Goal: Information Seeking & Learning: Learn about a topic

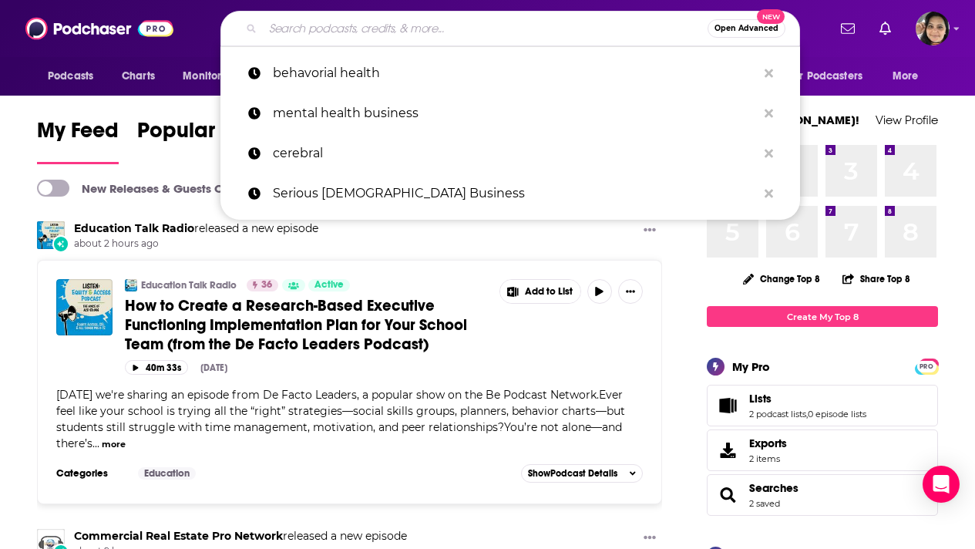
click at [378, 27] on input "Search podcasts, credits, & more..." at bounding box center [485, 28] width 445 height 25
paste input "Creative Chats Podcast"
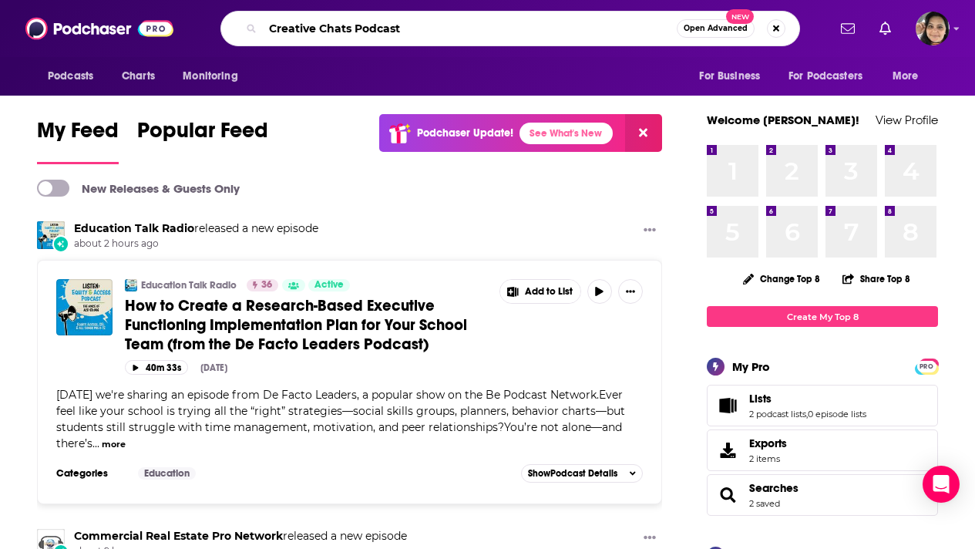
type input "Creative Chats Podcast"
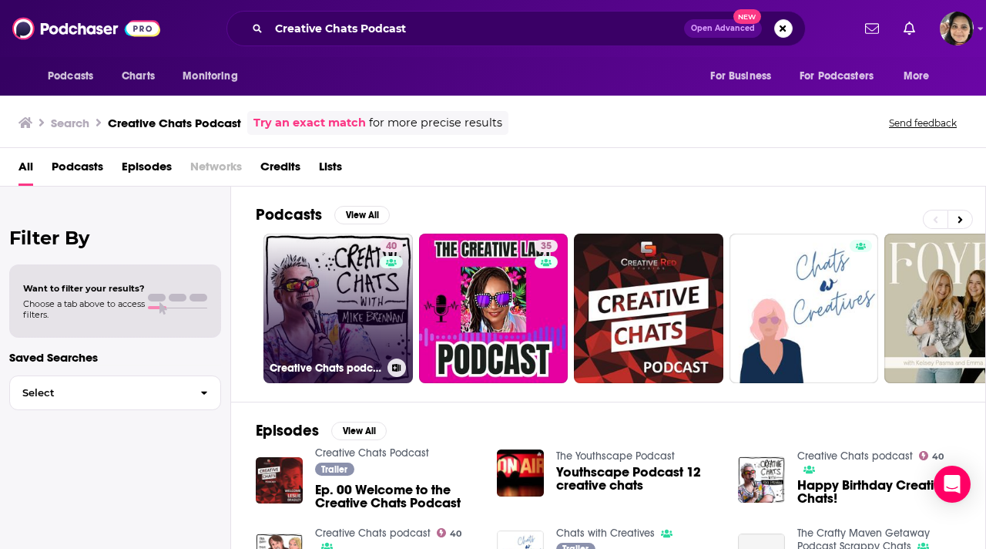
click at [290, 285] on link "40 Creative Chats podcast" at bounding box center [338, 307] width 149 height 149
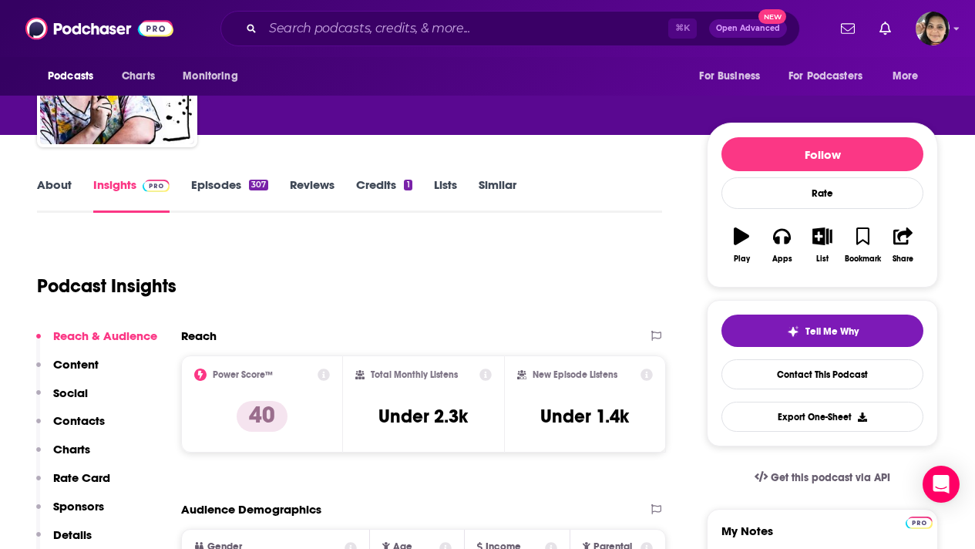
scroll to position [109, 0]
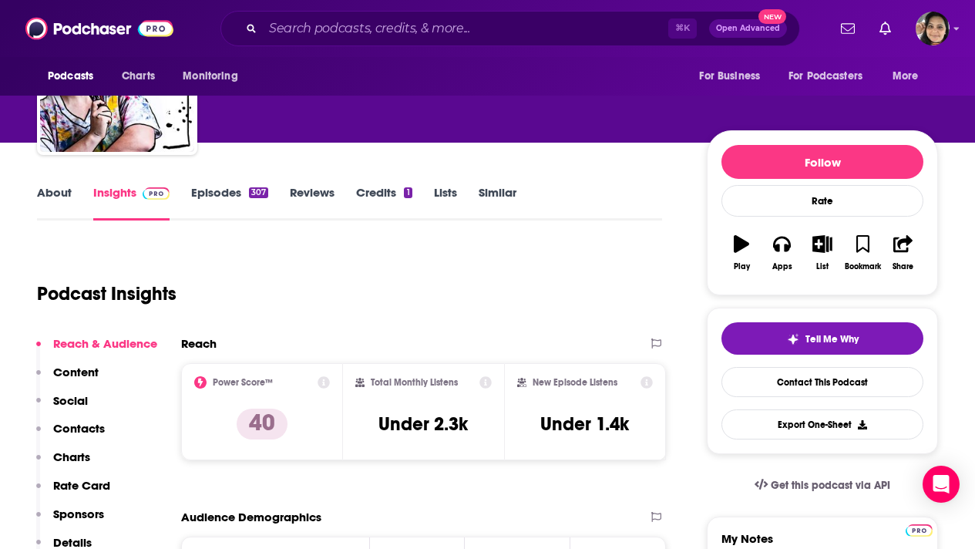
click at [227, 194] on link "Episodes 307" at bounding box center [229, 202] width 77 height 35
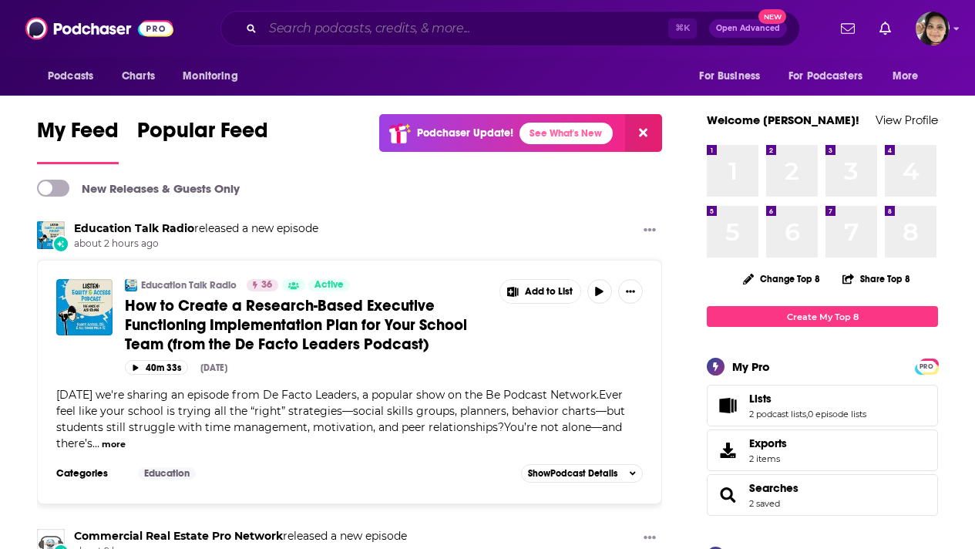
click at [325, 28] on input "Search podcasts, credits, & more..." at bounding box center [465, 28] width 405 height 25
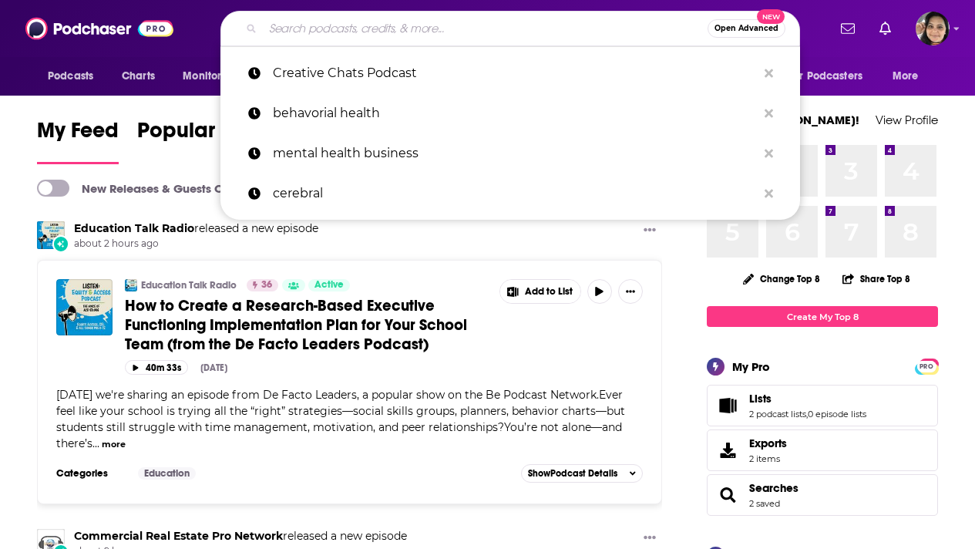
paste input "The Yarn"
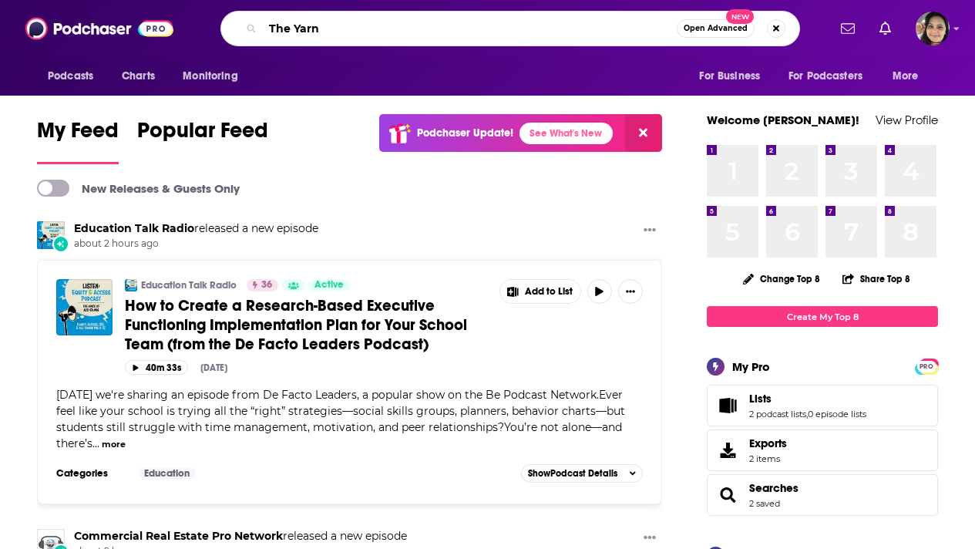
type input "The Yarn"
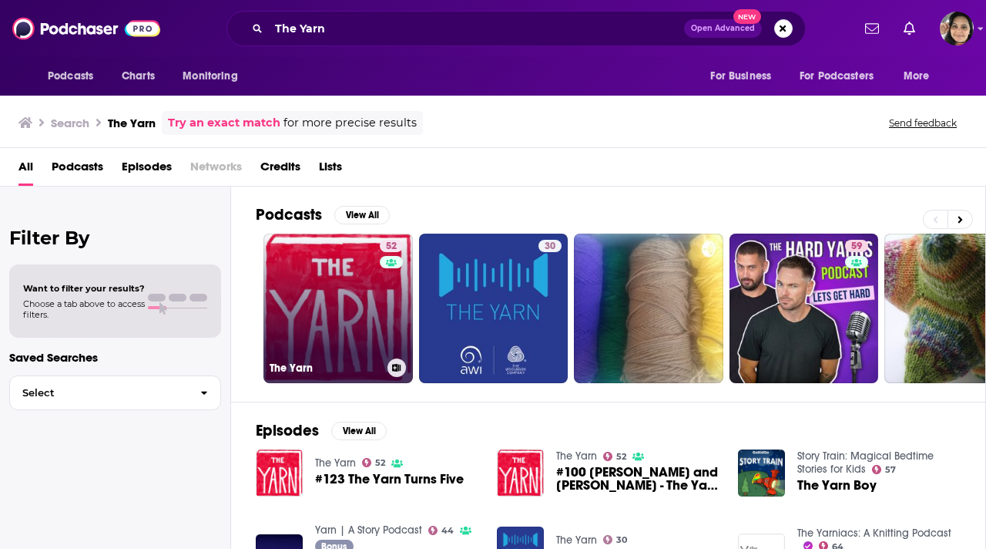
click at [306, 306] on link "52 The Yarn" at bounding box center [338, 307] width 149 height 149
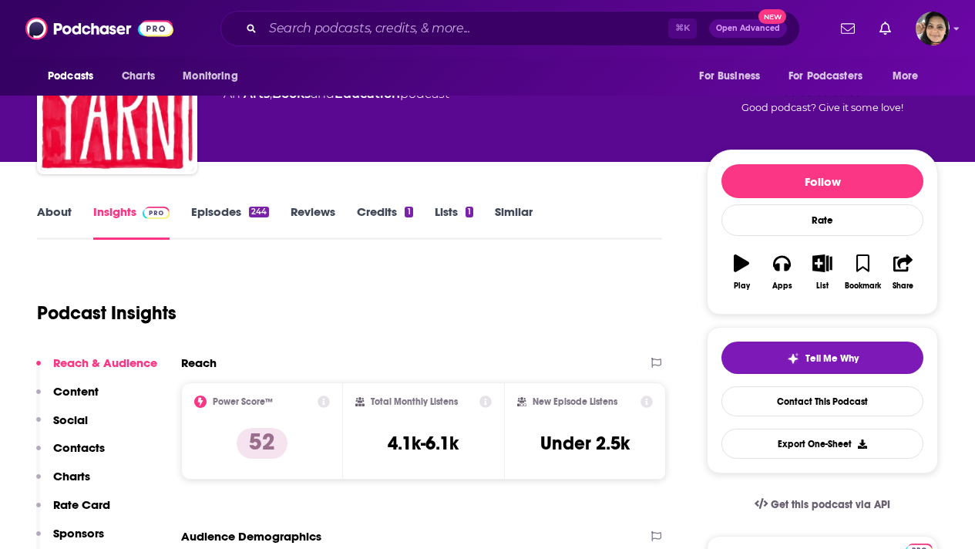
scroll to position [83, 0]
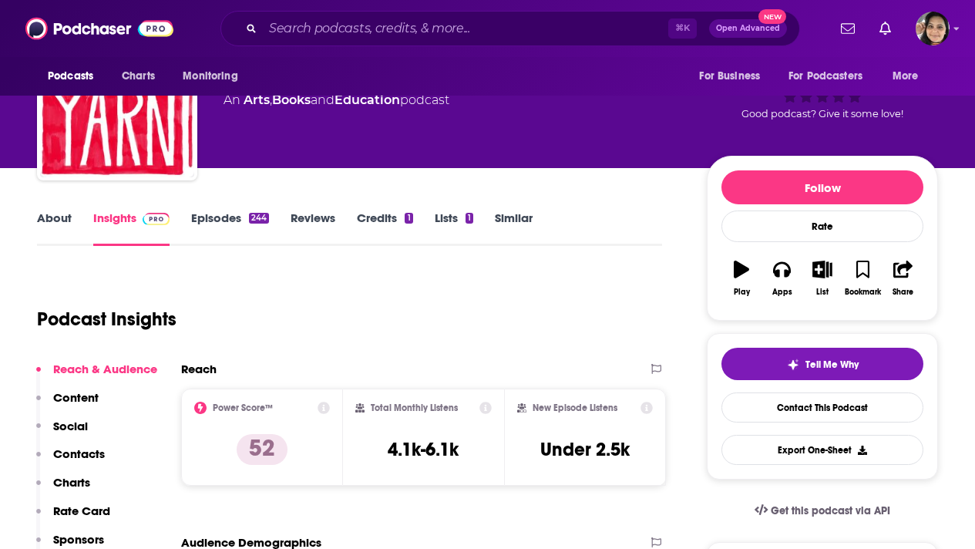
click at [60, 222] on link "About" at bounding box center [54, 227] width 35 height 35
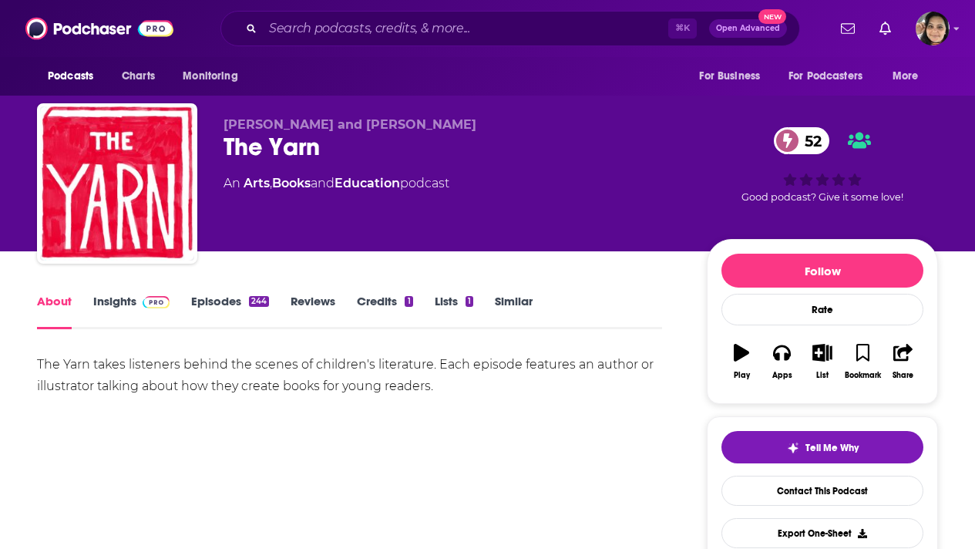
click at [121, 300] on link "Insights" at bounding box center [131, 311] width 76 height 35
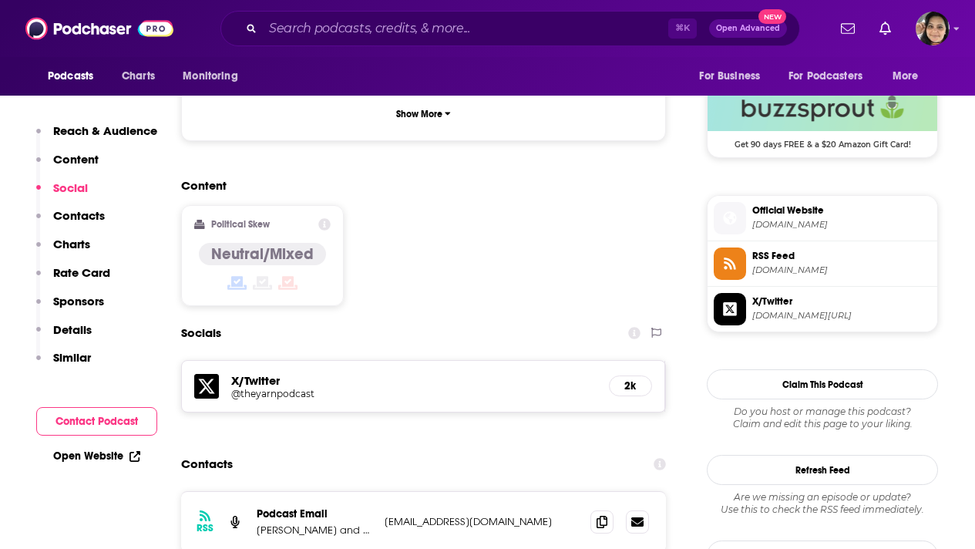
scroll to position [1247, 0]
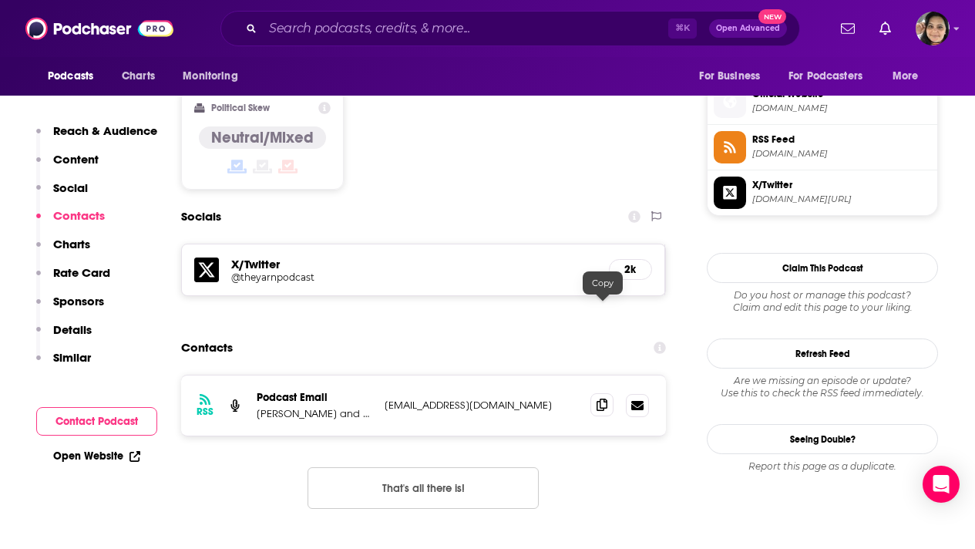
click at [606, 398] on icon at bounding box center [601, 404] width 11 height 12
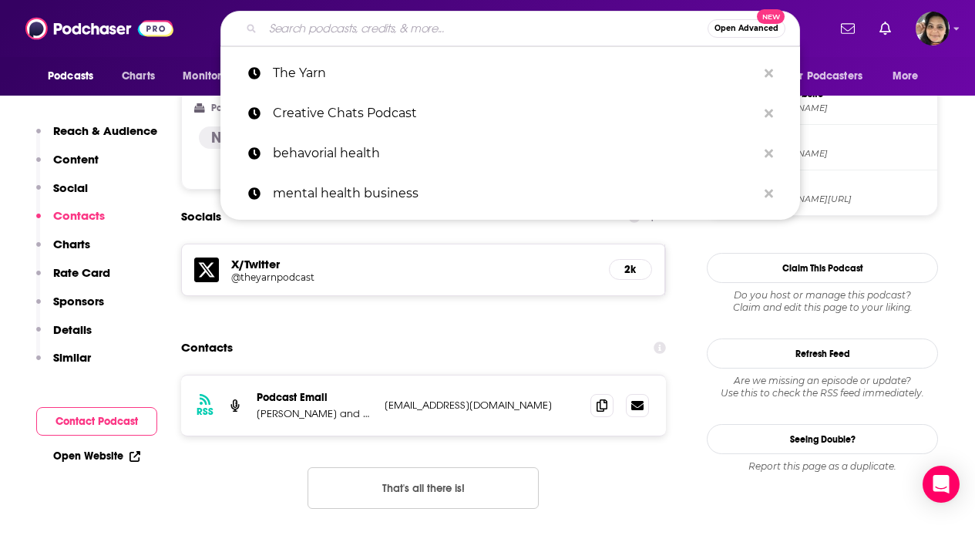
click at [336, 37] on input "Search podcasts, credits, & more..." at bounding box center [485, 28] width 445 height 25
paste input "Read-Aloud Revival"
type input "Read-Aloud Revival"
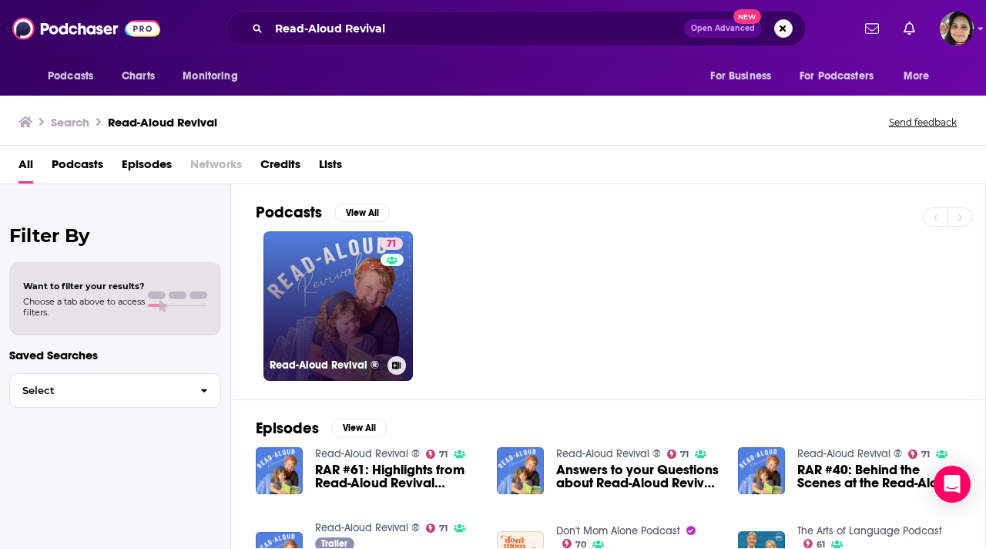
click at [308, 317] on link "71 Read-Aloud Revival ®" at bounding box center [338, 305] width 149 height 149
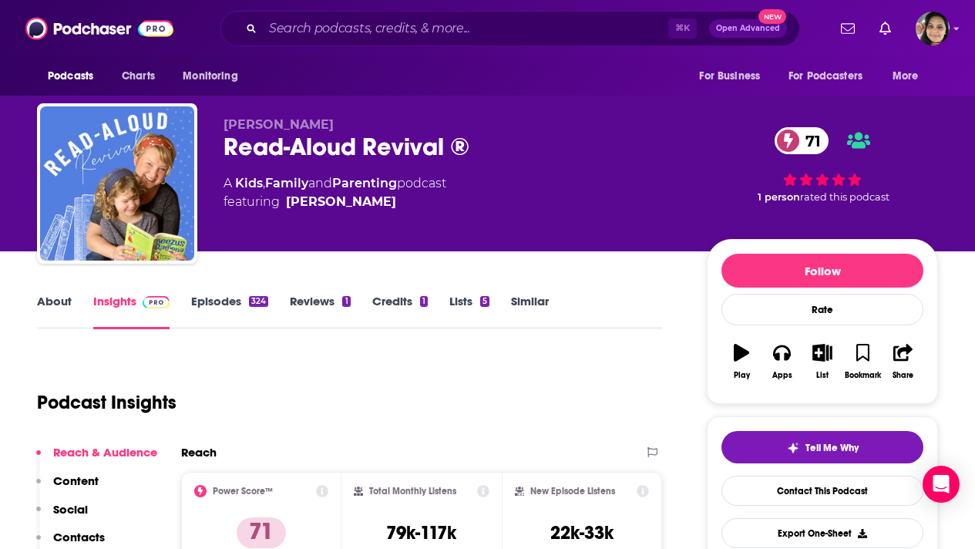
click at [58, 301] on link "About" at bounding box center [54, 311] width 35 height 35
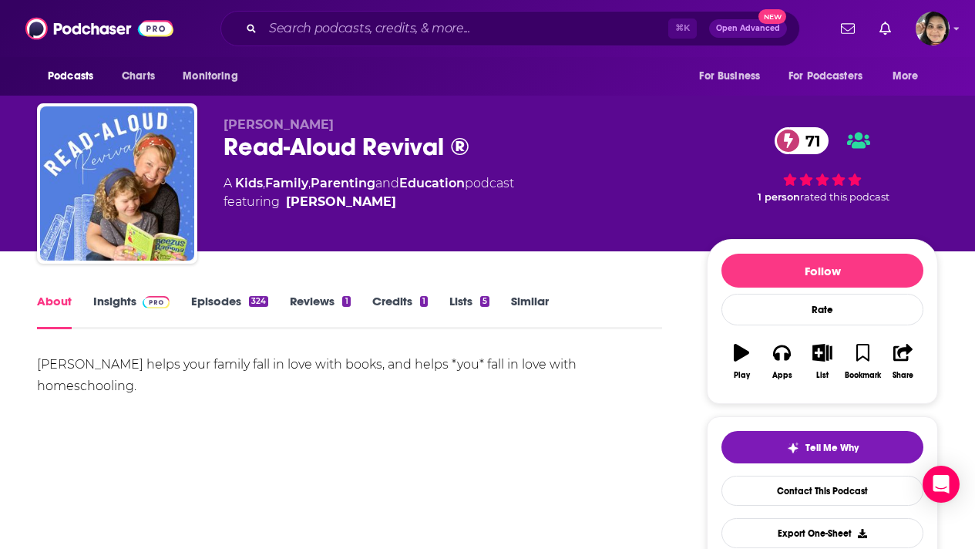
click at [214, 300] on link "Episodes 324" at bounding box center [229, 311] width 77 height 35
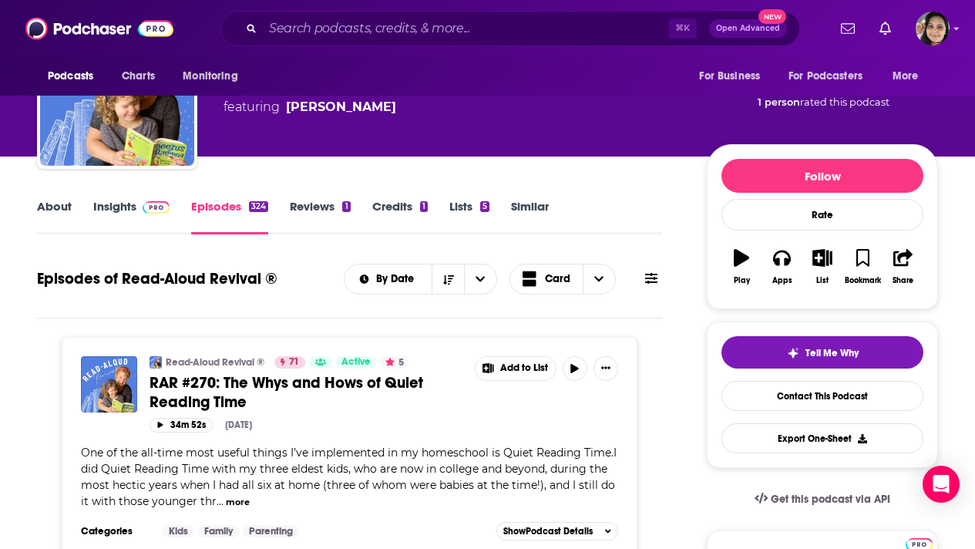
scroll to position [23, 0]
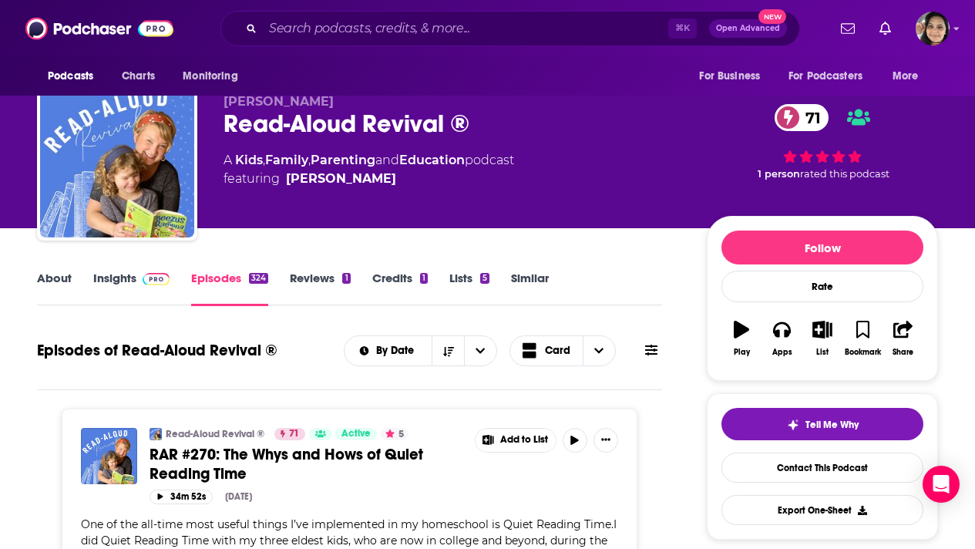
click at [130, 274] on link "Insights" at bounding box center [131, 287] width 76 height 35
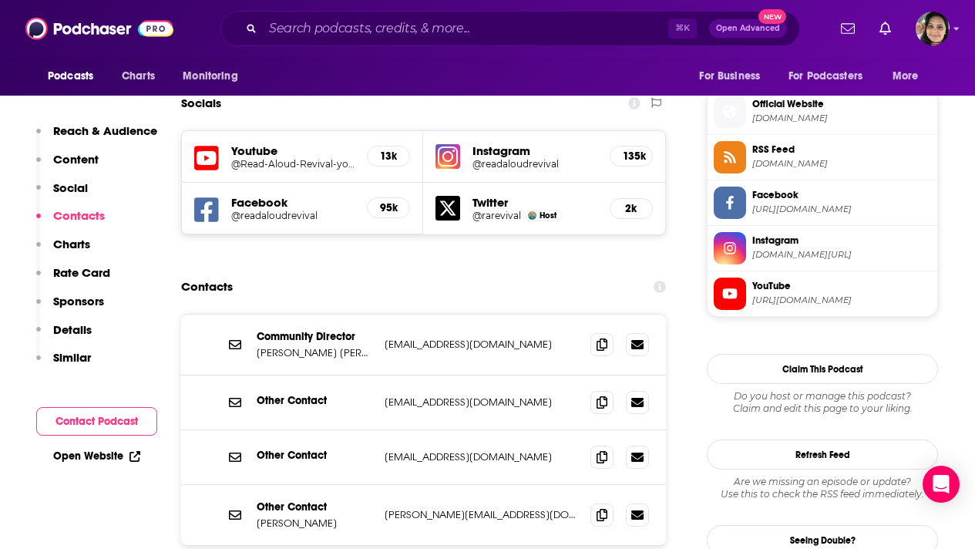
scroll to position [1365, 0]
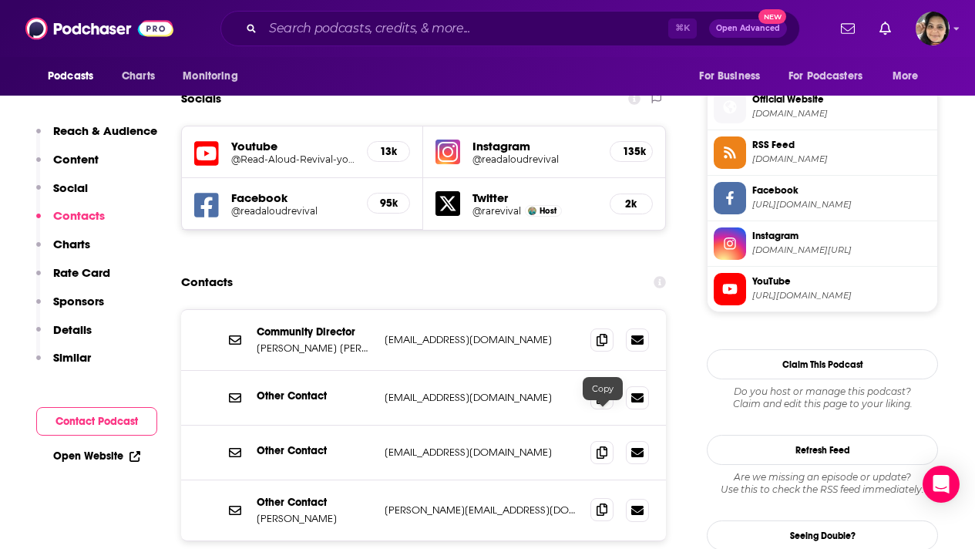
click at [603, 503] on icon at bounding box center [601, 509] width 11 height 12
click at [363, 32] on input "Search podcasts, credits, & more..." at bounding box center [465, 28] width 405 height 25
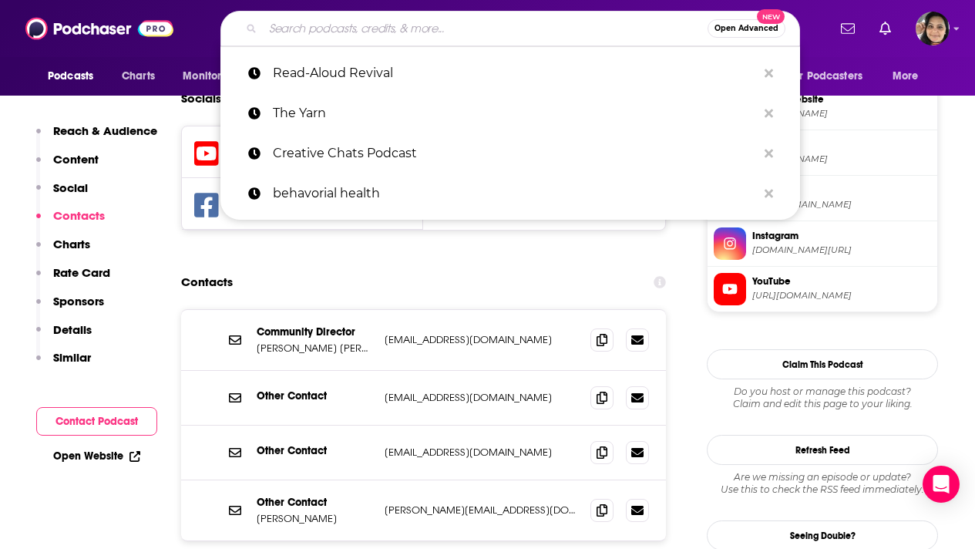
paste input "Leader of Learning"
type input "Leader of Learning"
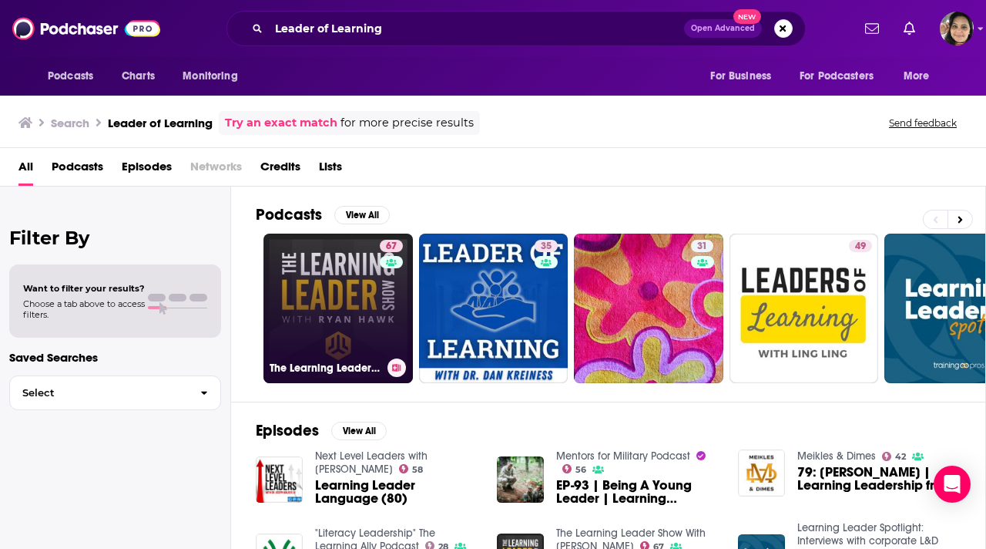
click at [313, 312] on link "67 The Learning Leader Show With Ryan Hawk" at bounding box center [338, 307] width 149 height 149
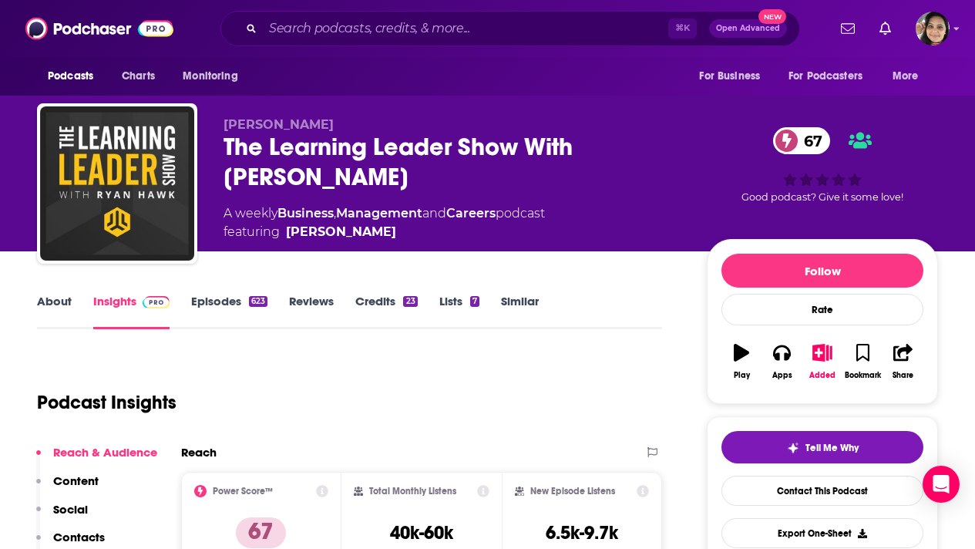
click at [45, 304] on link "About" at bounding box center [54, 311] width 35 height 35
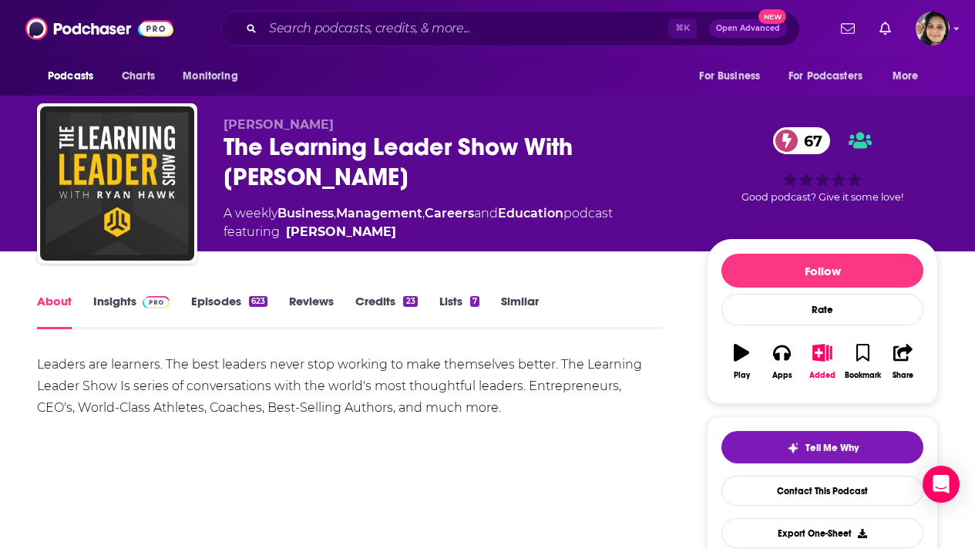
click at [210, 299] on link "Episodes 623" at bounding box center [229, 311] width 76 height 35
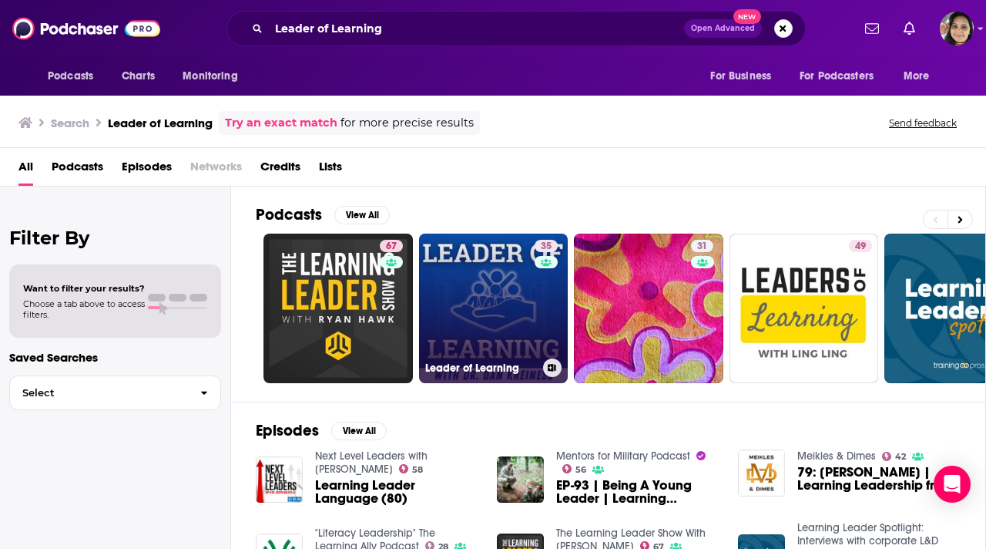
click at [471, 318] on link "35 Leader of Learning" at bounding box center [493, 307] width 149 height 149
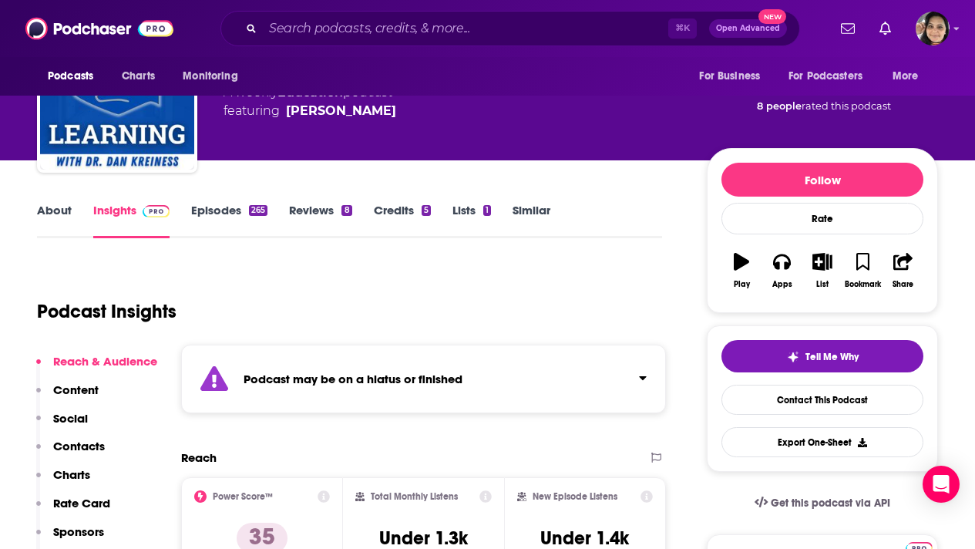
scroll to position [34, 0]
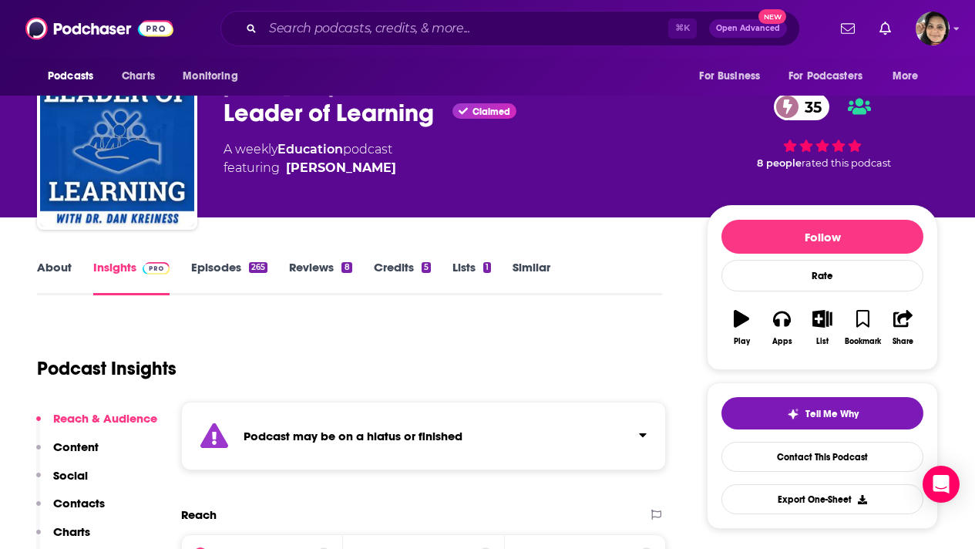
click at [227, 265] on link "Episodes 265" at bounding box center [229, 277] width 76 height 35
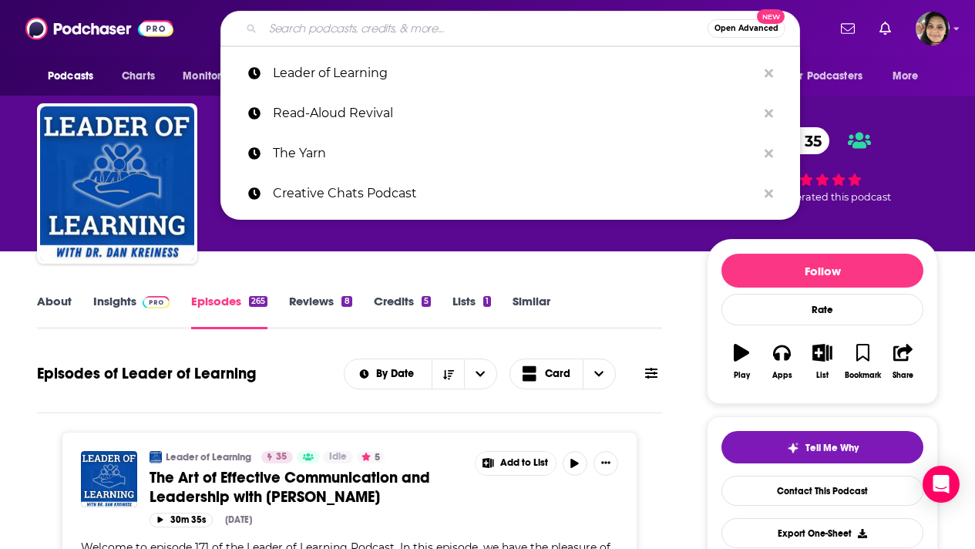
click at [360, 32] on input "Search podcasts, credits, & more..." at bounding box center [485, 28] width 445 height 25
paste input "Raising Today’s Kids"
type input "Raising Today’s Kids"
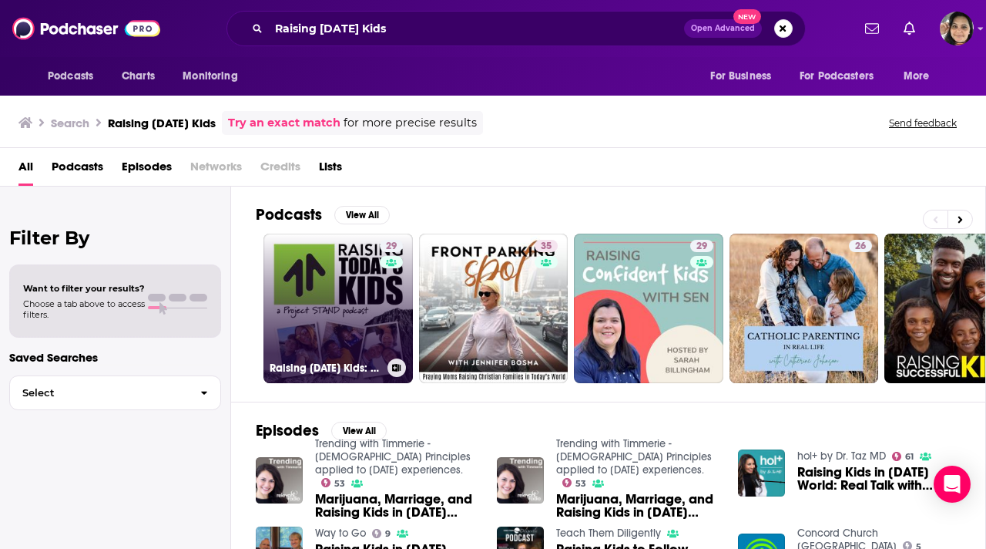
click at [327, 313] on link "29 Raising Today's Kids: A Project STAND Podcast" at bounding box center [338, 307] width 149 height 149
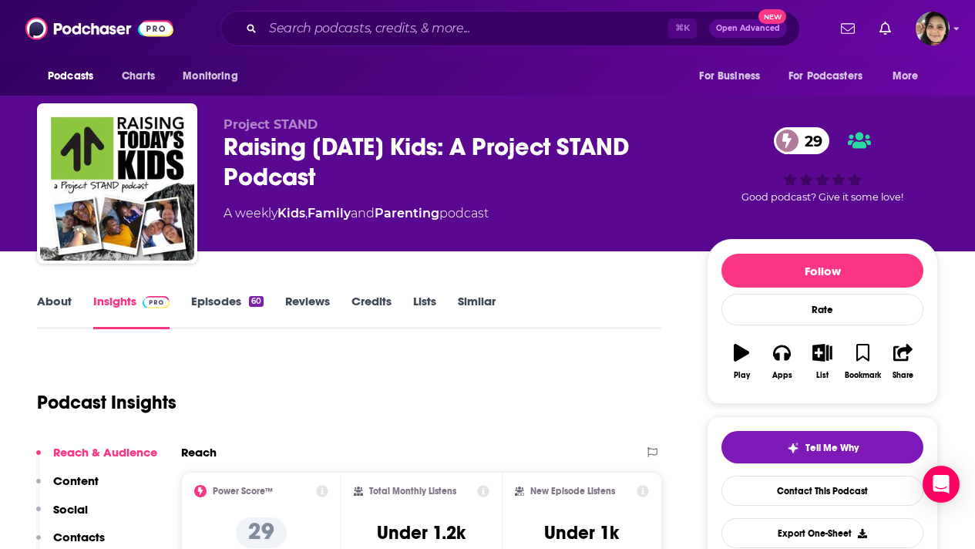
click at [59, 299] on link "About" at bounding box center [54, 311] width 35 height 35
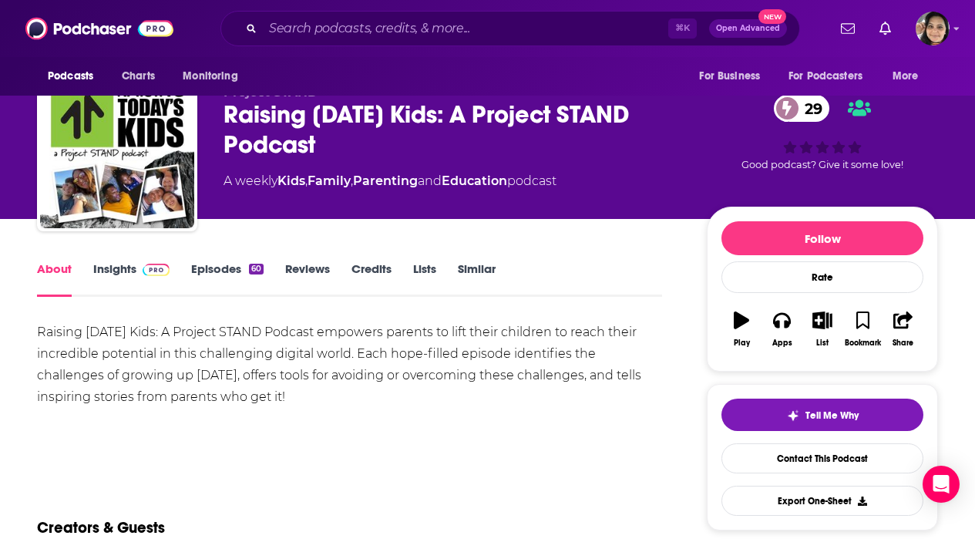
scroll to position [33, 0]
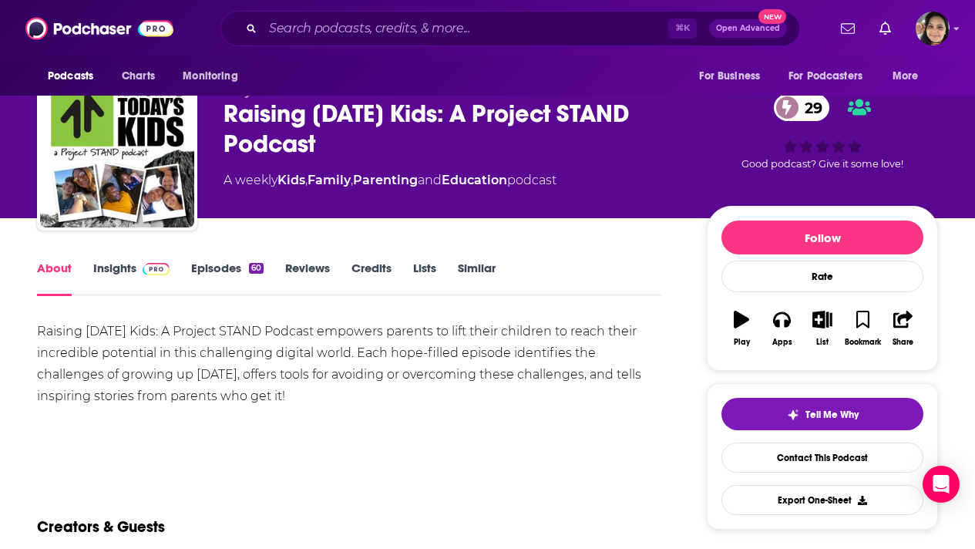
click at [126, 269] on link "Insights" at bounding box center [131, 277] width 76 height 35
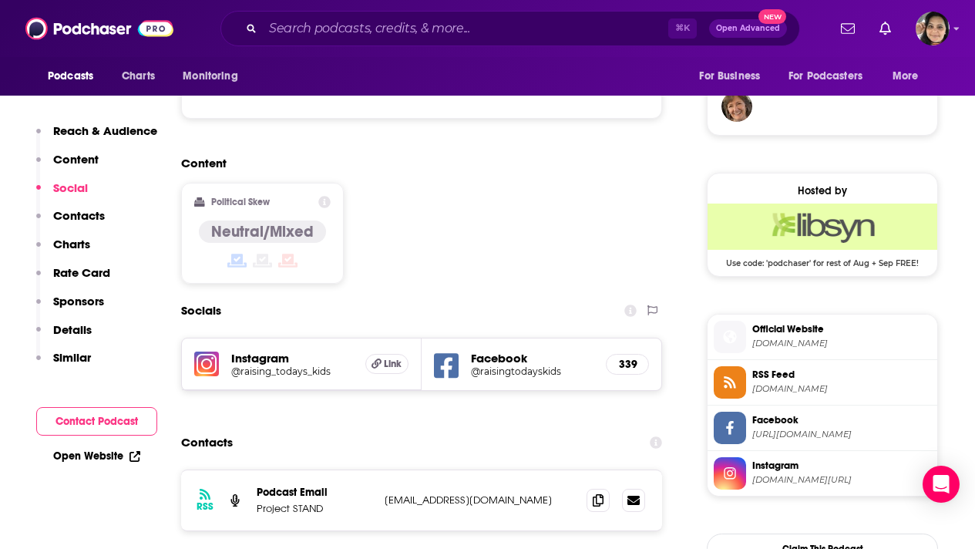
scroll to position [1162, 0]
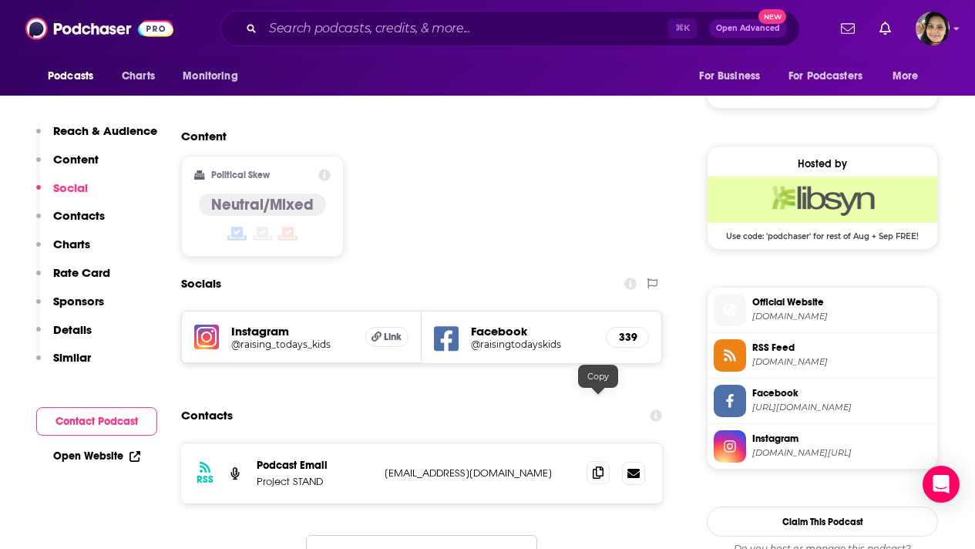
click at [594, 466] on icon at bounding box center [598, 472] width 11 height 12
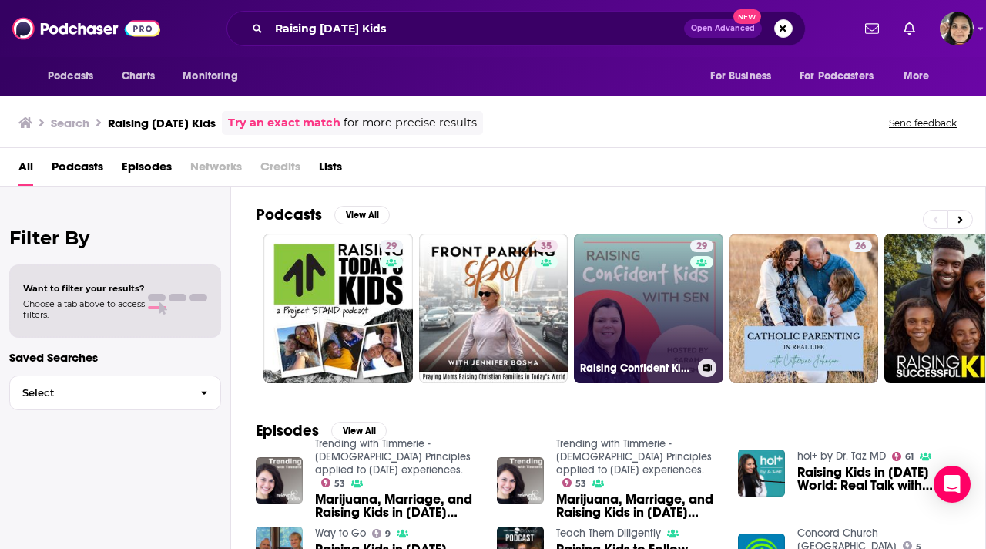
click at [639, 330] on link "29 Raising Confident Kids with SEN" at bounding box center [648, 307] width 149 height 149
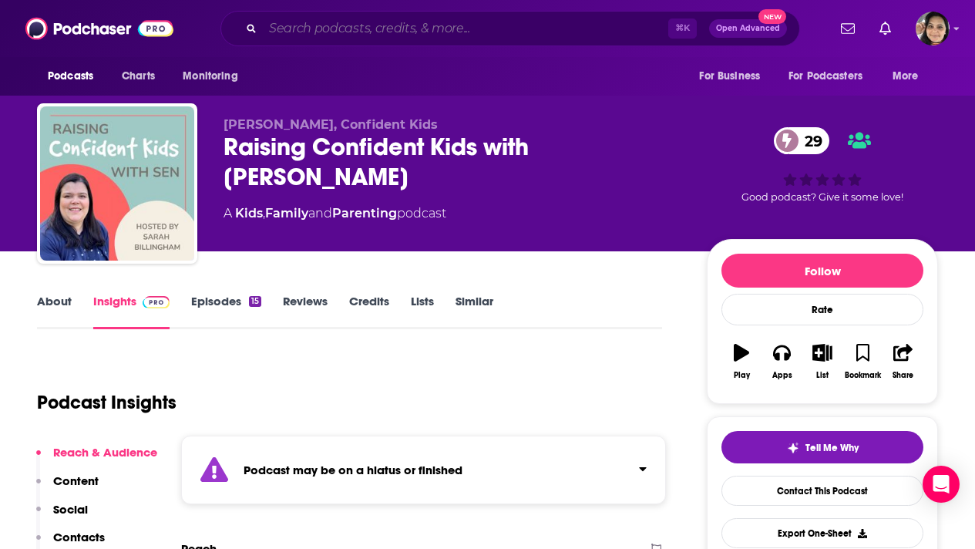
click at [350, 31] on input "Search podcasts, credits, & more..." at bounding box center [465, 28] width 405 height 25
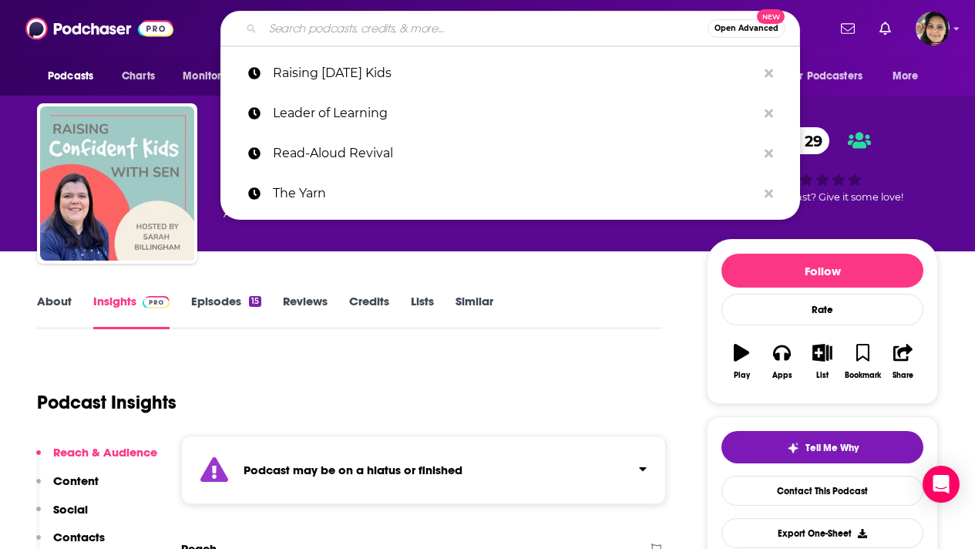
paste input "Meant to Be Confident"
type input "Meant to Be Confident"
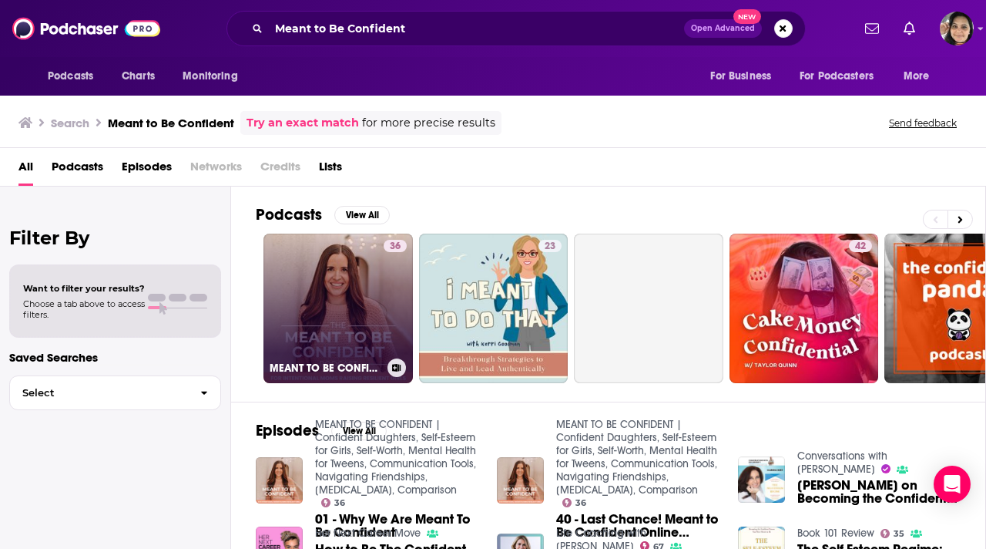
click at [311, 290] on link "36 MEANT TO BE CONFIDENT | Confident Daughters, Self-Esteem for Girls, Self-Wor…" at bounding box center [338, 307] width 149 height 149
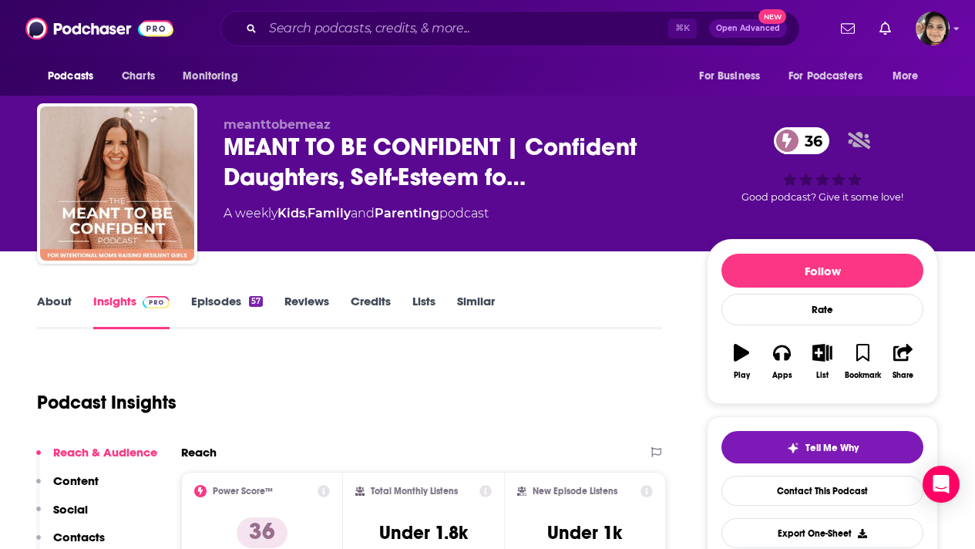
click at [55, 307] on link "About" at bounding box center [54, 311] width 35 height 35
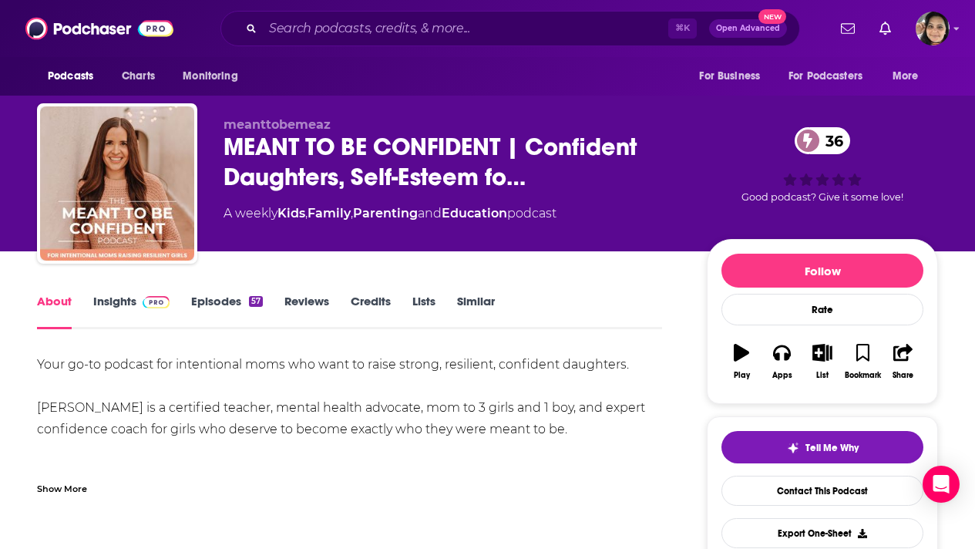
click at [120, 301] on link "Insights" at bounding box center [131, 311] width 76 height 35
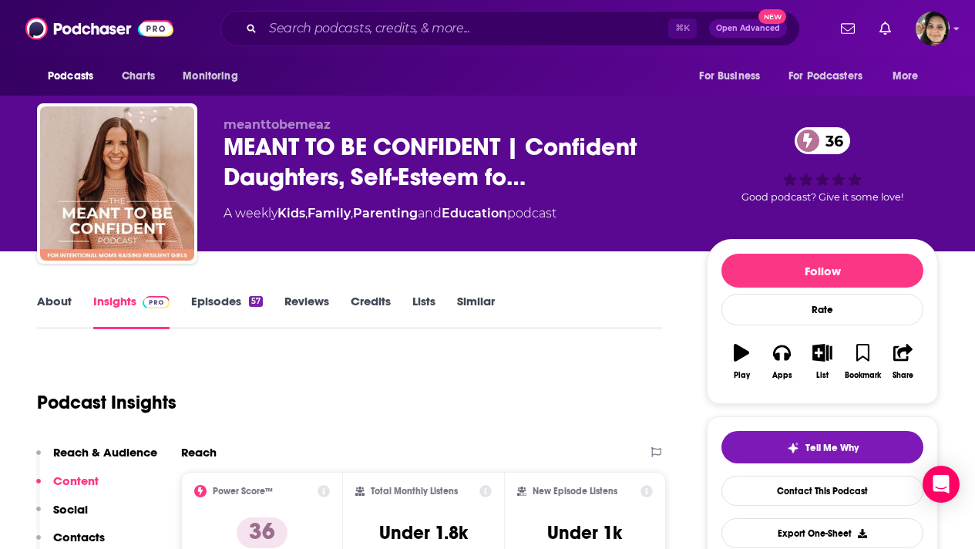
click at [220, 300] on link "Episodes 57" at bounding box center [227, 311] width 72 height 35
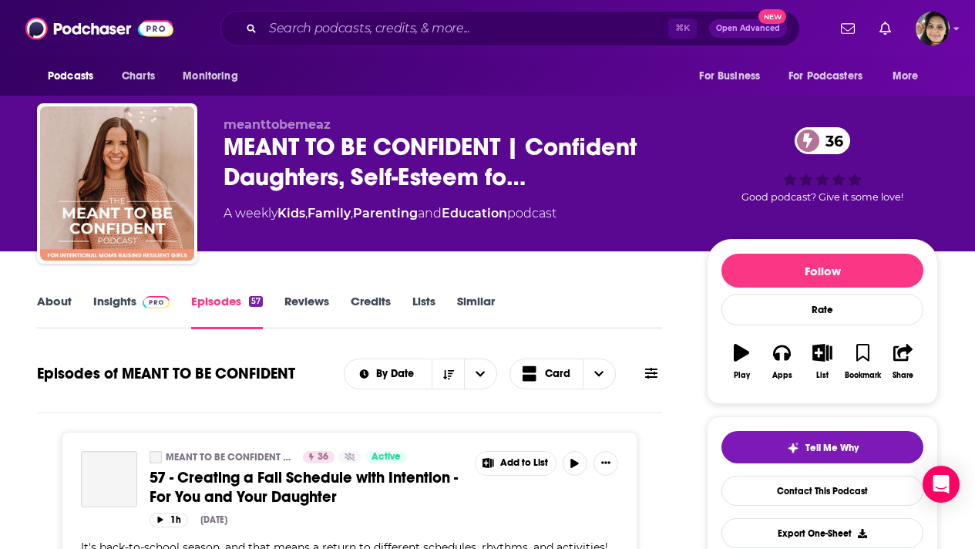
scroll to position [224, 0]
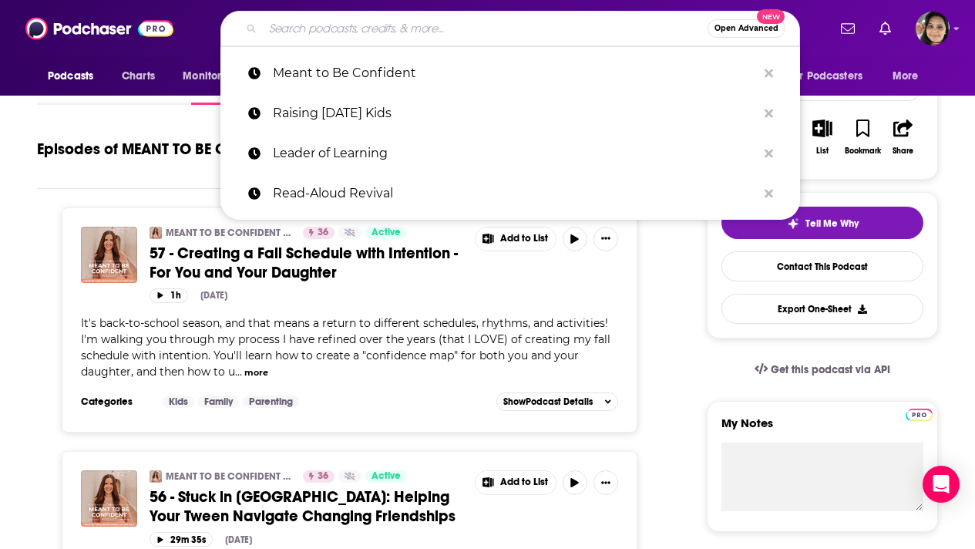
click at [347, 27] on input "Search podcasts, credits, & more..." at bounding box center [485, 28] width 445 height 25
paste input "Raising Good Humans"
type input "Raising Good Humans"
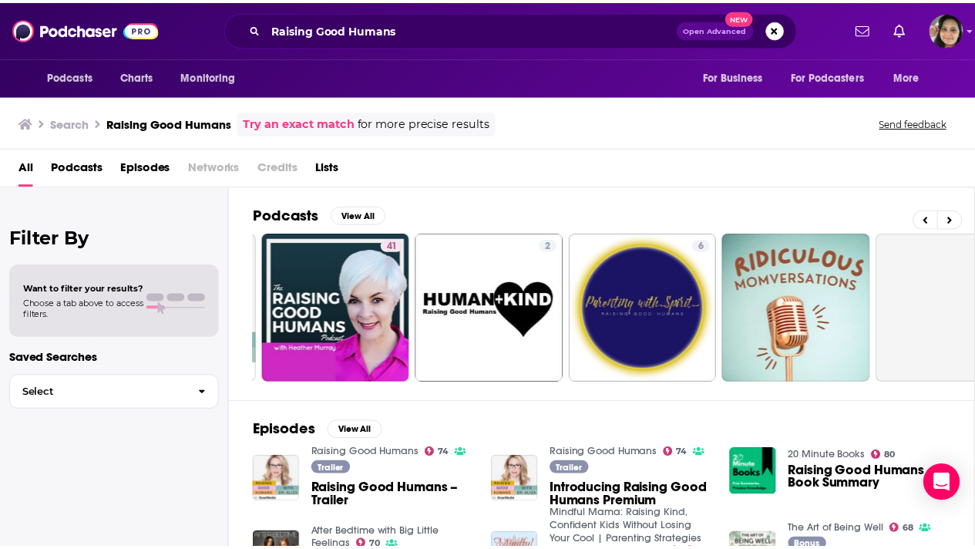
scroll to position [0, 334]
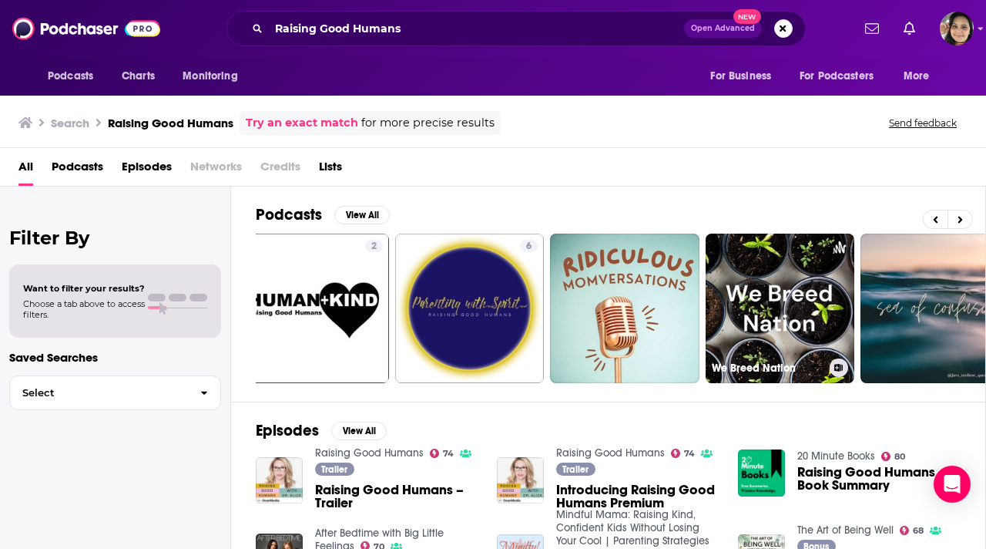
click at [841, 455] on link "20 Minute Books" at bounding box center [836, 455] width 78 height 13
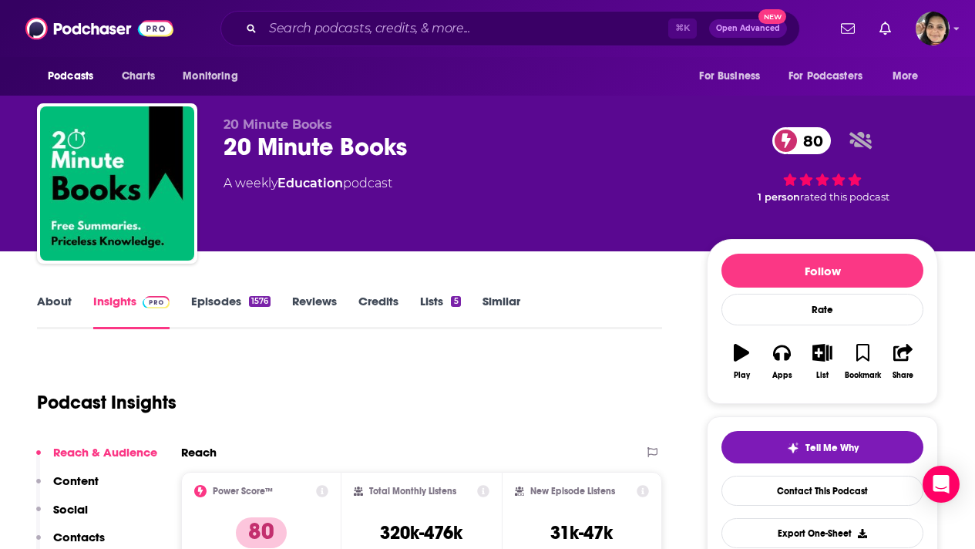
click at [52, 301] on link "About" at bounding box center [54, 311] width 35 height 35
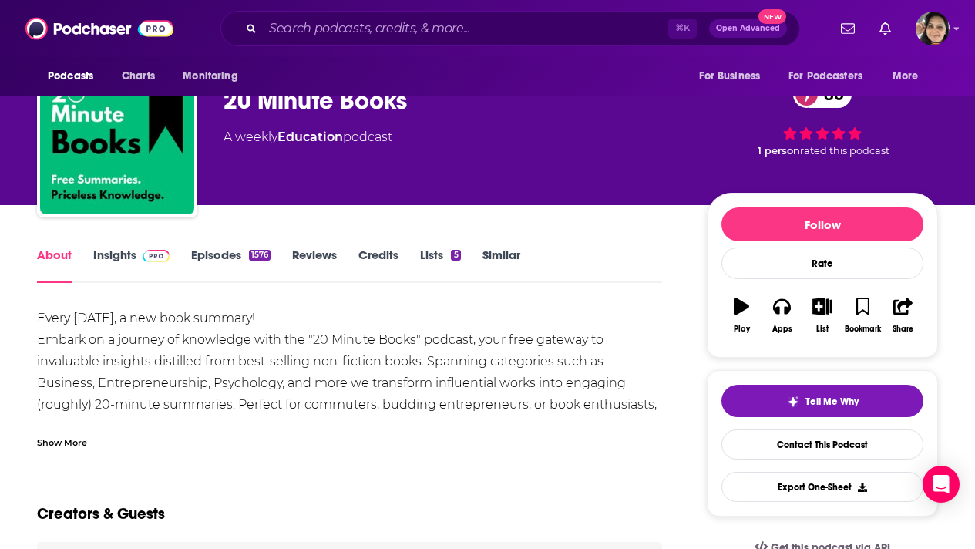
scroll to position [52, 0]
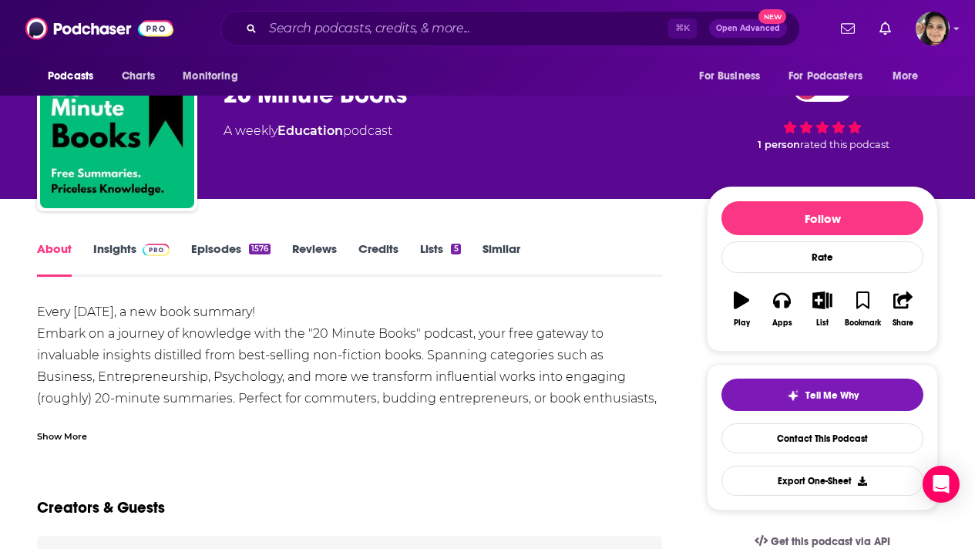
click at [58, 430] on div "Show More" at bounding box center [62, 435] width 50 height 15
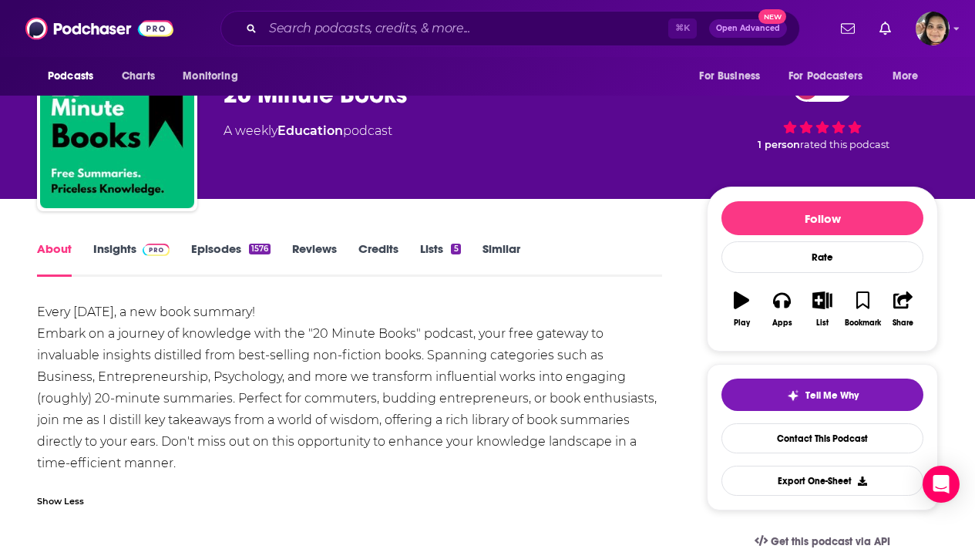
click at [201, 254] on link "Episodes 1576" at bounding box center [230, 258] width 79 height 35
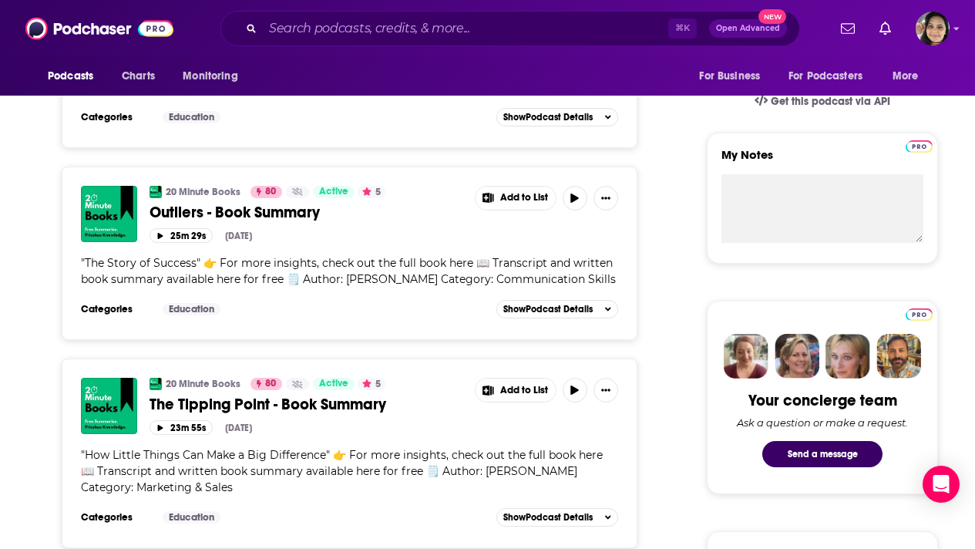
scroll to position [542, 0]
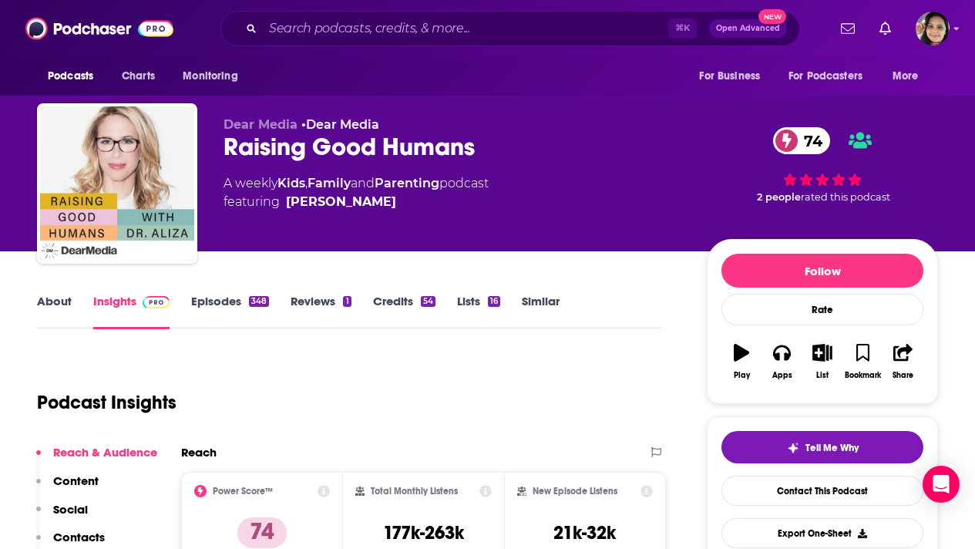
click at [60, 301] on link "About" at bounding box center [54, 311] width 35 height 35
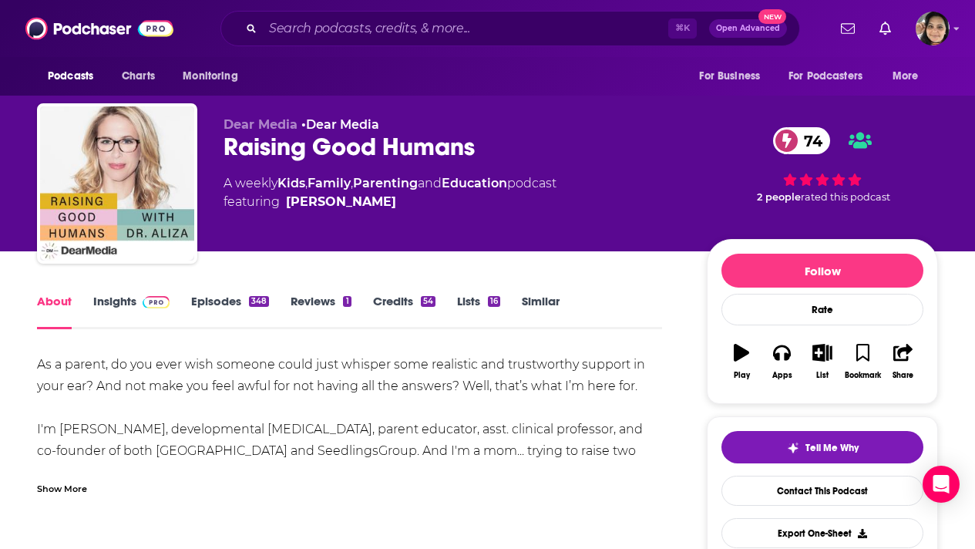
scroll to position [44, 0]
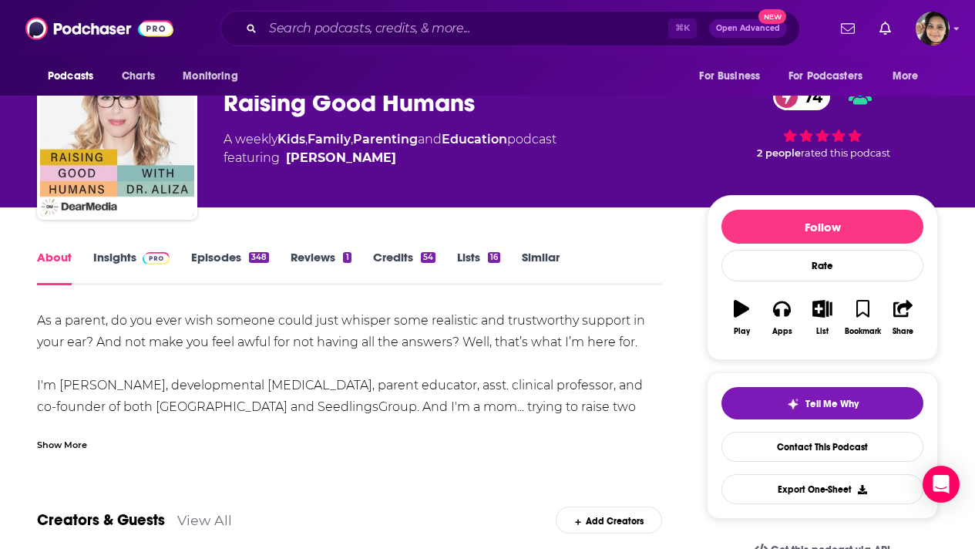
click at [66, 438] on div "Show More" at bounding box center [62, 443] width 50 height 15
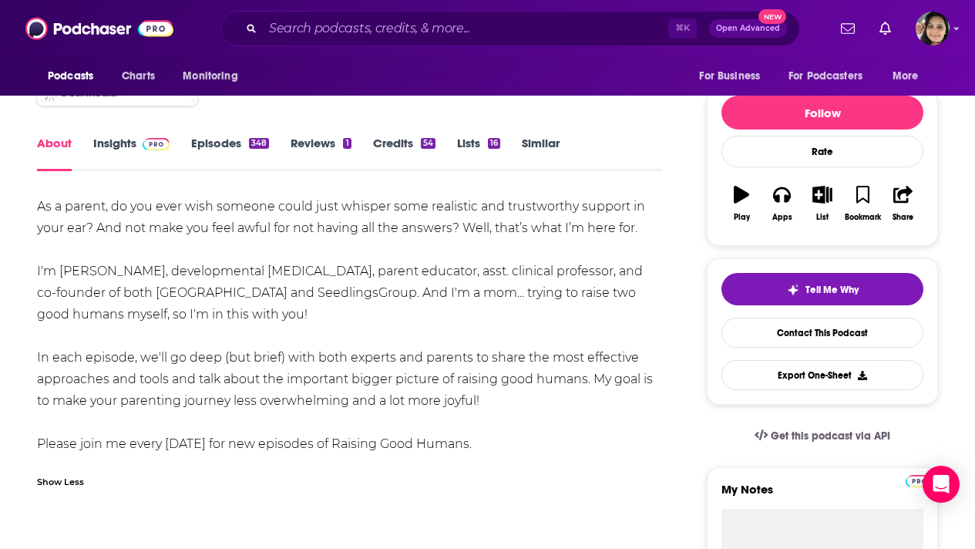
scroll to position [169, 0]
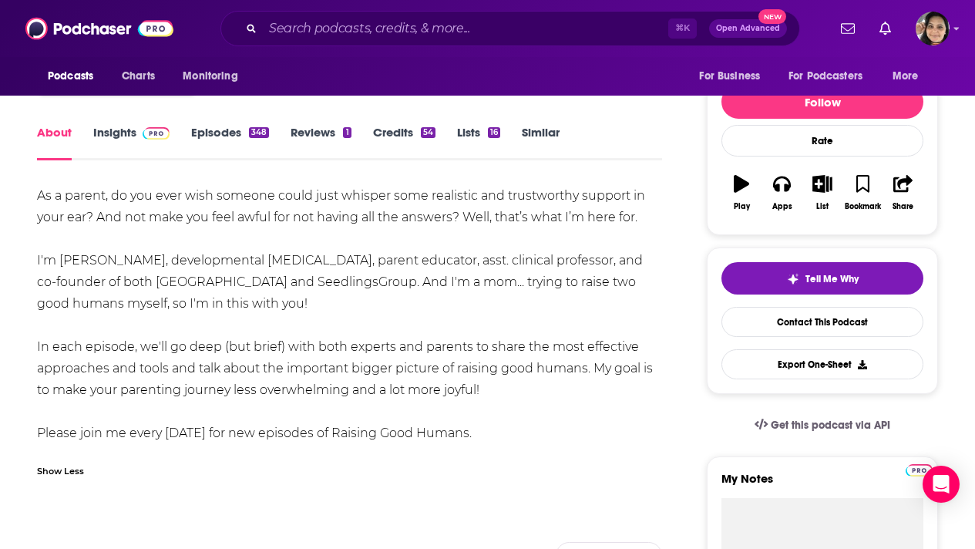
click at [116, 133] on link "Insights" at bounding box center [131, 142] width 76 height 35
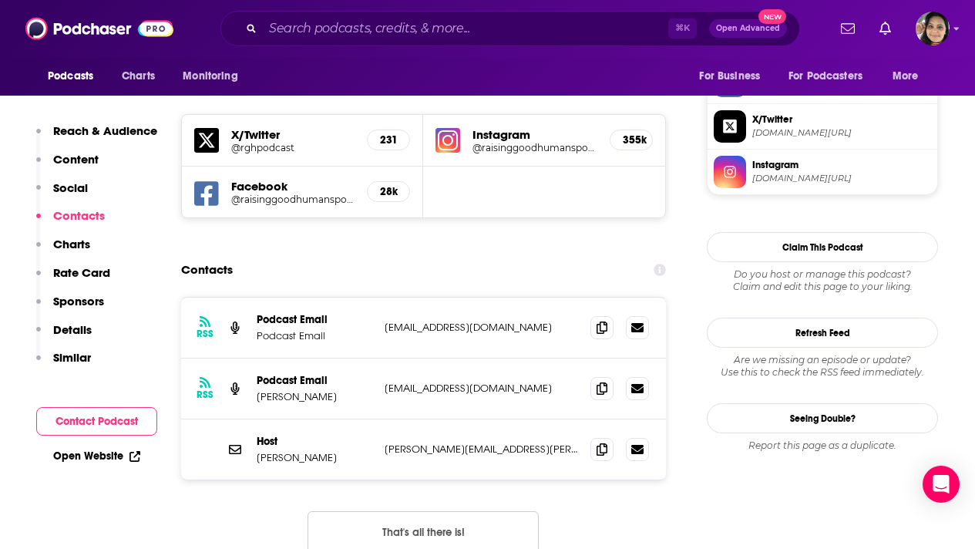
scroll to position [1343, 0]
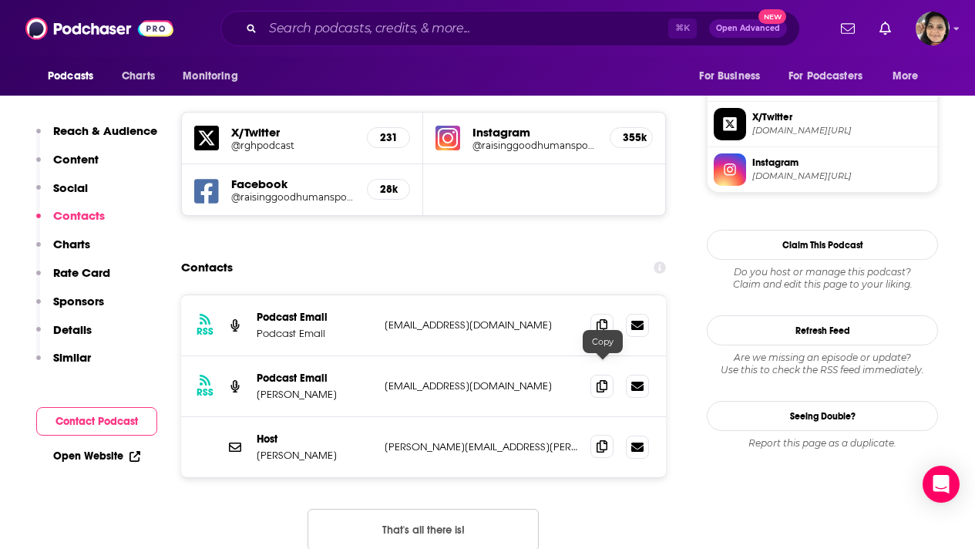
click at [605, 440] on icon at bounding box center [601, 446] width 11 height 12
click at [365, 30] on input "Search podcasts, credits, & more..." at bounding box center [465, 28] width 405 height 25
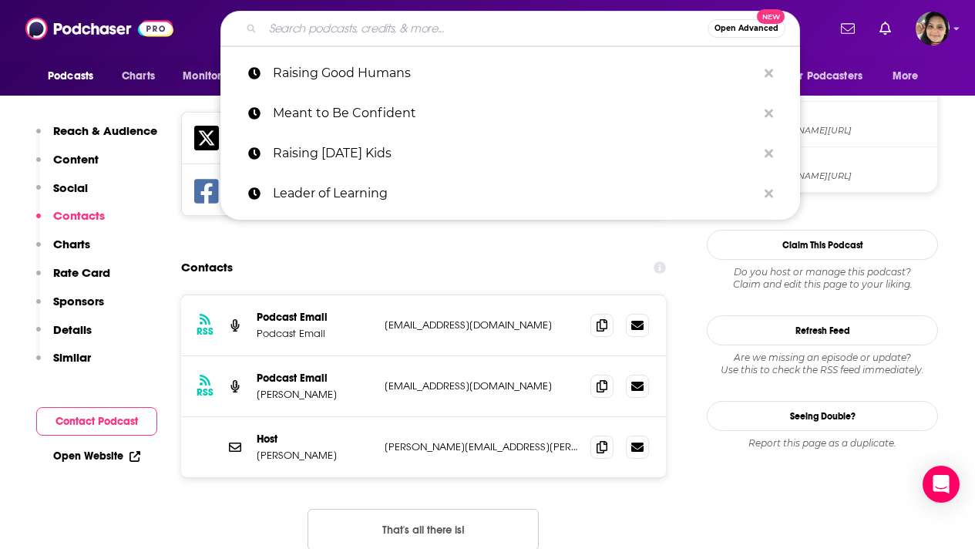
paste input "Focus on Parenting Podcast"
type input "Focus on Parenting Podcast"
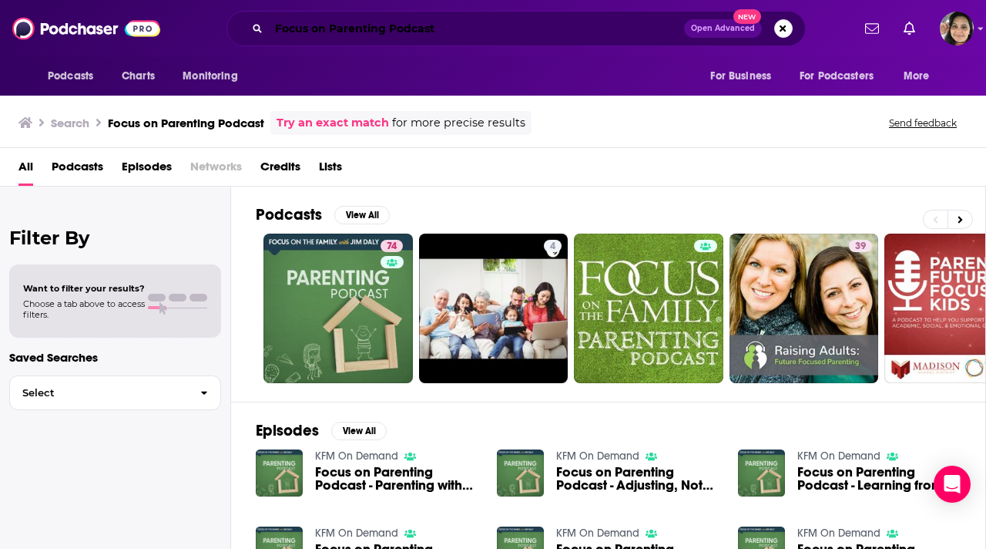
click at [353, 32] on input "Focus on Parenting Podcast" at bounding box center [476, 28] width 415 height 25
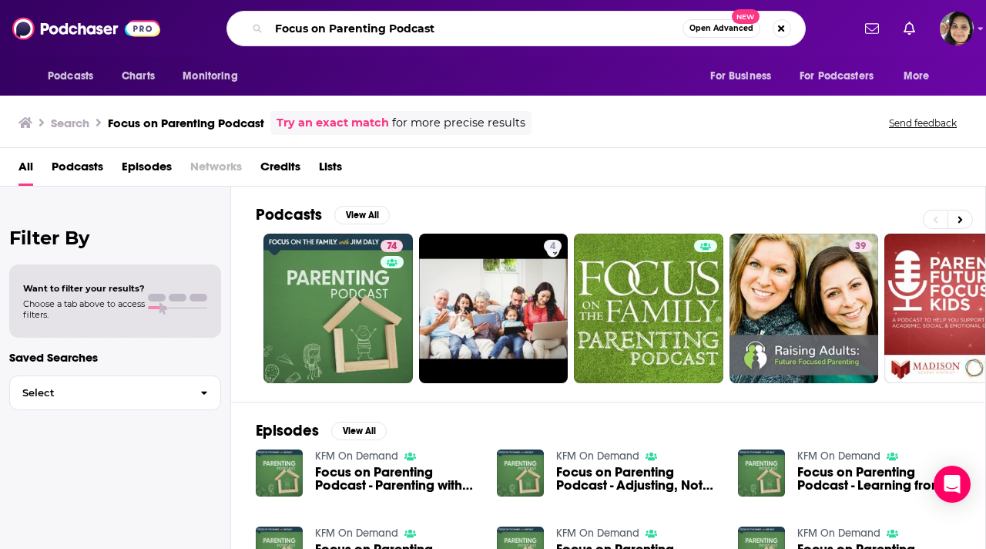
click at [353, 32] on input "Focus on Parenting Podcast" at bounding box center [476, 28] width 414 height 25
paste input "Let's Parent on Purpose"
type input "Let's Parent on Purpose"
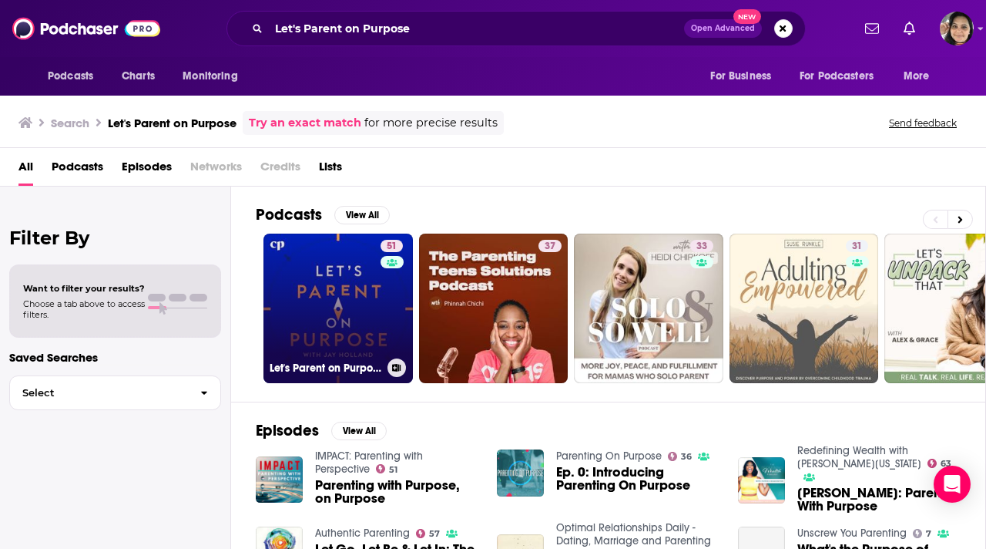
click at [307, 300] on link "51 Let's Parent on Purpose: Christian Marriage, Parenting, and Discipleship" at bounding box center [338, 307] width 149 height 149
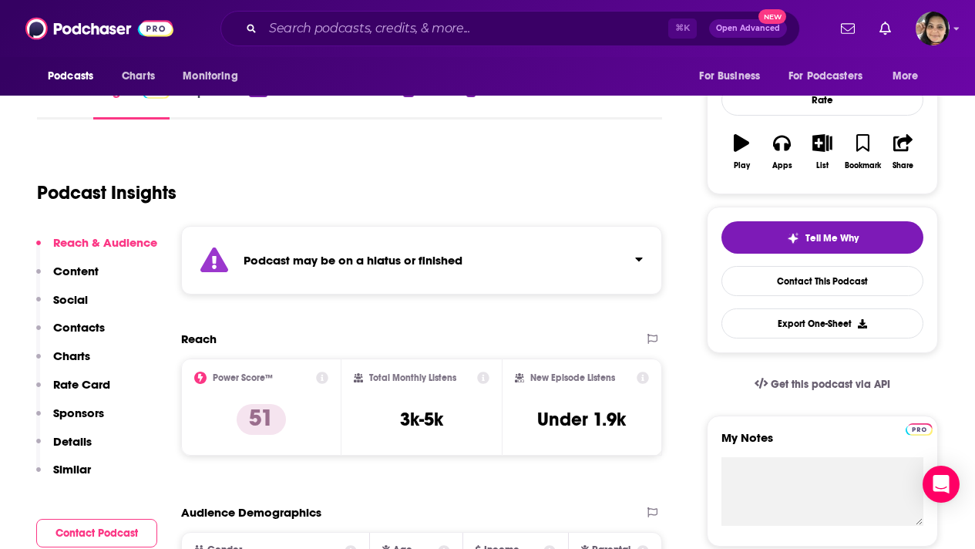
scroll to position [13, 0]
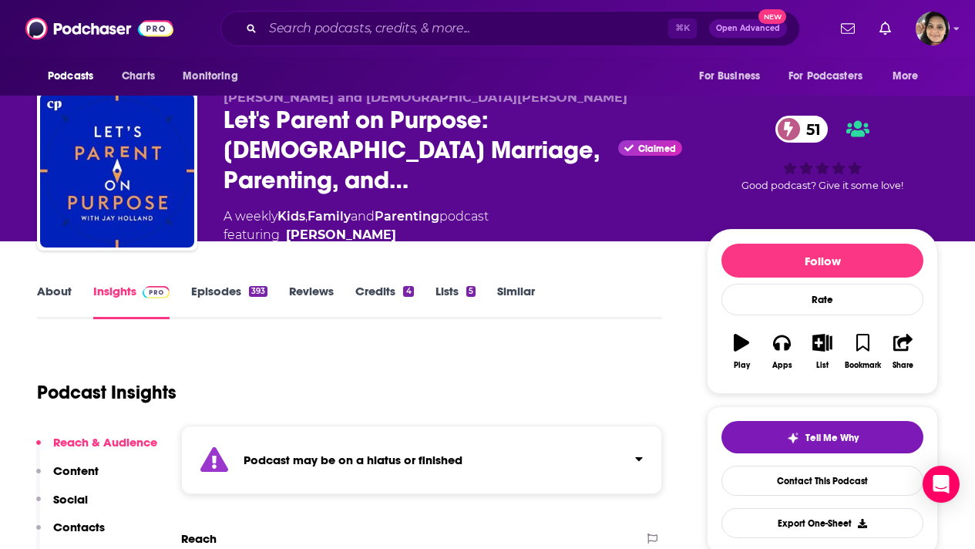
click at [227, 290] on link "Episodes 393" at bounding box center [229, 301] width 76 height 35
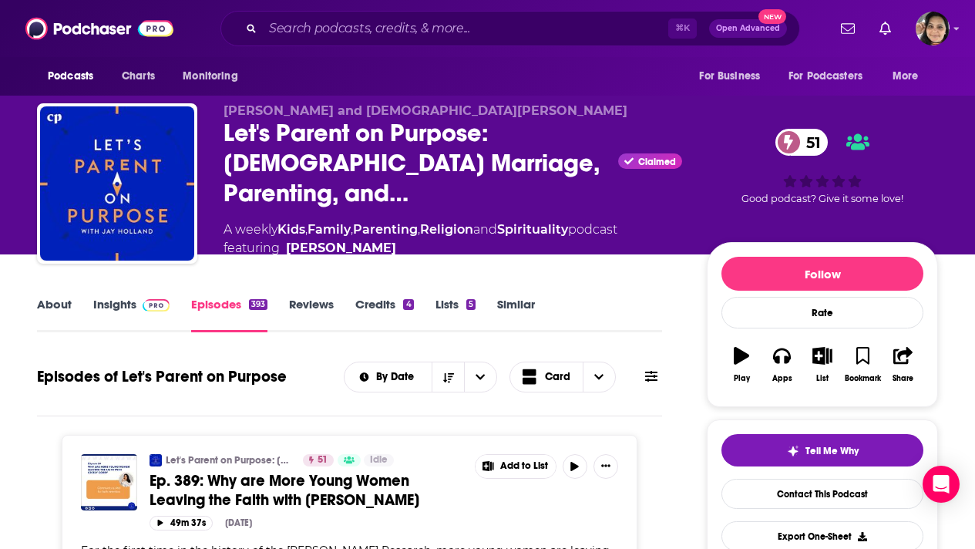
click at [129, 298] on link "Insights" at bounding box center [131, 314] width 76 height 35
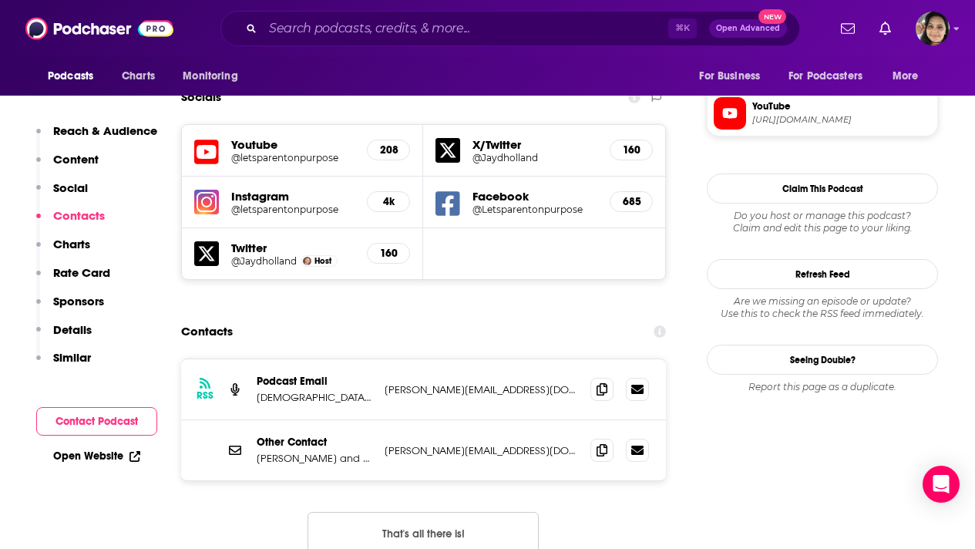
scroll to position [1472, 0]
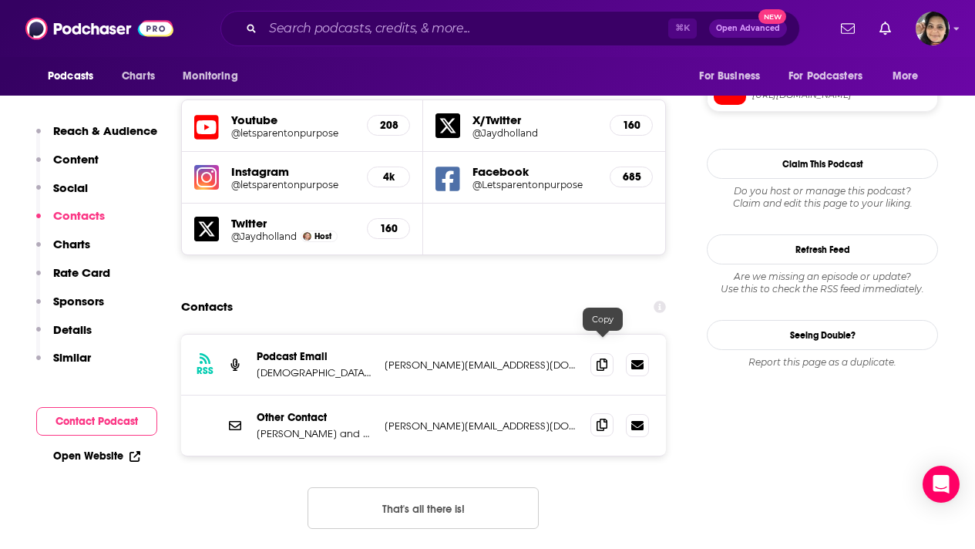
click at [603, 418] on icon at bounding box center [601, 424] width 11 height 12
click at [361, 39] on input "Search podcasts, credits, & more..." at bounding box center [465, 28] width 405 height 25
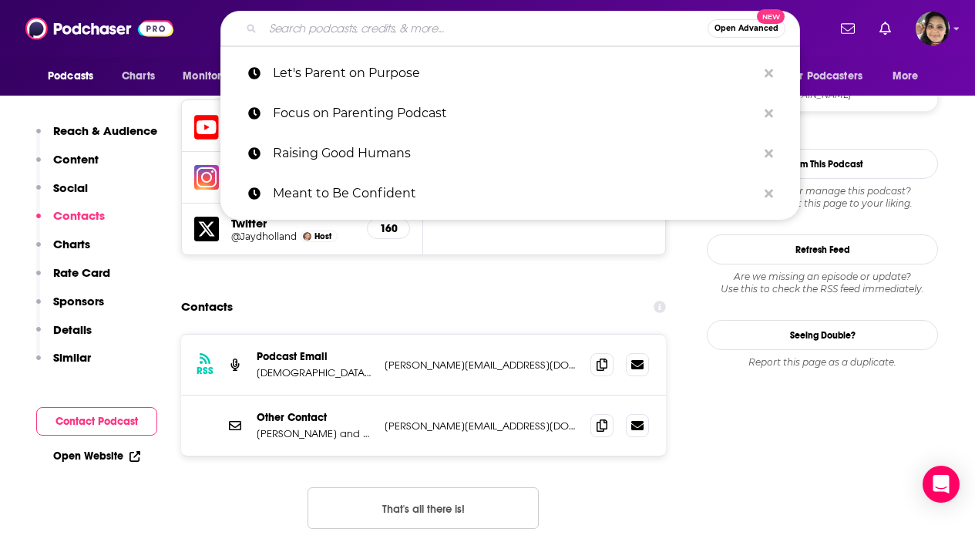
paste input "The EdUp Curriculum Podcast"
type input "The EdUp Curriculum Podcast"
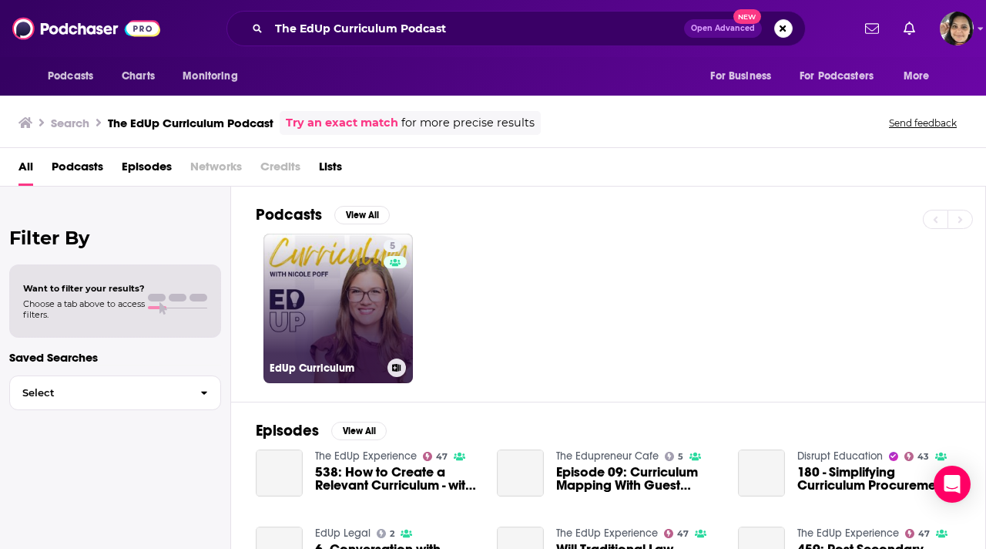
click at [324, 325] on link "5 EdUp Curriculum" at bounding box center [338, 307] width 149 height 149
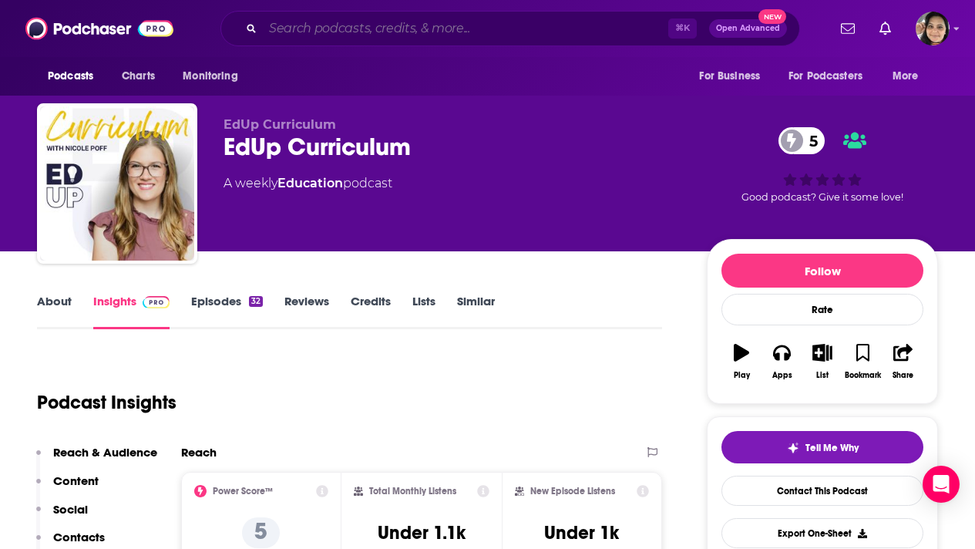
click at [312, 28] on input "Search podcasts, credits, & more..." at bounding box center [465, 28] width 405 height 25
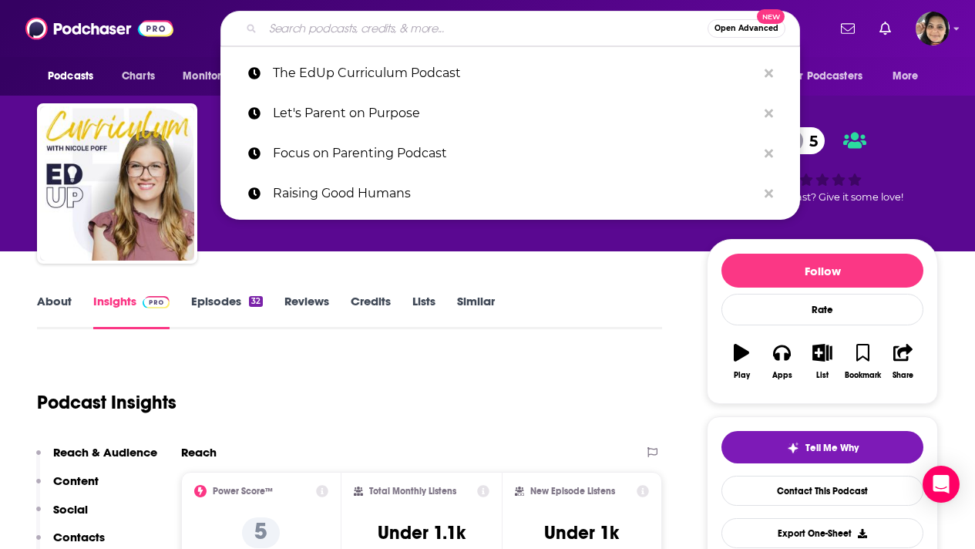
paste input "The EdUp Curriculum Podcast"
type input "The EdUp Curriculum Podcast"
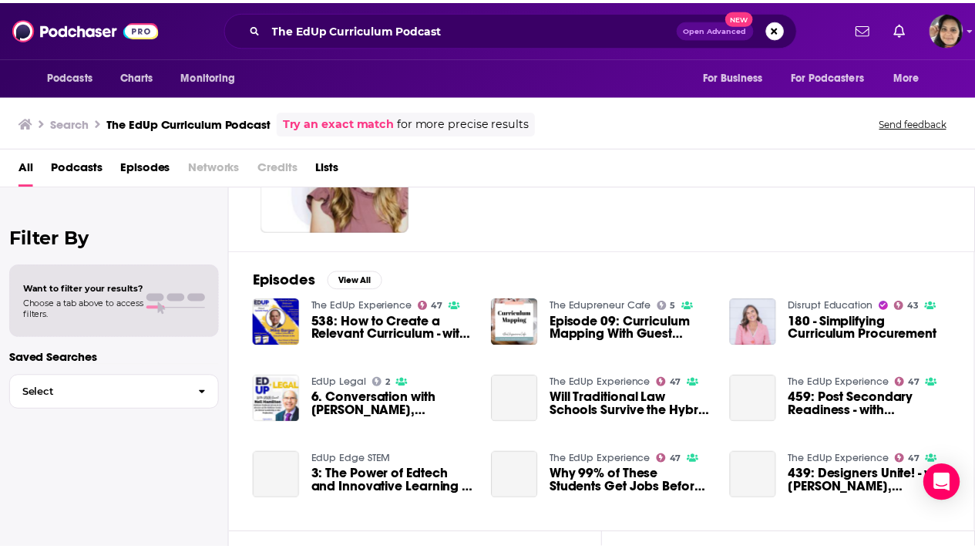
scroll to position [152, 0]
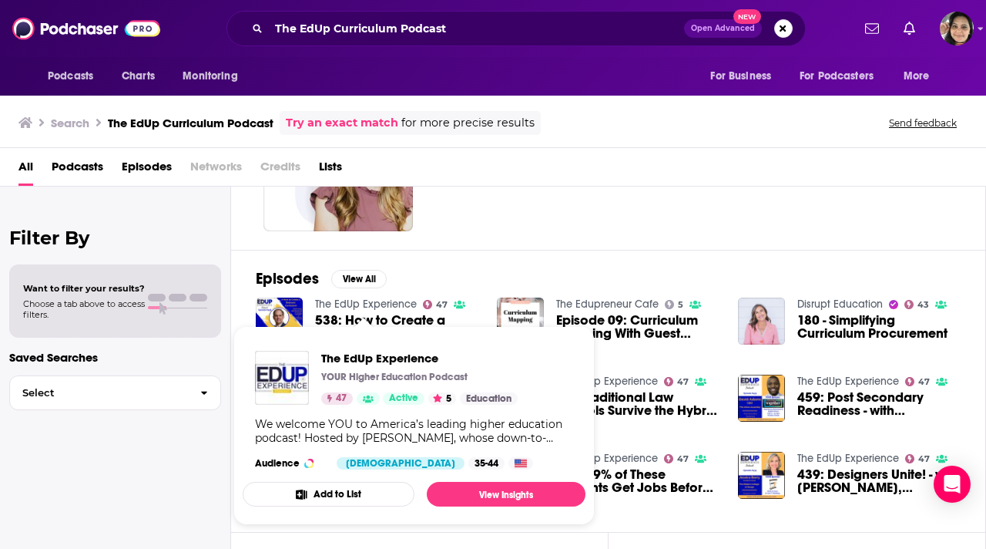
click at [387, 304] on link "The EdUp Experience" at bounding box center [366, 303] width 102 height 13
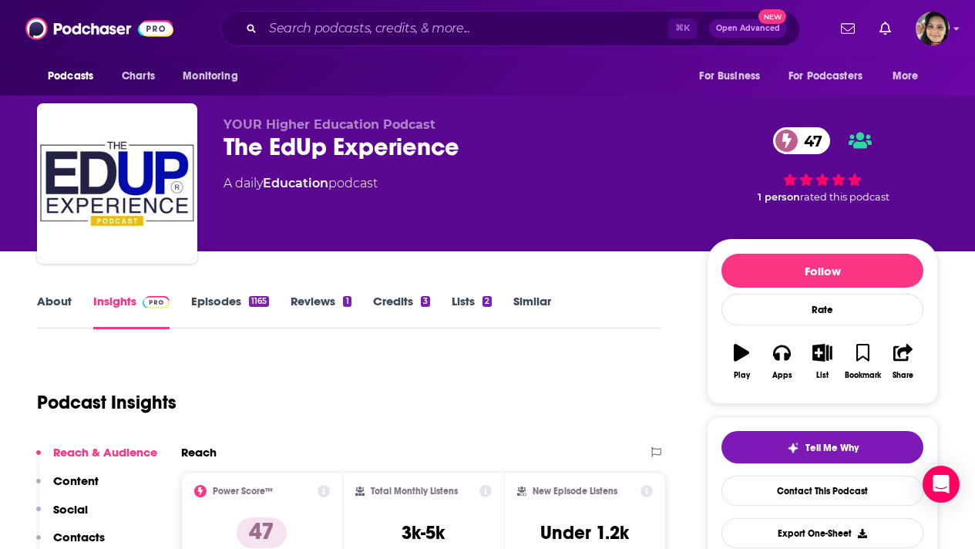
click at [54, 301] on link "About" at bounding box center [54, 311] width 35 height 35
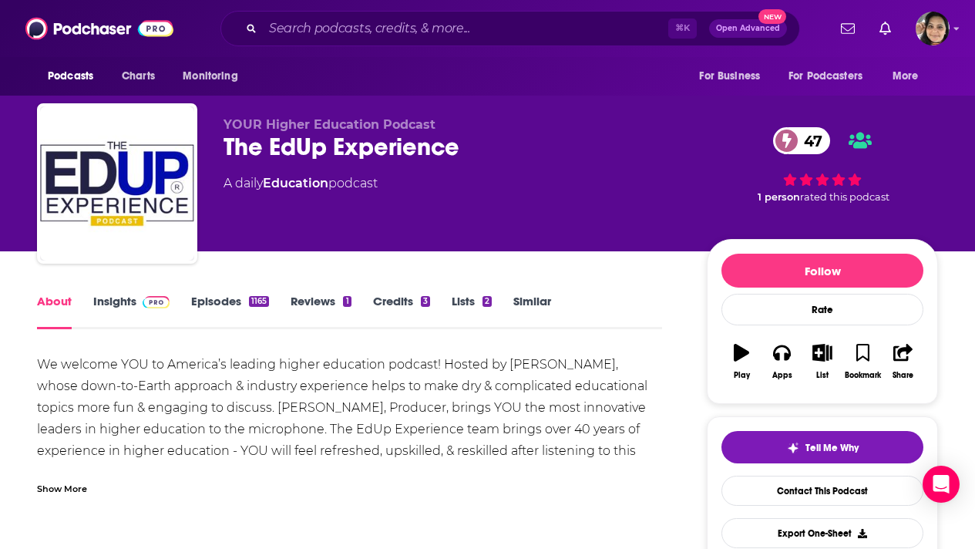
click at [213, 304] on link "Episodes 1165" at bounding box center [230, 311] width 78 height 35
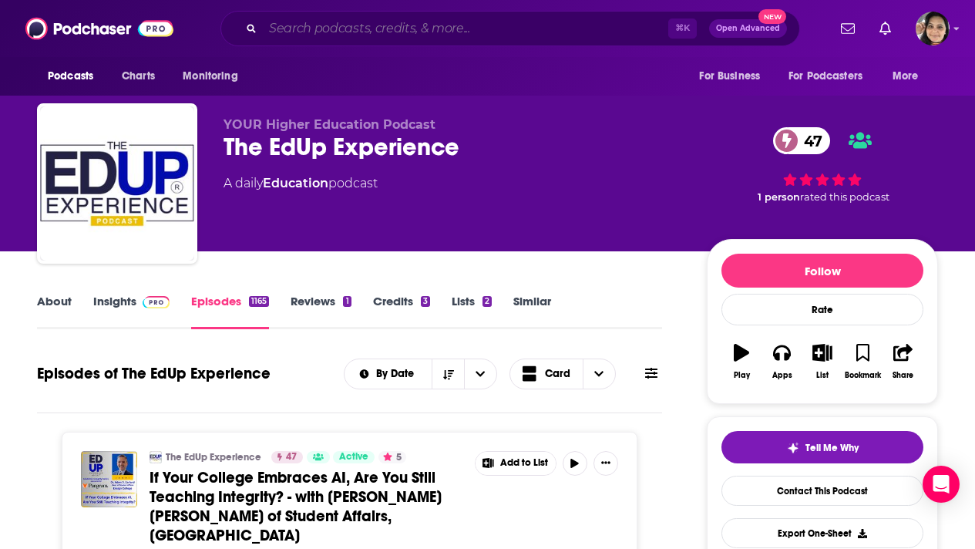
click at [358, 25] on input "Search podcasts, credits, & more..." at bounding box center [465, 28] width 405 height 25
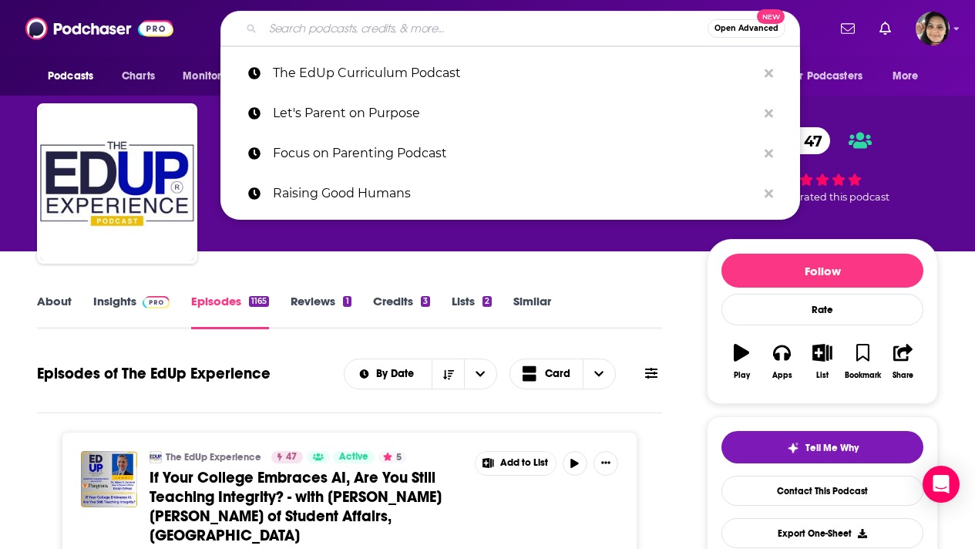
paste input "The Extraordinary Educators Podcast"
type input "The Extraordinary Educators Podcast"
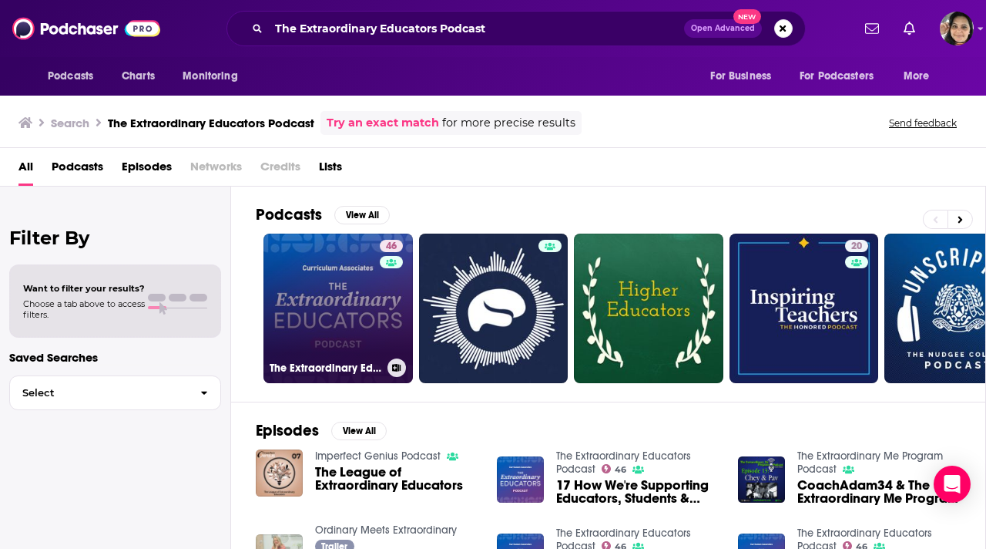
click at [312, 297] on link "46 The Extraordinary Educators Podcast" at bounding box center [338, 307] width 149 height 149
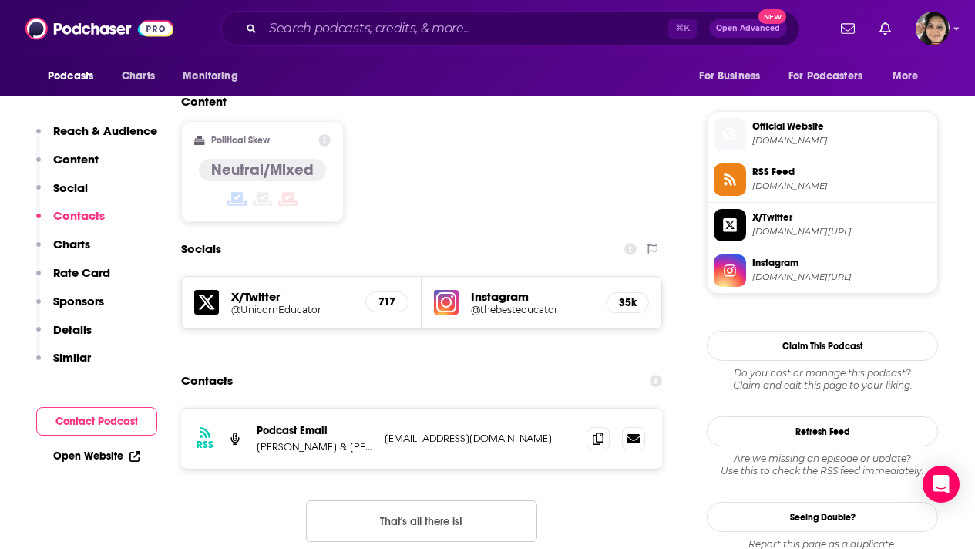
scroll to position [1215, 0]
click at [600, 431] on icon at bounding box center [598, 437] width 11 height 12
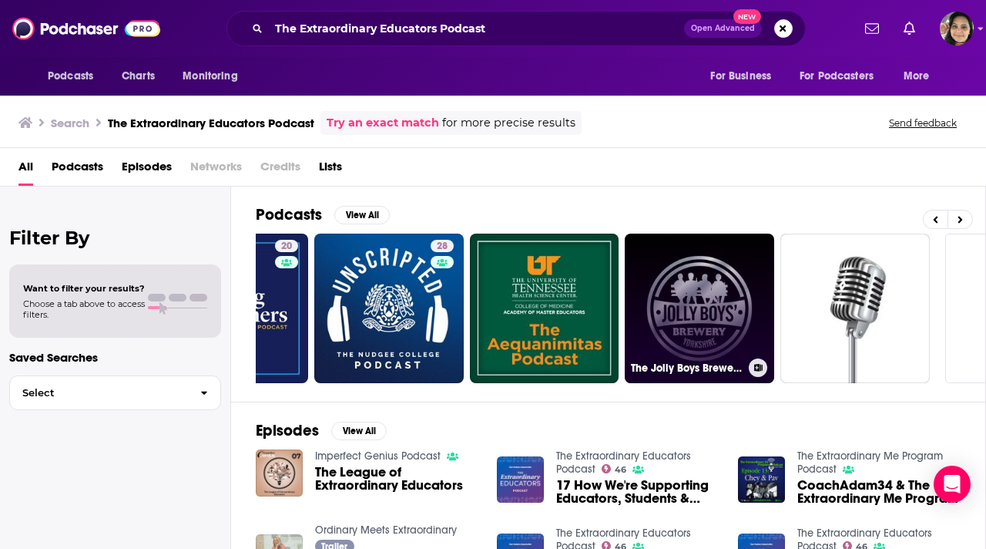
scroll to position [0, 685]
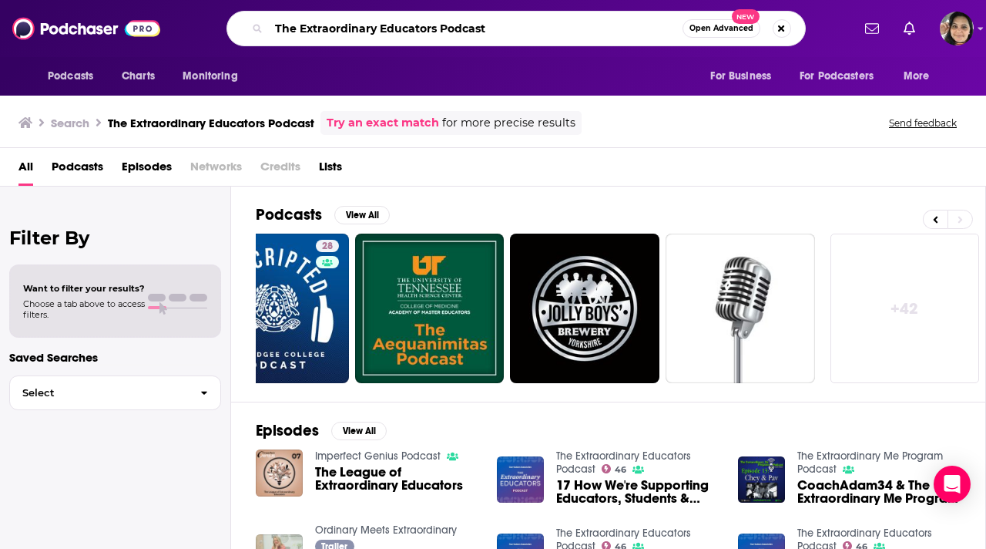
click at [370, 29] on input "The Extraordinary Educators Podcast" at bounding box center [476, 28] width 414 height 25
paste input "Evidence into Action"
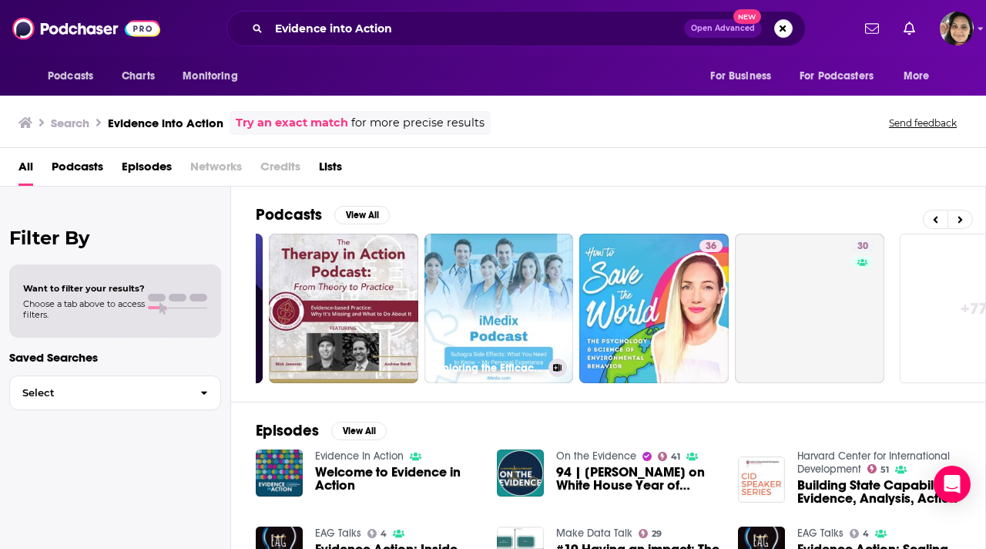
scroll to position [0, 663]
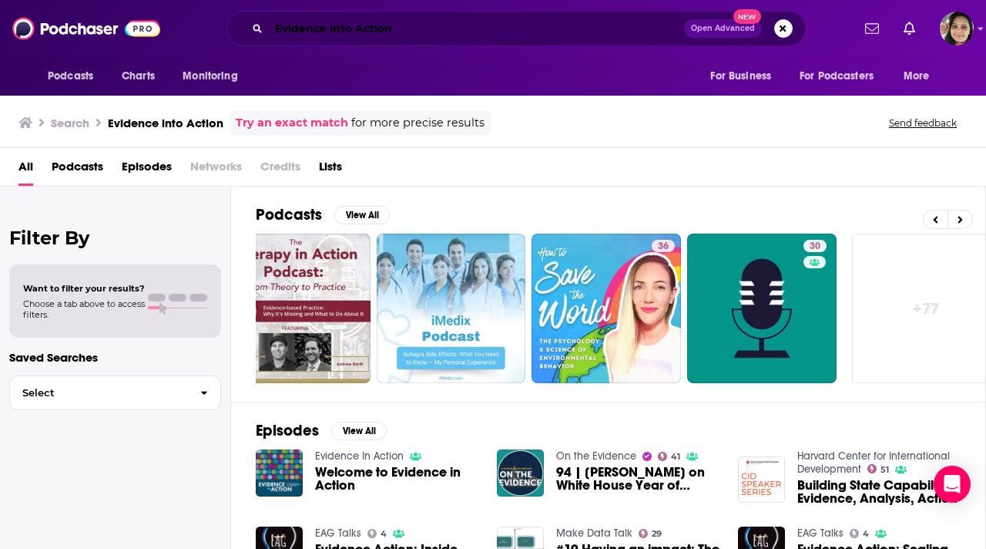
click at [377, 30] on input "Evidence into Action" at bounding box center [476, 28] width 415 height 25
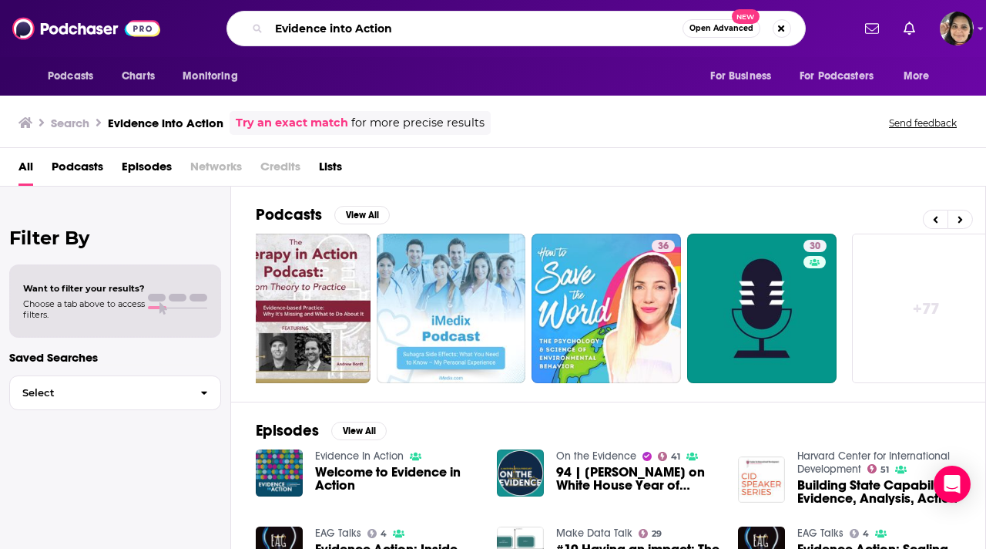
click at [377, 30] on input "Evidence into Action" at bounding box center [476, 28] width 414 height 25
paste input "The Christian Parenting Podcast"
type input "The Christian Parenting Podcast"
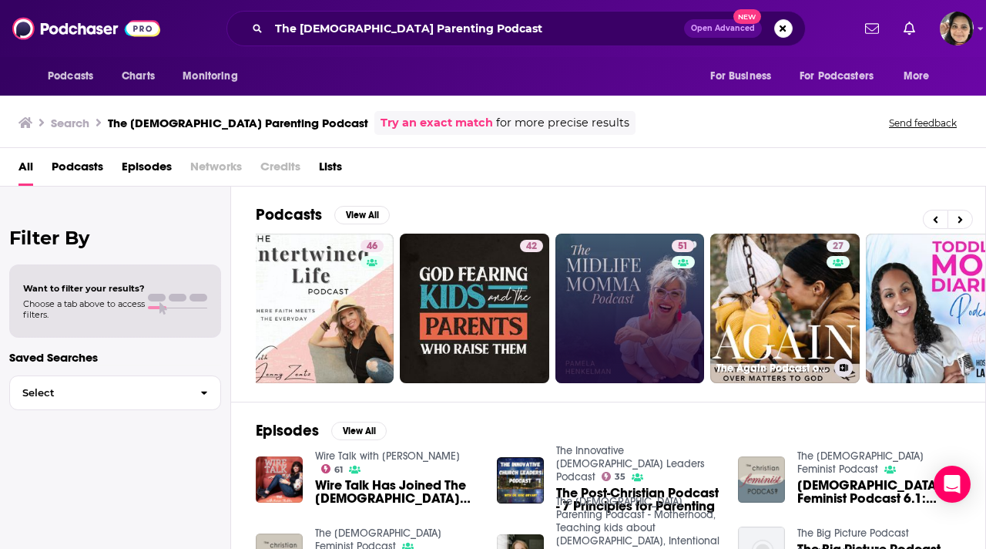
scroll to position [0, 175]
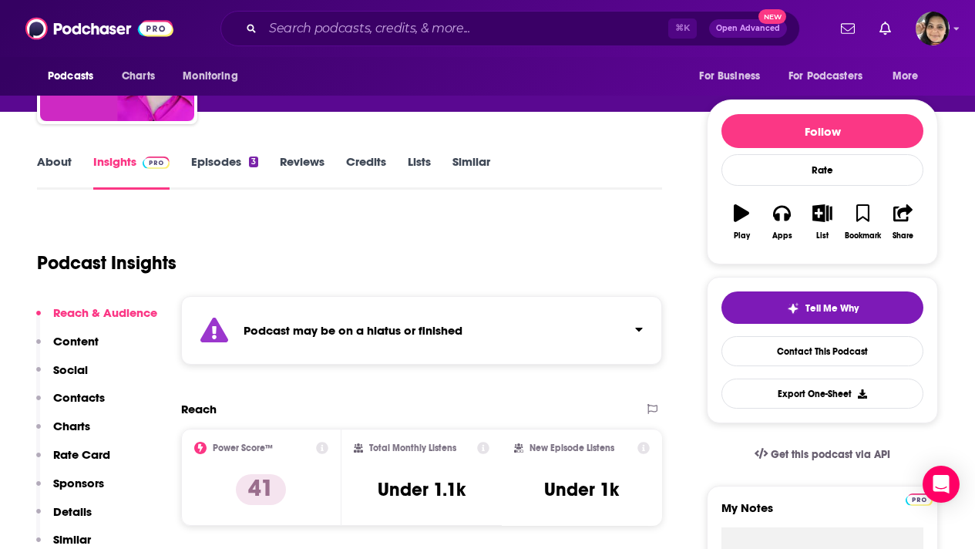
scroll to position [246, 0]
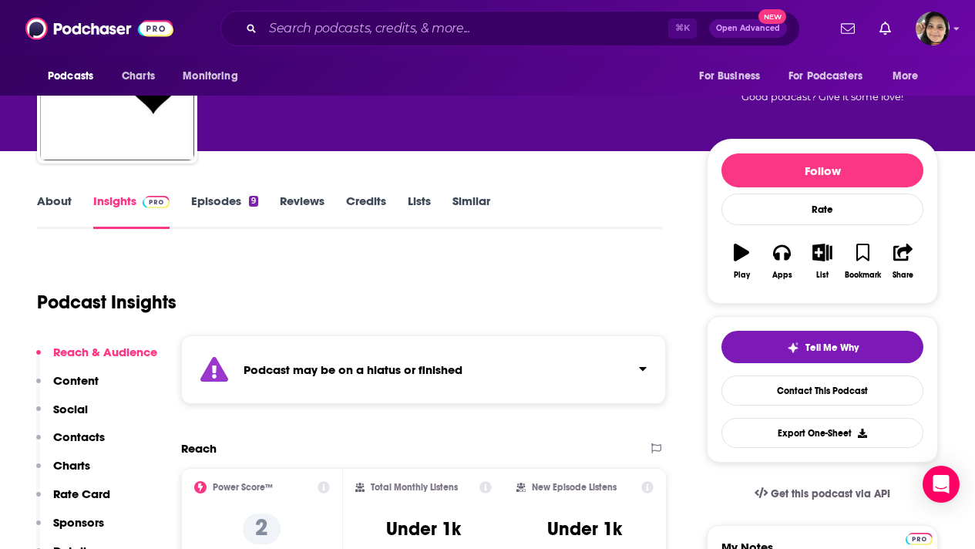
scroll to position [281, 0]
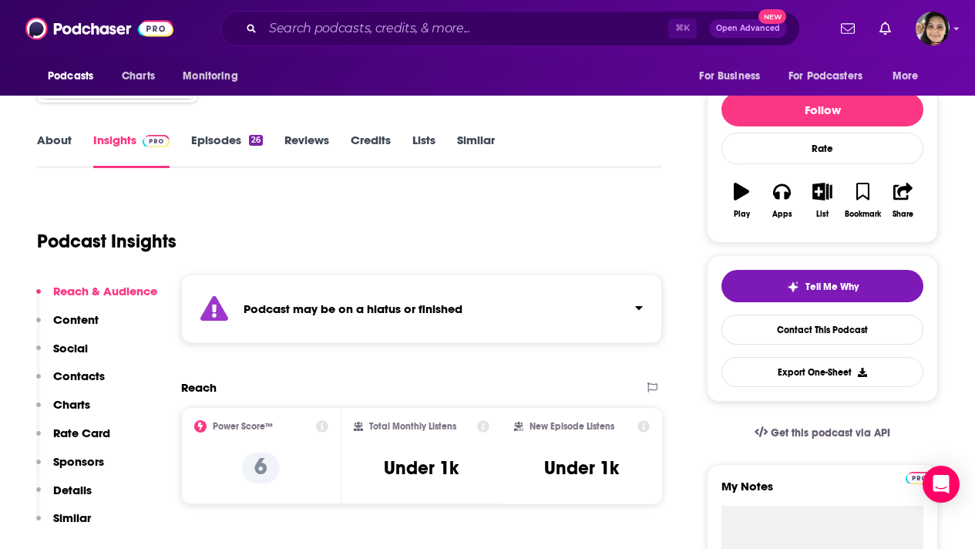
scroll to position [257, 0]
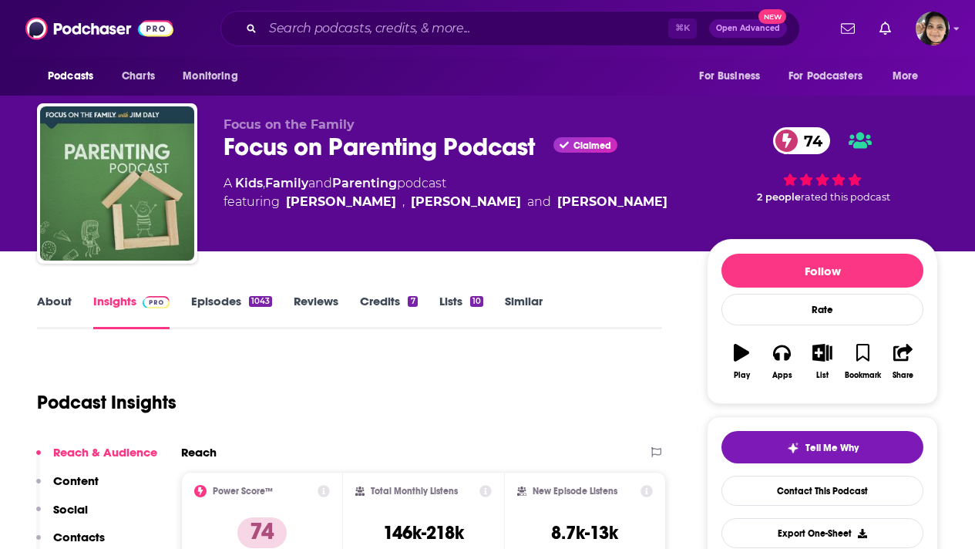
click at [52, 303] on link "About" at bounding box center [54, 311] width 35 height 35
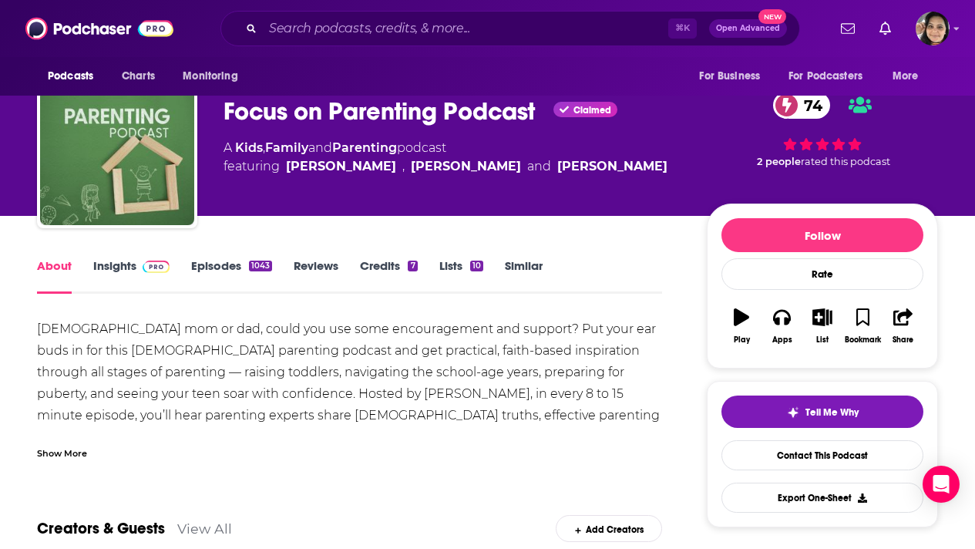
scroll to position [76, 0]
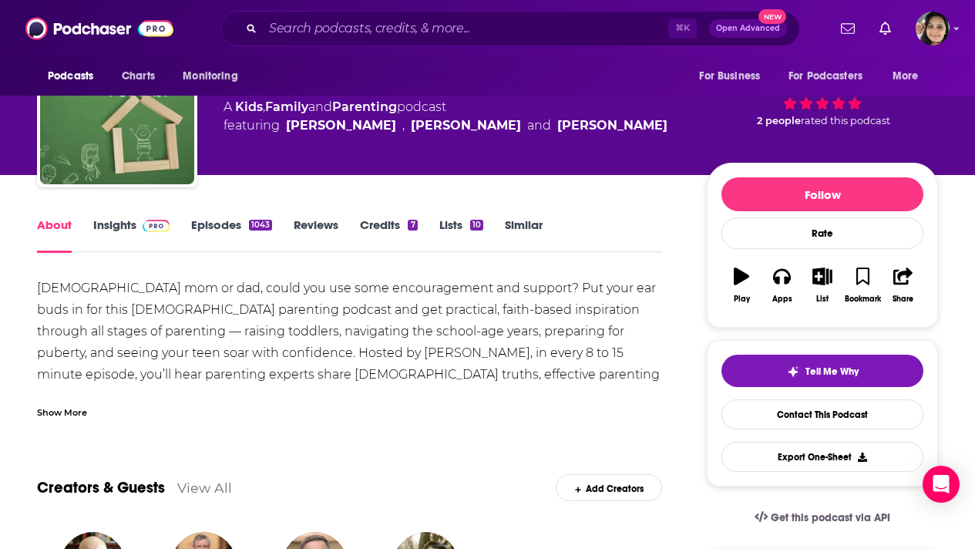
click at [225, 222] on link "Episodes 1043" at bounding box center [231, 234] width 81 height 35
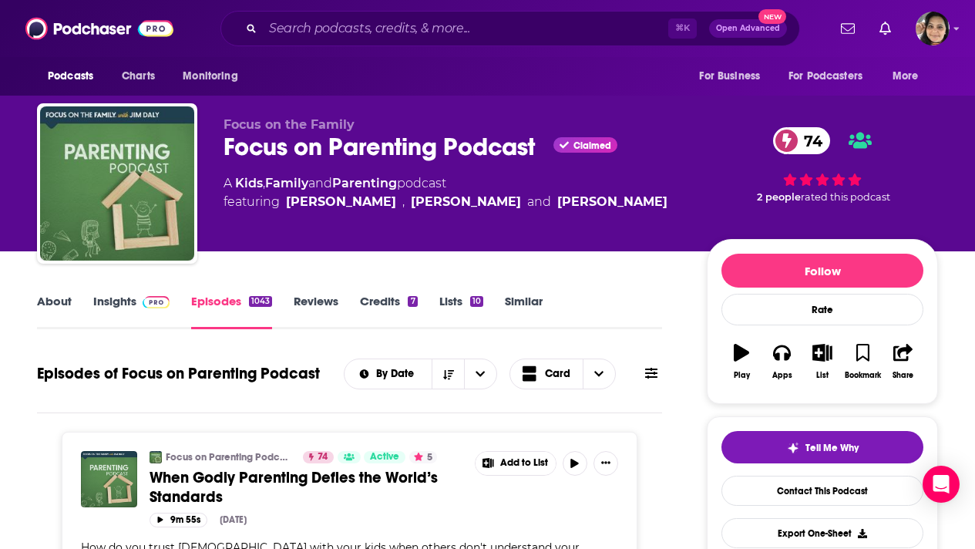
click at [119, 297] on link "Insights" at bounding box center [131, 311] width 76 height 35
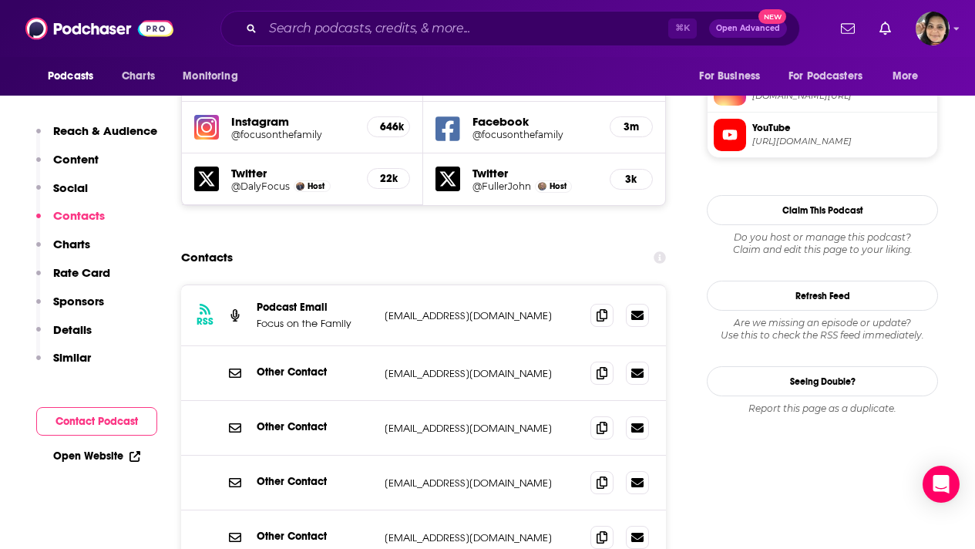
scroll to position [1424, 0]
click at [599, 302] on span at bounding box center [601, 313] width 23 height 23
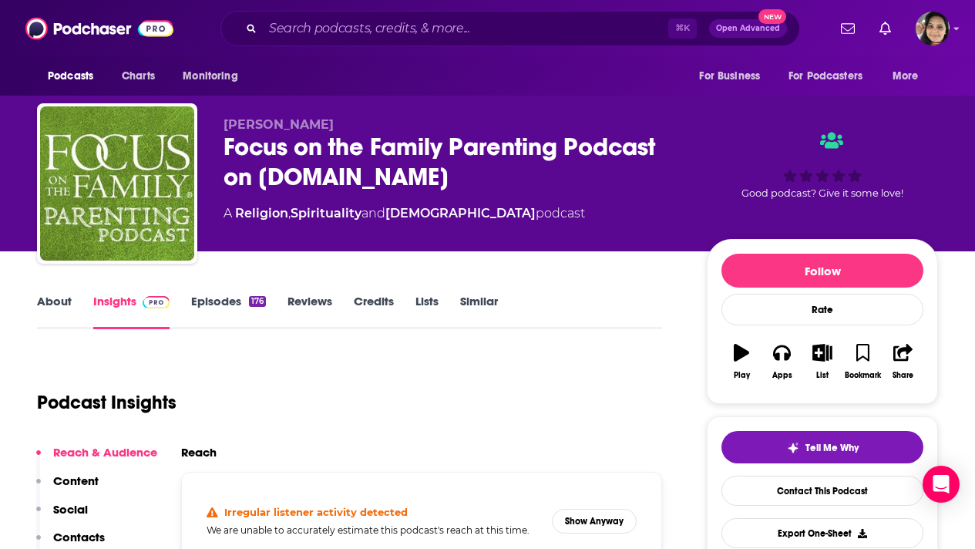
click at [58, 300] on link "About" at bounding box center [54, 311] width 35 height 35
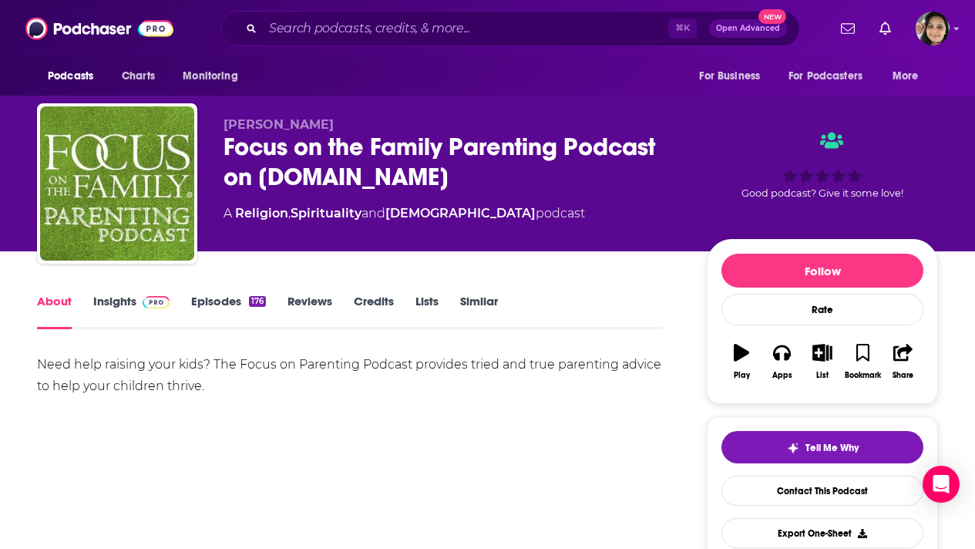
click at [218, 302] on link "Episodes 176" at bounding box center [228, 311] width 75 height 35
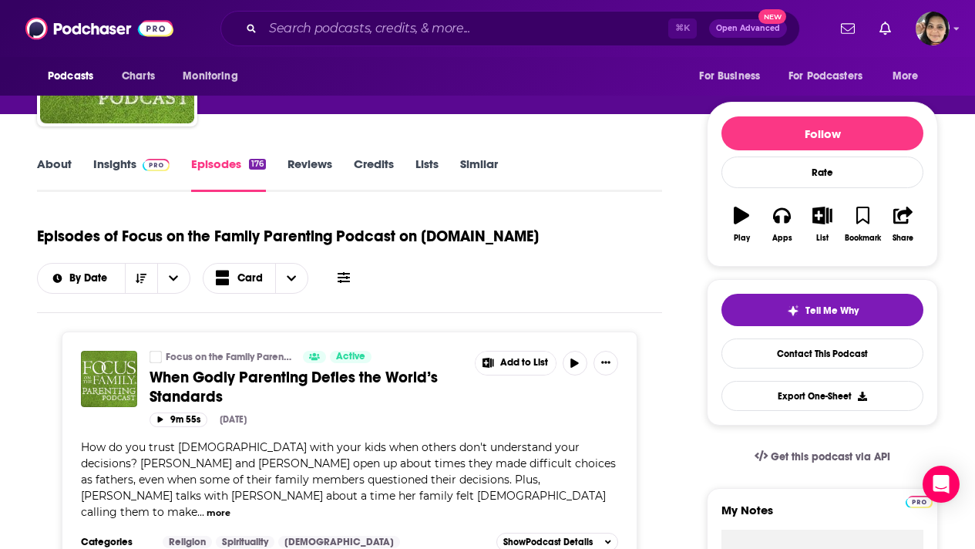
scroll to position [130, 0]
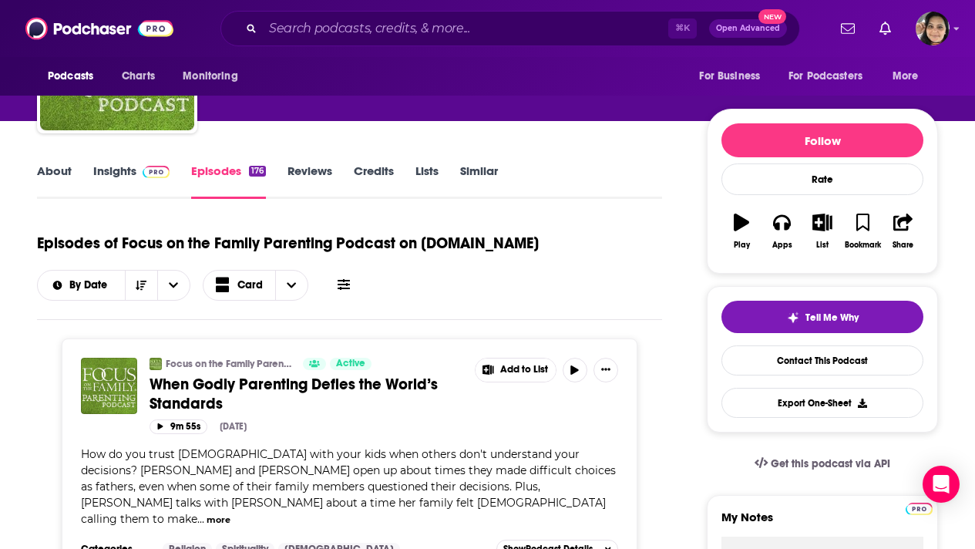
click at [119, 170] on link "Insights" at bounding box center [131, 180] width 76 height 35
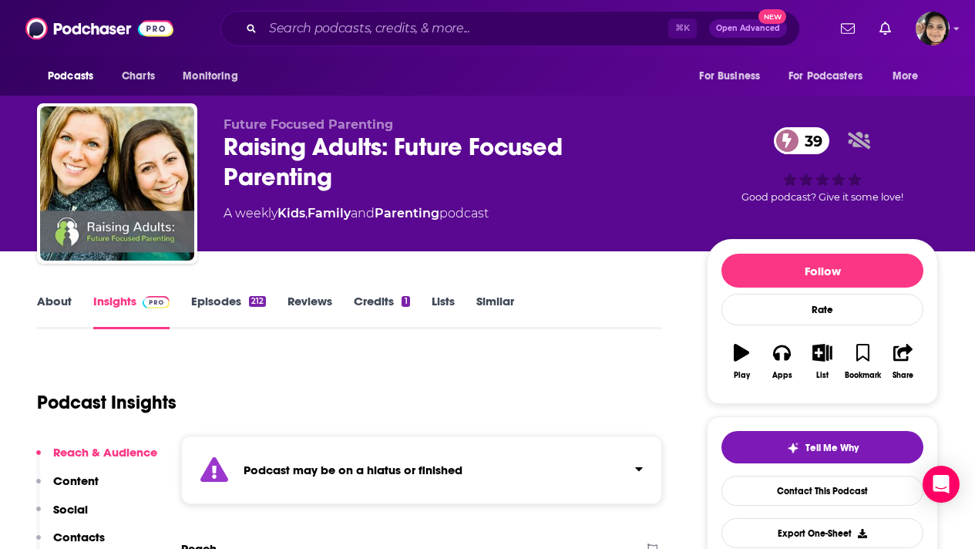
click at [234, 295] on link "Episodes 212" at bounding box center [228, 311] width 75 height 35
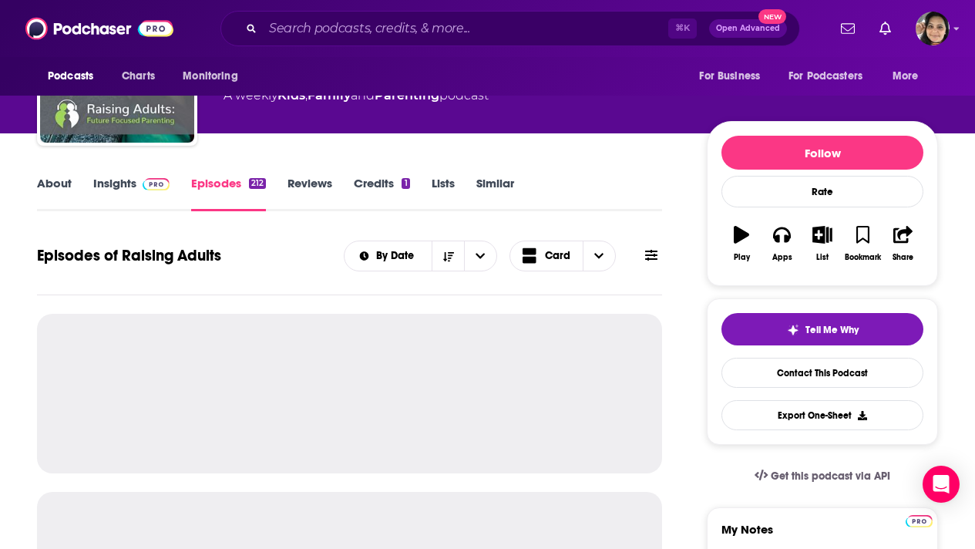
scroll to position [119, 0]
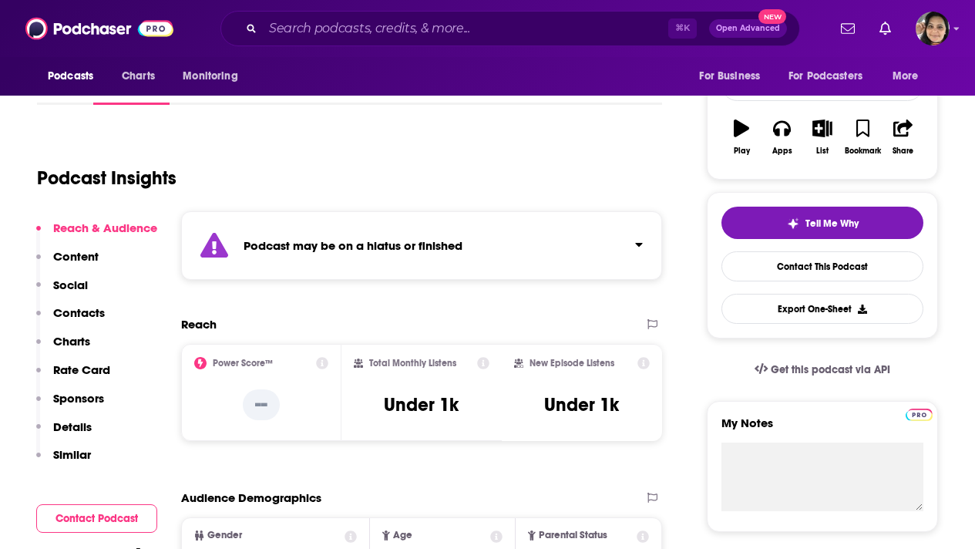
scroll to position [224, 0]
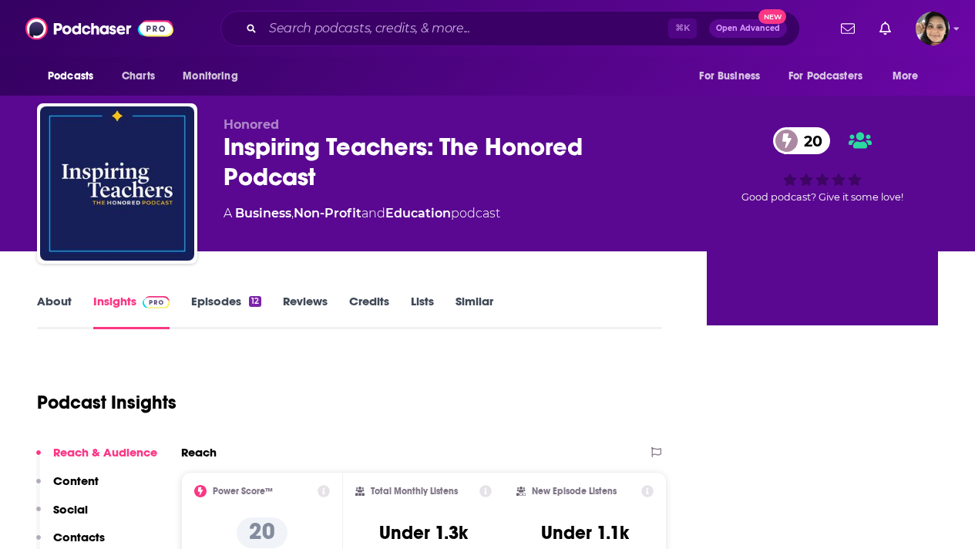
click at [49, 301] on link "About" at bounding box center [54, 311] width 35 height 35
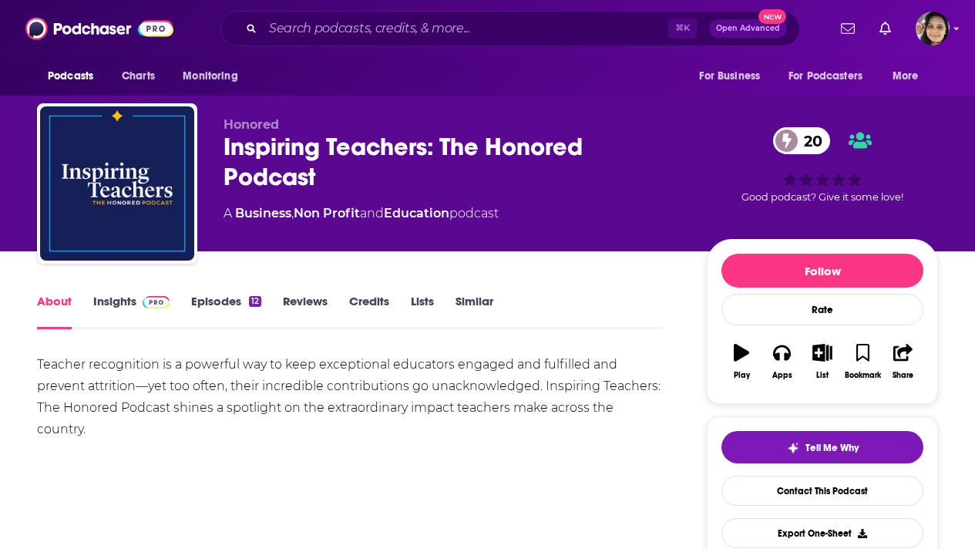
click at [219, 299] on link "Episodes 12" at bounding box center [226, 311] width 70 height 35
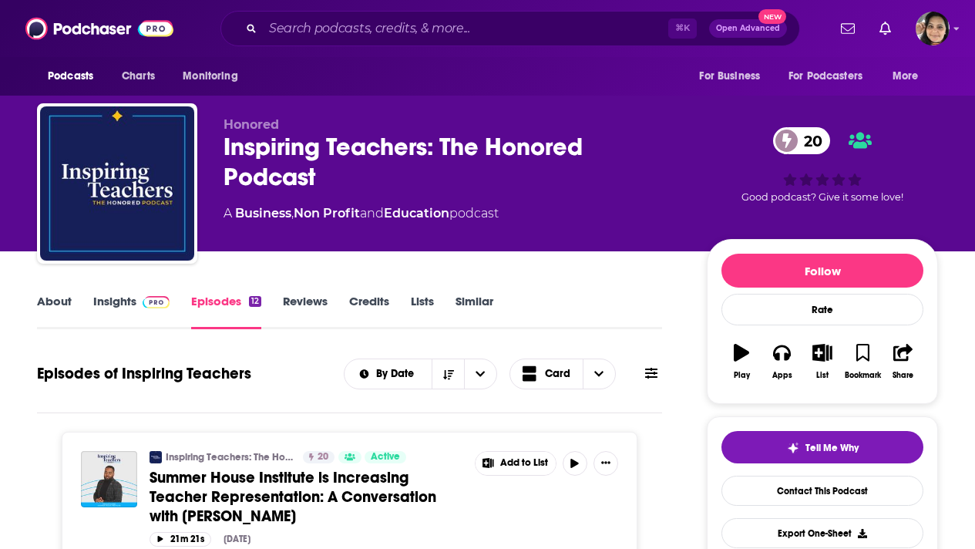
click at [116, 299] on link "Insights" at bounding box center [131, 311] width 76 height 35
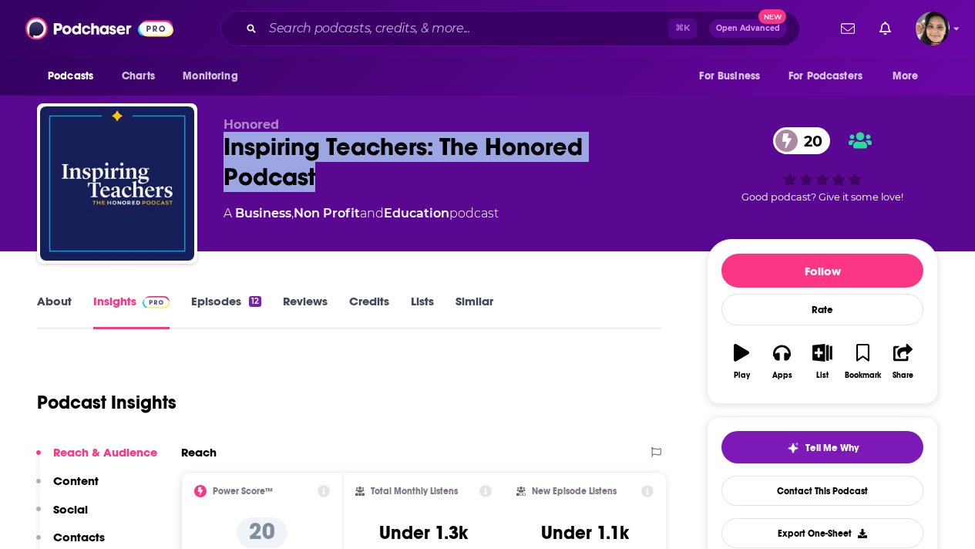
drag, startPoint x: 337, startPoint y: 174, endPoint x: 224, endPoint y: 149, distance: 115.3
click at [224, 149] on div "Inspiring Teachers: The Honored Podcast 20" at bounding box center [452, 162] width 458 height 60
click at [53, 295] on link "About" at bounding box center [54, 311] width 35 height 35
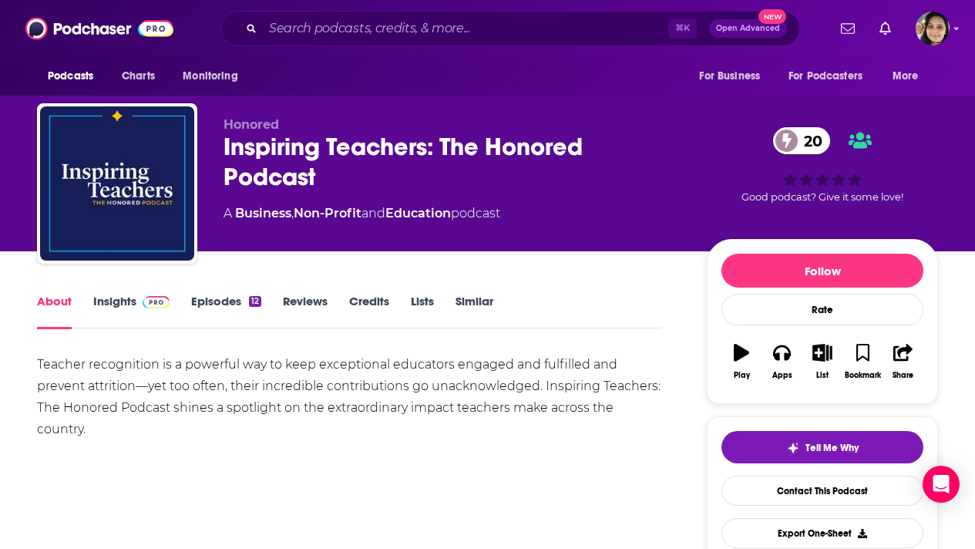
click at [204, 301] on link "Episodes 12" at bounding box center [226, 311] width 70 height 35
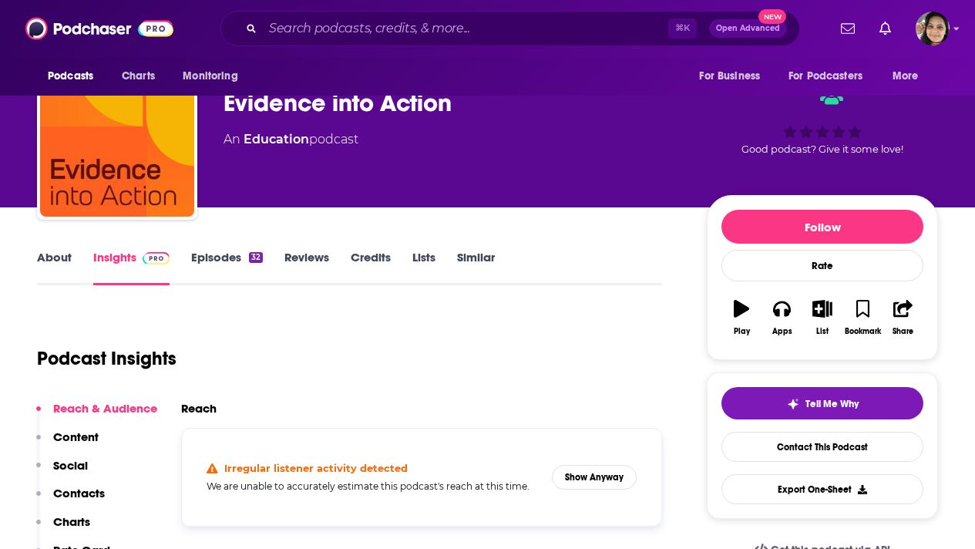
scroll to position [45, 0]
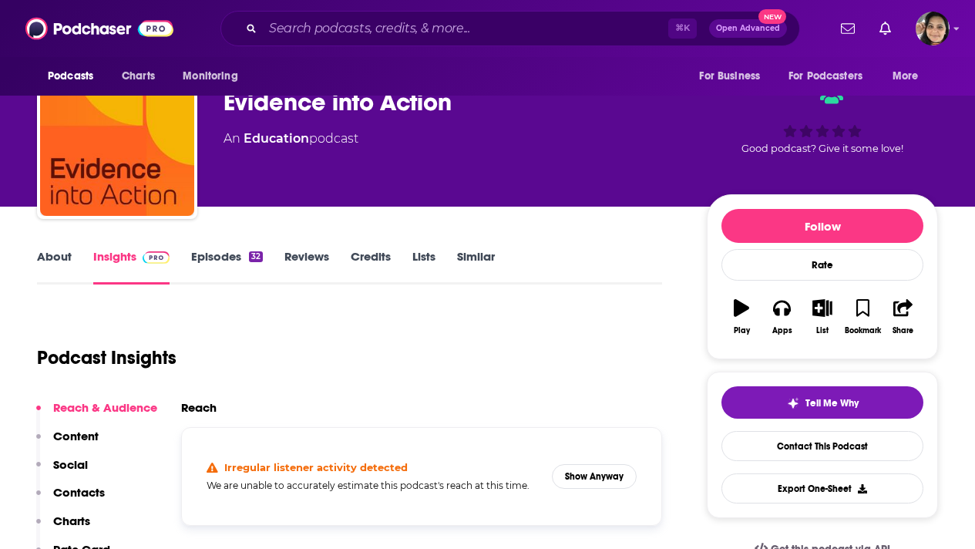
click at [225, 257] on link "Episodes 32" at bounding box center [227, 266] width 72 height 35
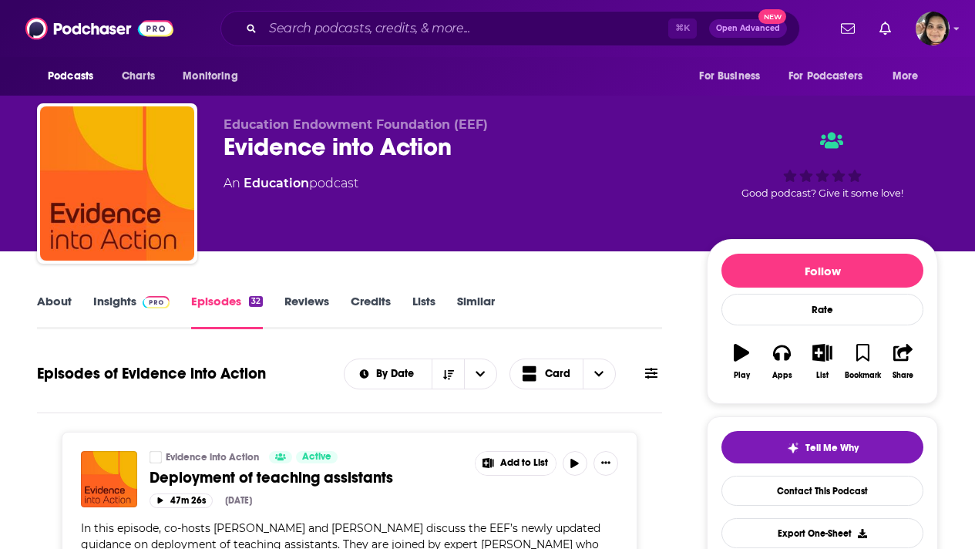
scroll to position [2, 0]
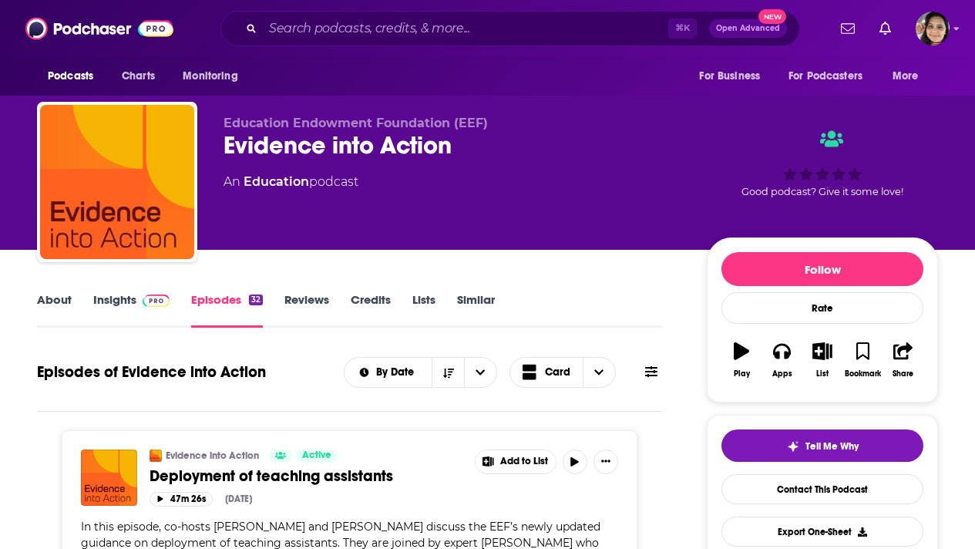
click at [108, 304] on link "Insights" at bounding box center [131, 309] width 76 height 35
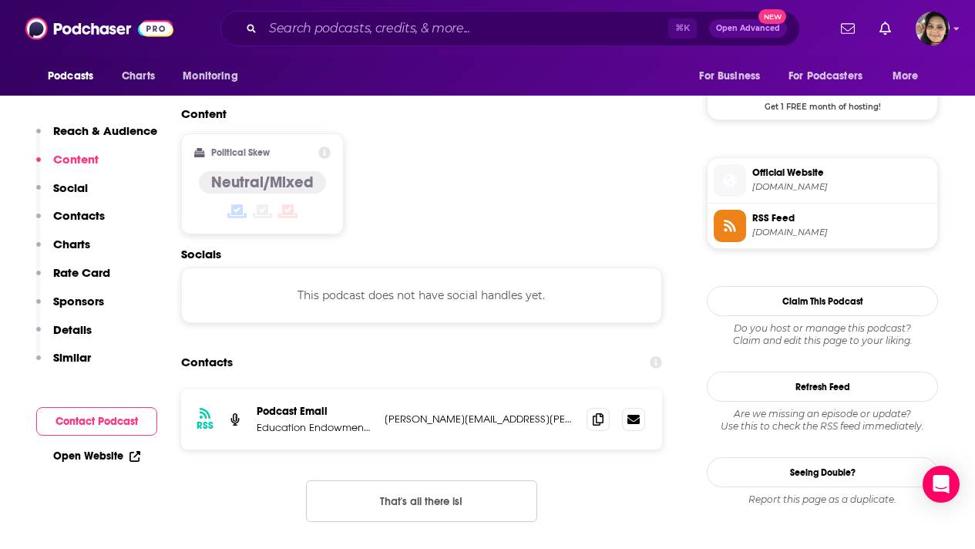
scroll to position [1173, 0]
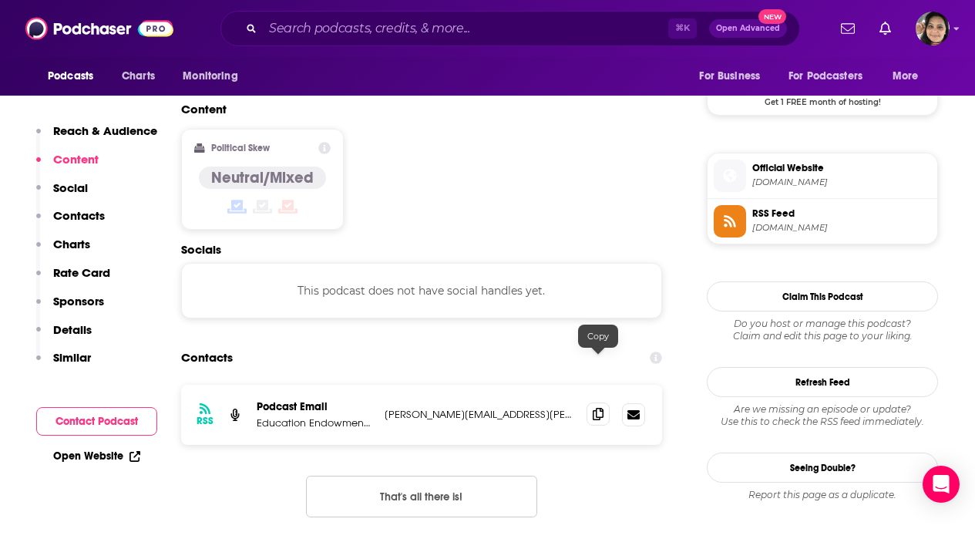
click at [594, 408] on icon at bounding box center [598, 414] width 11 height 12
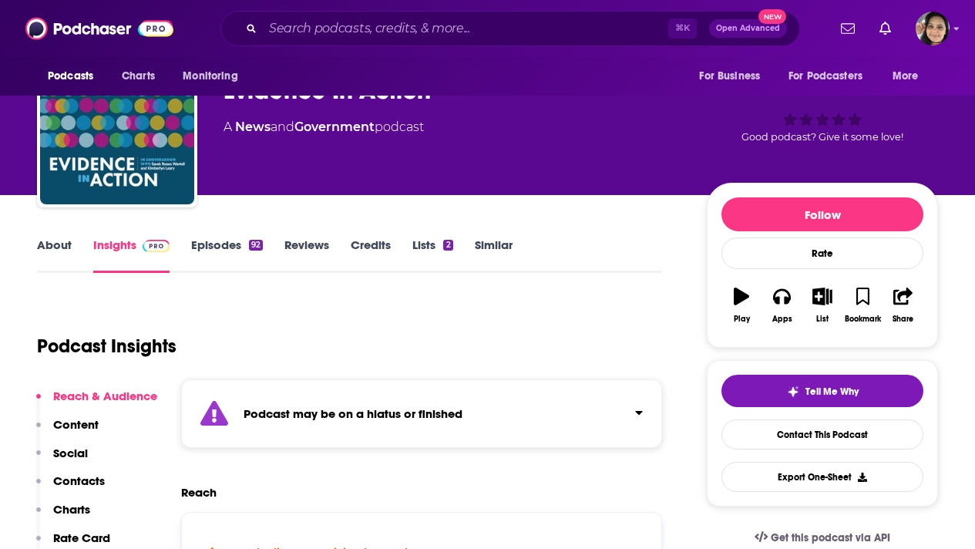
click at [222, 243] on link "Episodes 92" at bounding box center [227, 254] width 72 height 35
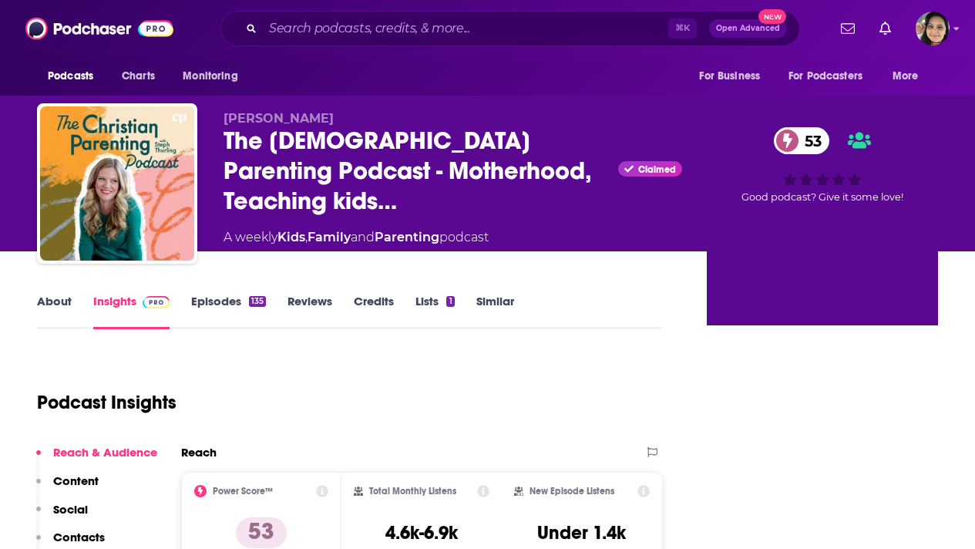
click at [56, 304] on link "About" at bounding box center [54, 311] width 35 height 35
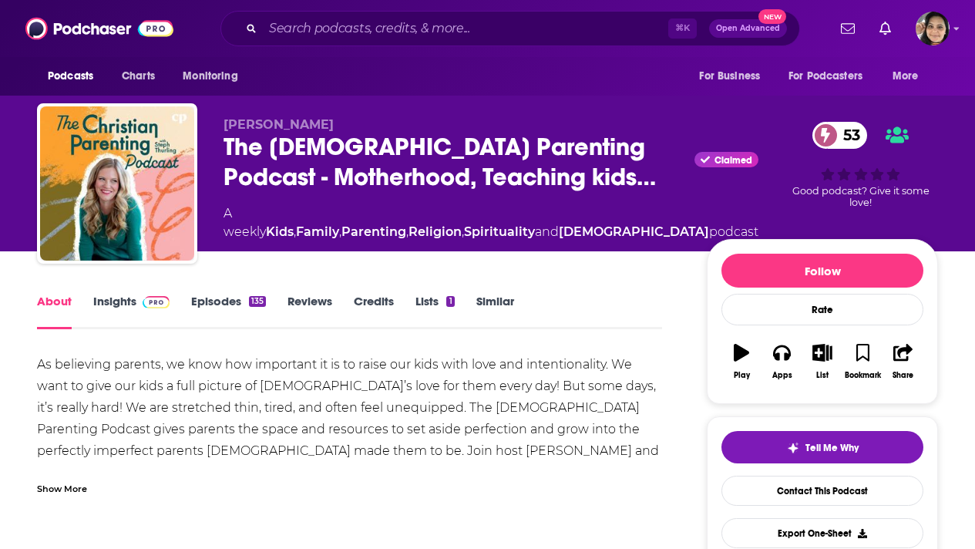
click at [126, 301] on link "Insights" at bounding box center [131, 311] width 76 height 35
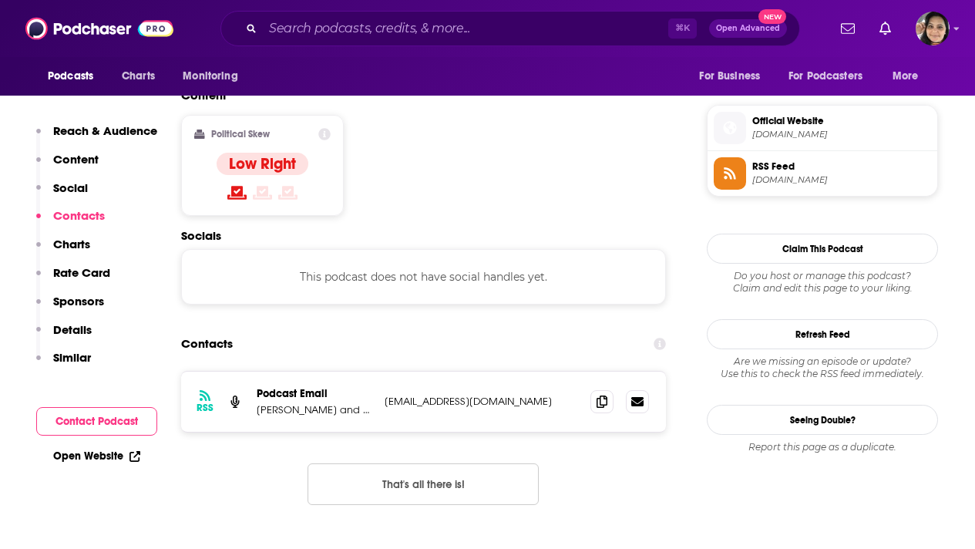
scroll to position [1235, 0]
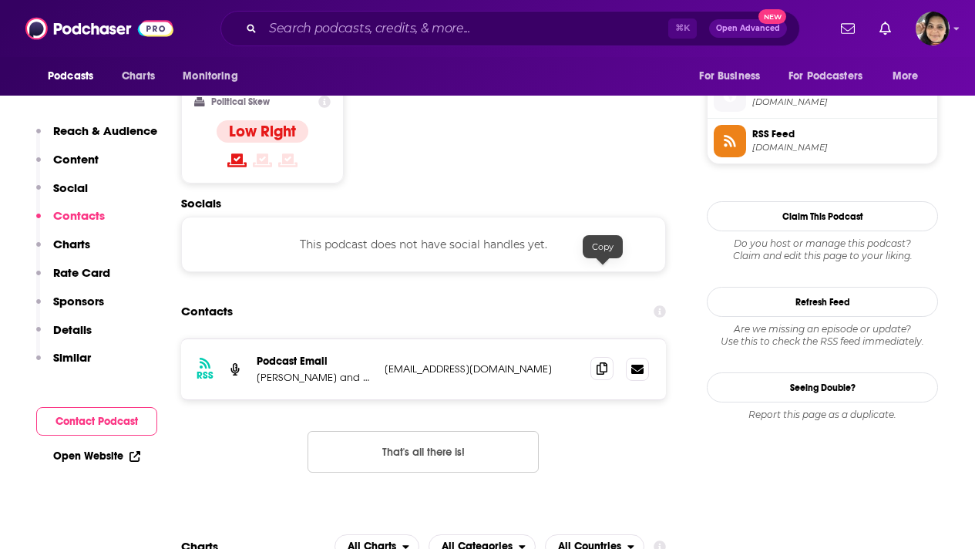
click at [606, 362] on icon at bounding box center [601, 368] width 11 height 12
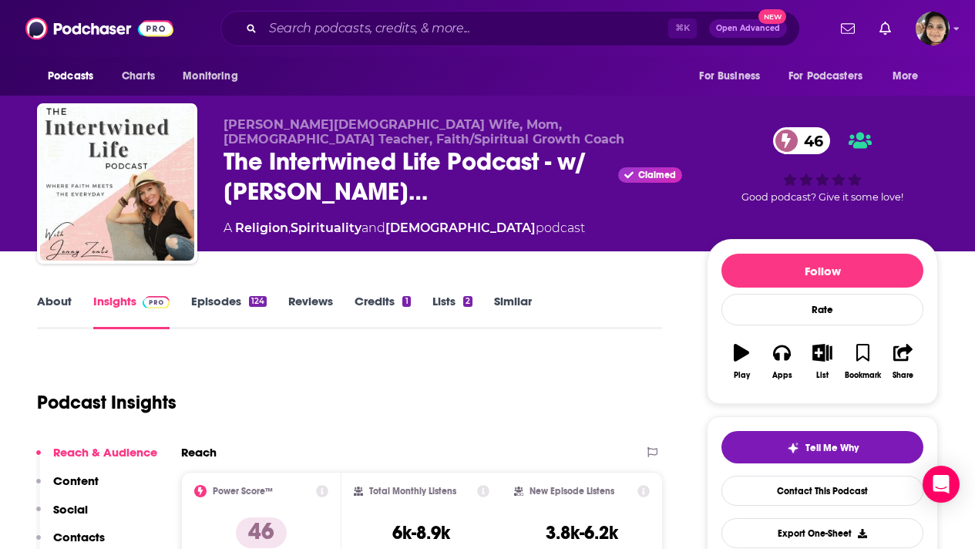
click at [50, 300] on link "About" at bounding box center [54, 311] width 35 height 35
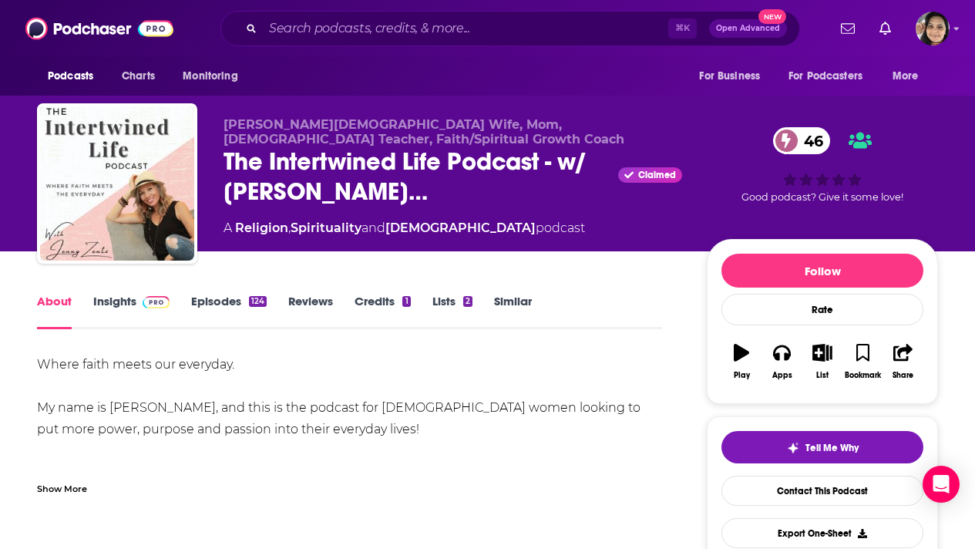
click at [52, 492] on div "Show More" at bounding box center [62, 487] width 50 height 15
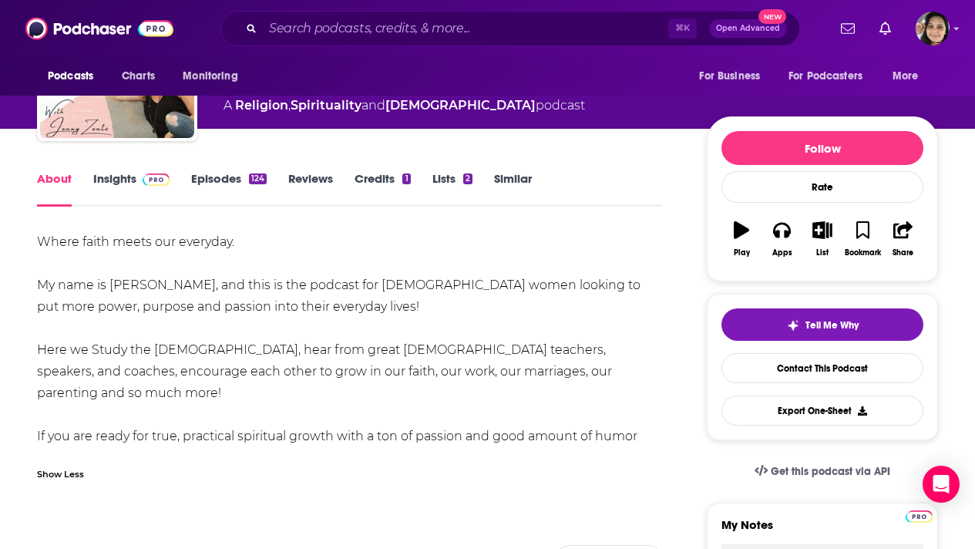
scroll to position [121, 0]
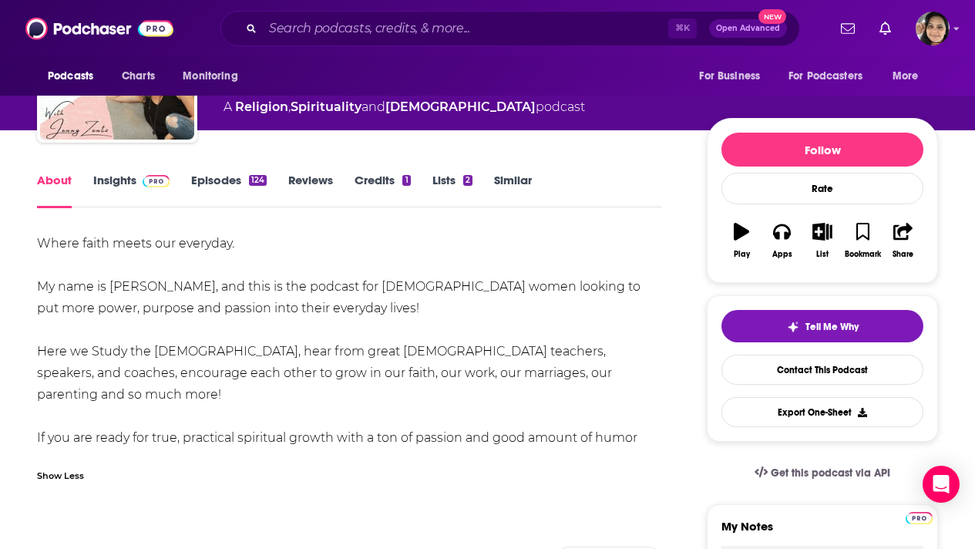
click at [227, 180] on link "Episodes 124" at bounding box center [229, 190] width 76 height 35
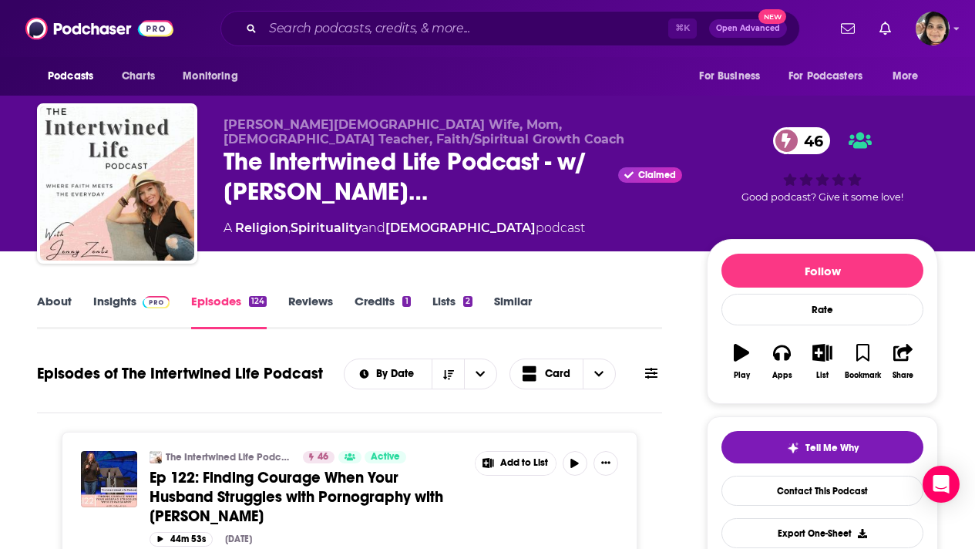
click at [111, 302] on link "Insights" at bounding box center [131, 311] width 76 height 35
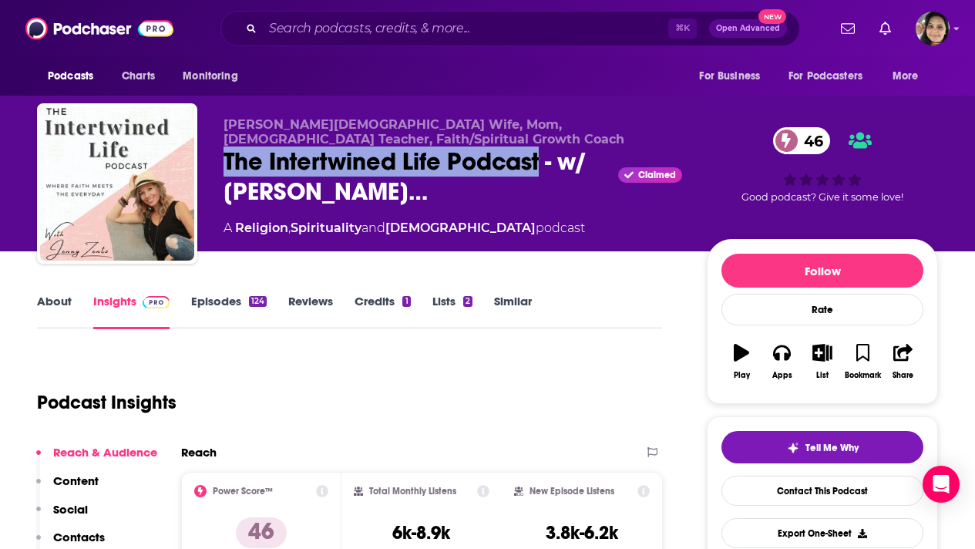
drag, startPoint x: 542, startPoint y: 163, endPoint x: 216, endPoint y: 165, distance: 325.9
click at [216, 165] on div "Jenny Zentz - Christian Wife, Mom, Bible Teacher, Faith/Spiritual Growth Coach …" at bounding box center [487, 186] width 901 height 166
copy h2 "The Intertwined Life Podcast"
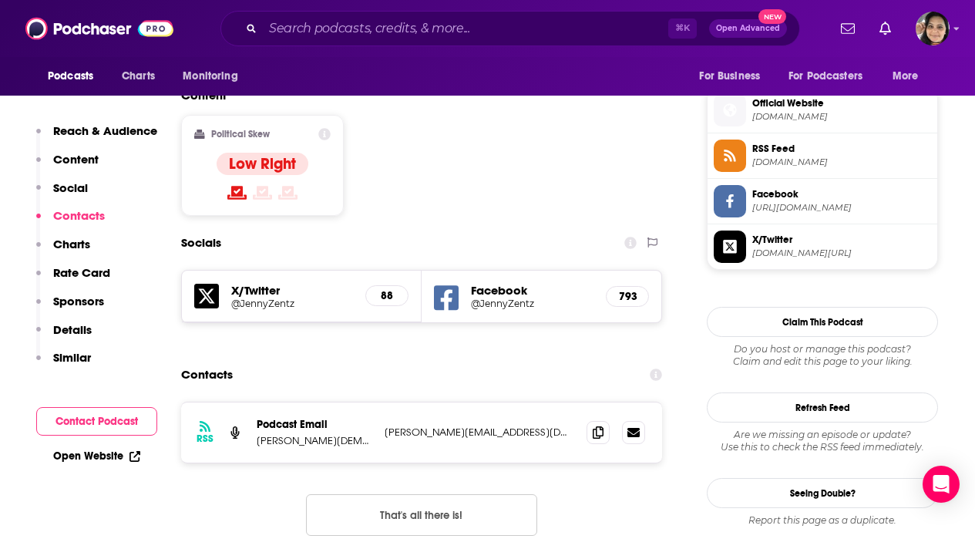
scroll to position [1225, 0]
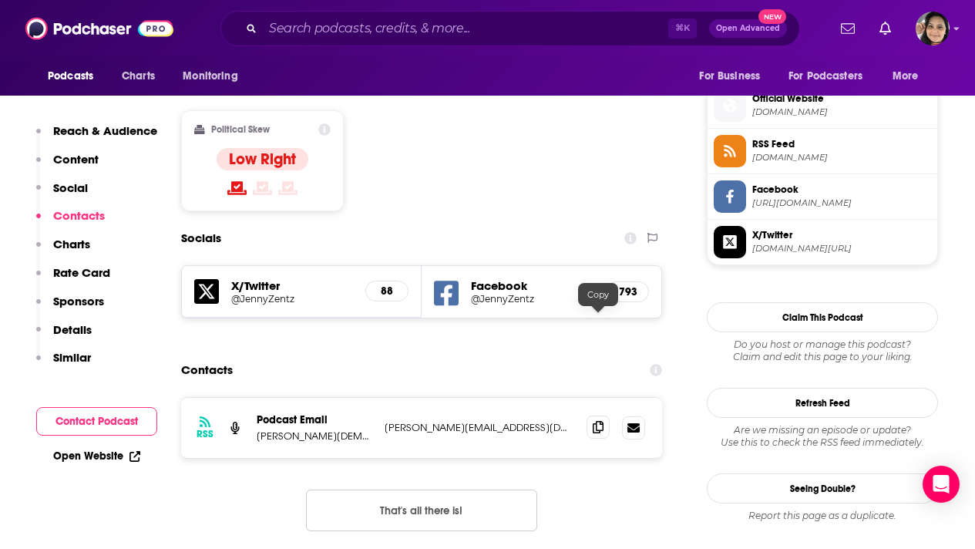
click at [593, 421] on icon at bounding box center [598, 427] width 11 height 12
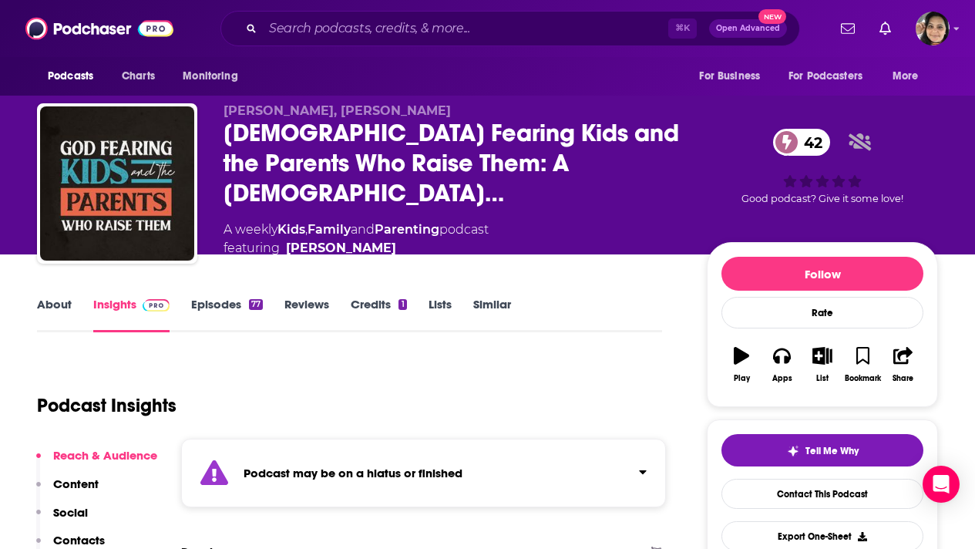
click at [222, 301] on link "Episodes 77" at bounding box center [227, 314] width 72 height 35
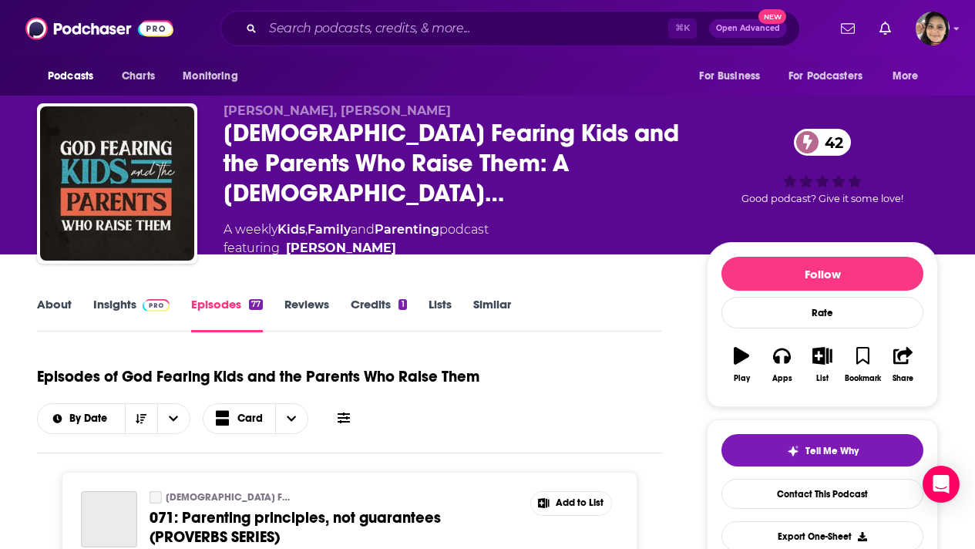
scroll to position [243, 0]
